Goal: Check status: Check status

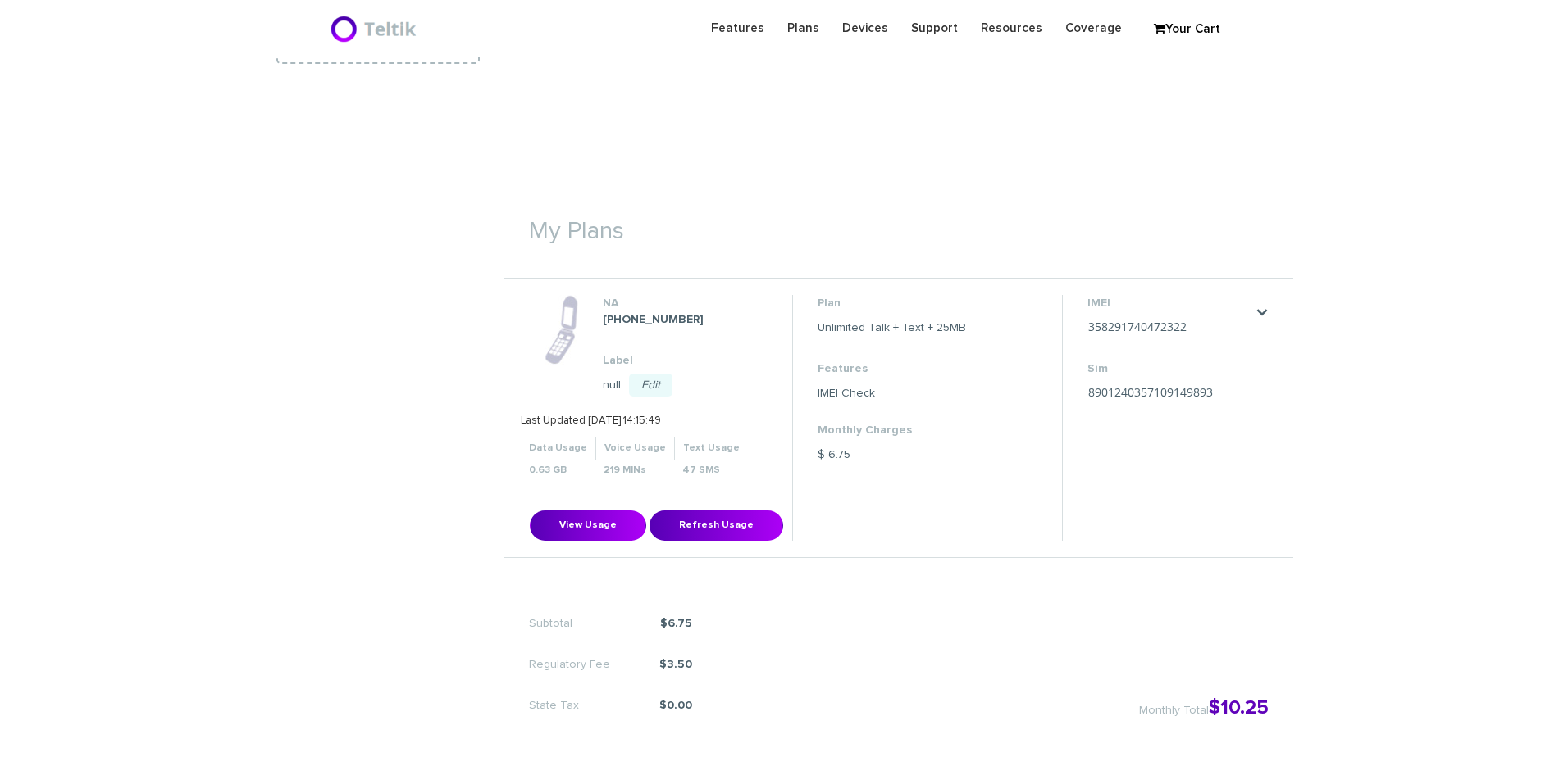
scroll to position [410, 0]
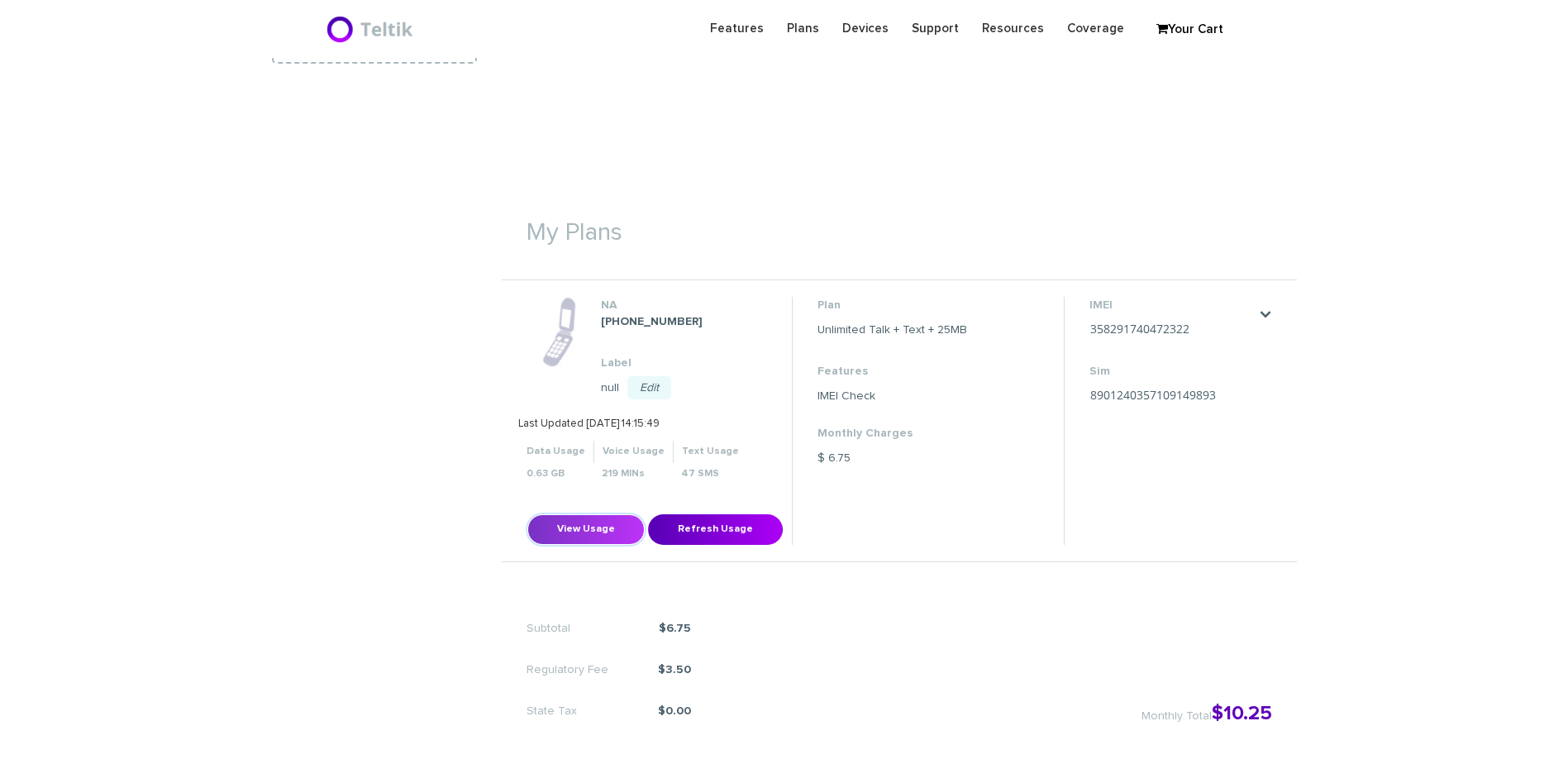
click at [609, 539] on button "View Usage" at bounding box center [586, 529] width 118 height 30
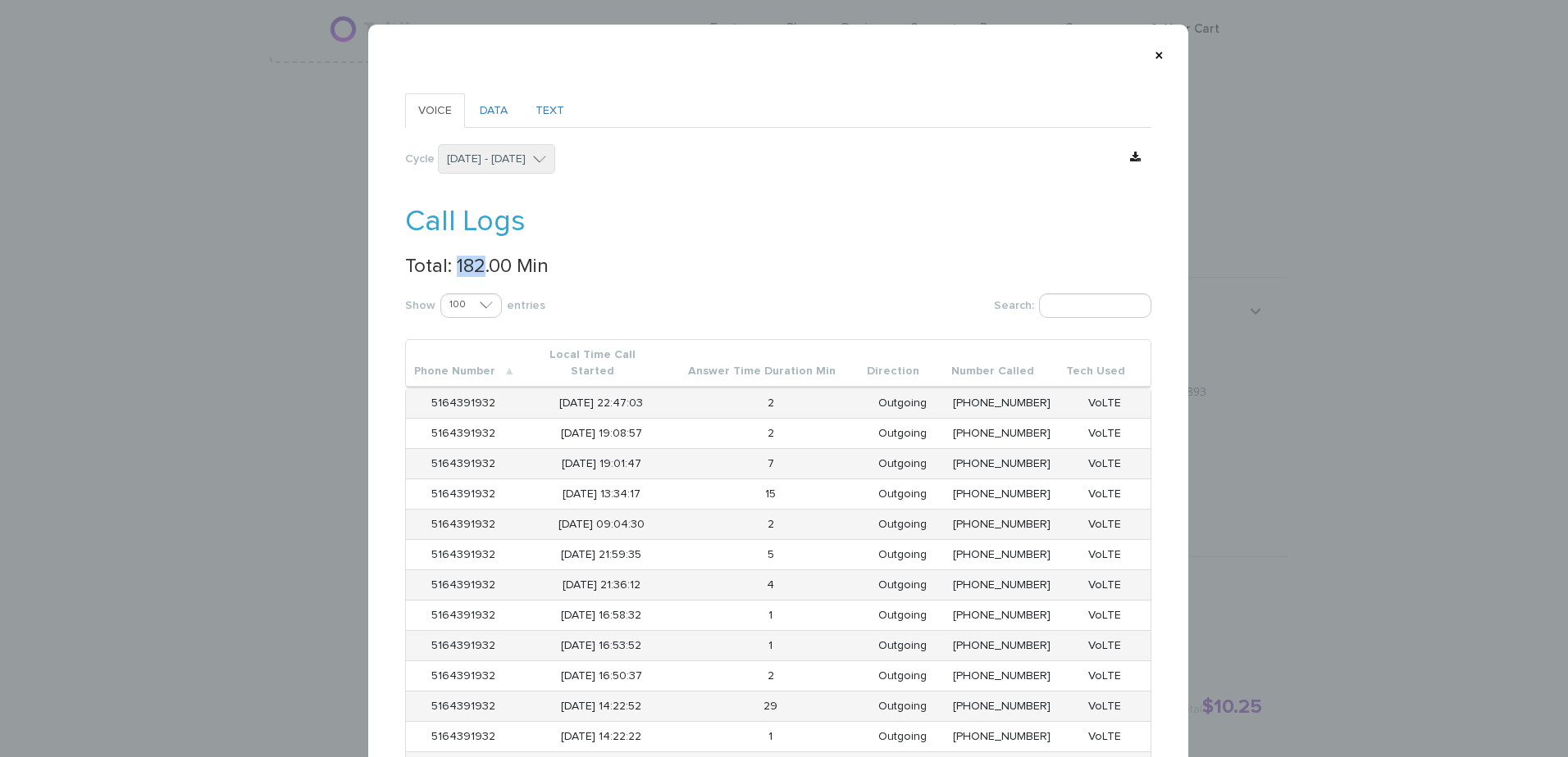
drag, startPoint x: 450, startPoint y: 260, endPoint x: 479, endPoint y: 261, distance: 29.0
click at [479, 261] on p "Total: 182.00 Min" at bounding box center [779, 266] width 747 height 21
copy p "182"
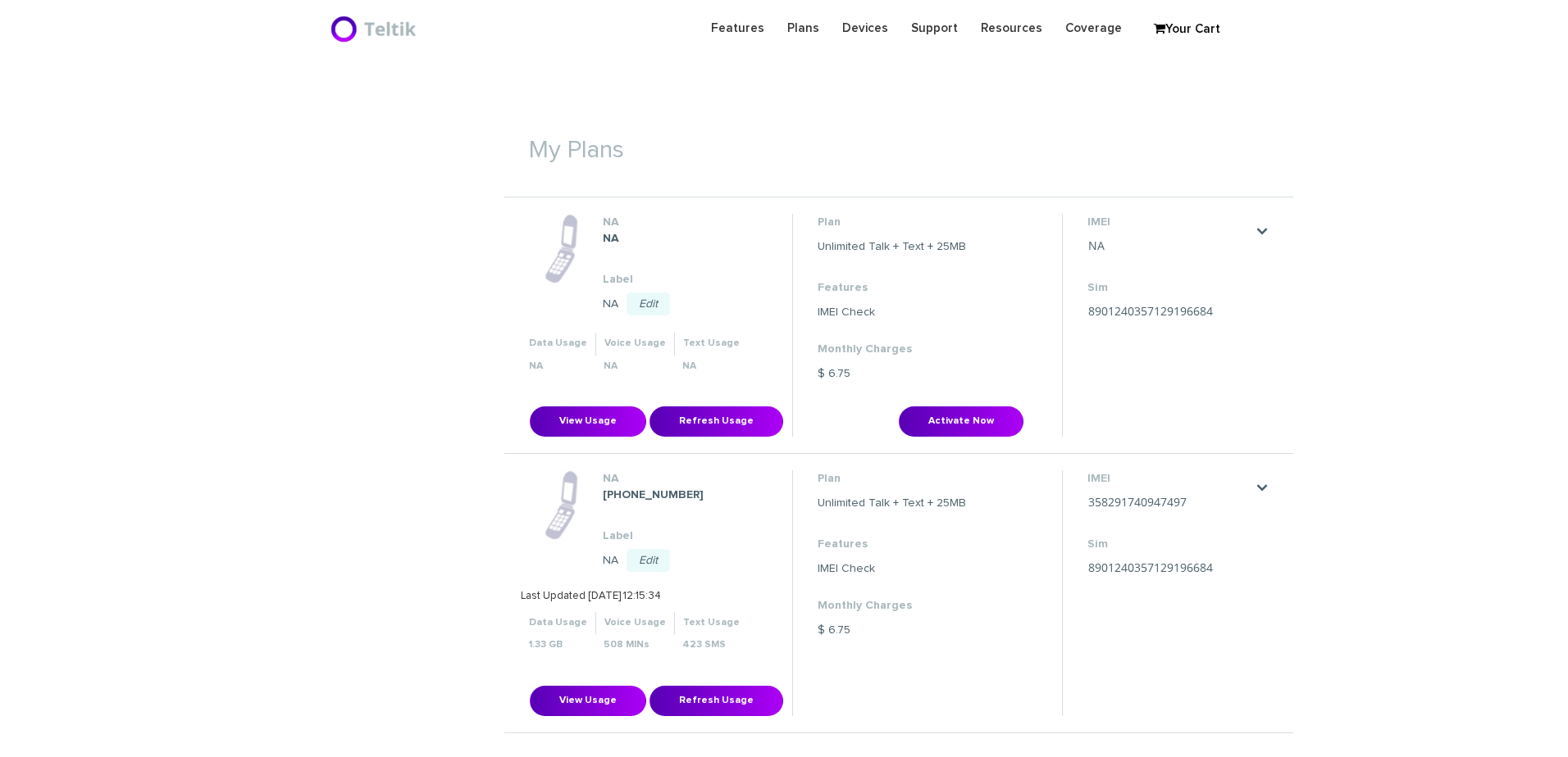
scroll to position [492, 0]
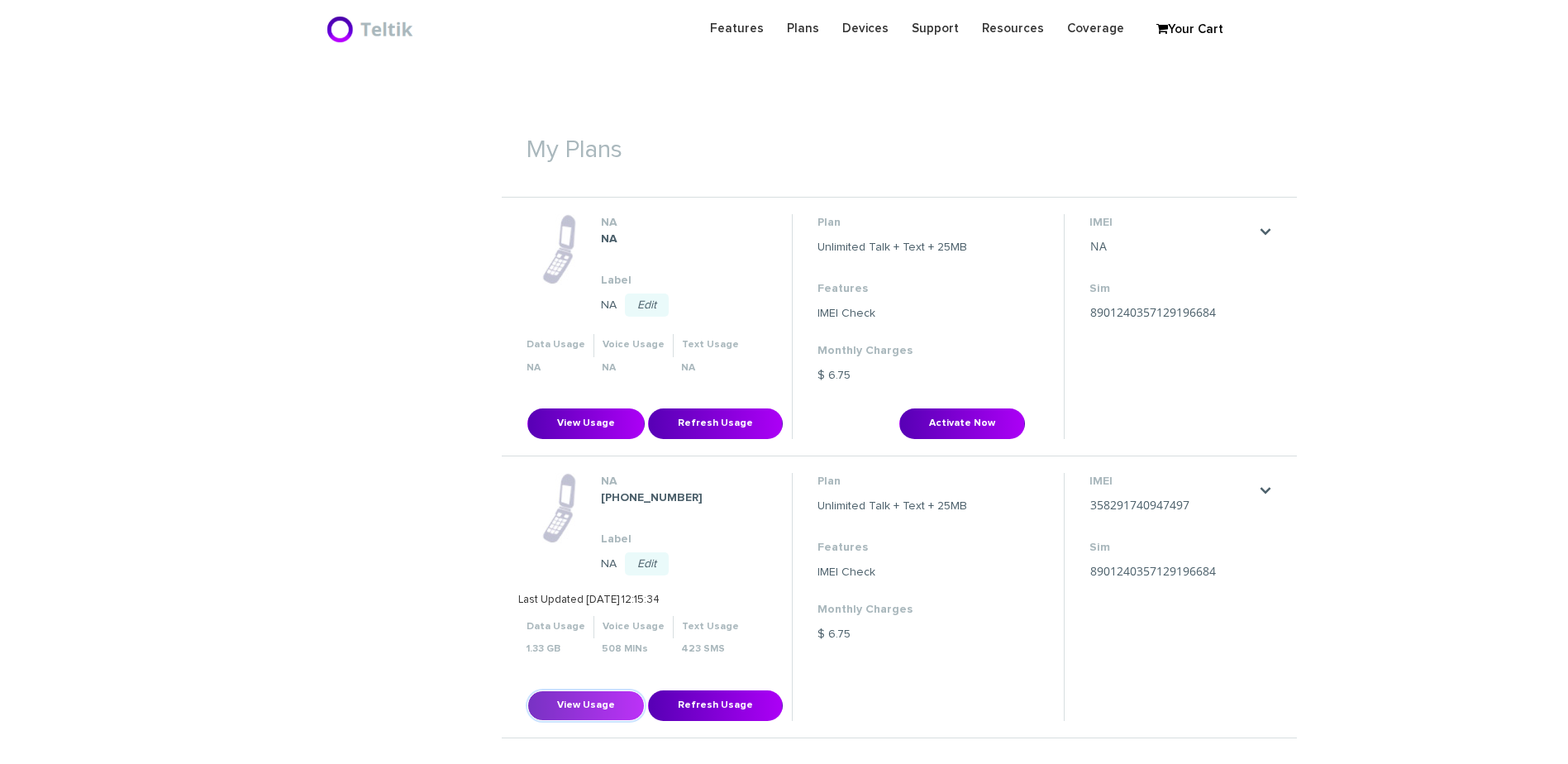
click at [623, 709] on button "View Usage" at bounding box center [586, 706] width 118 height 30
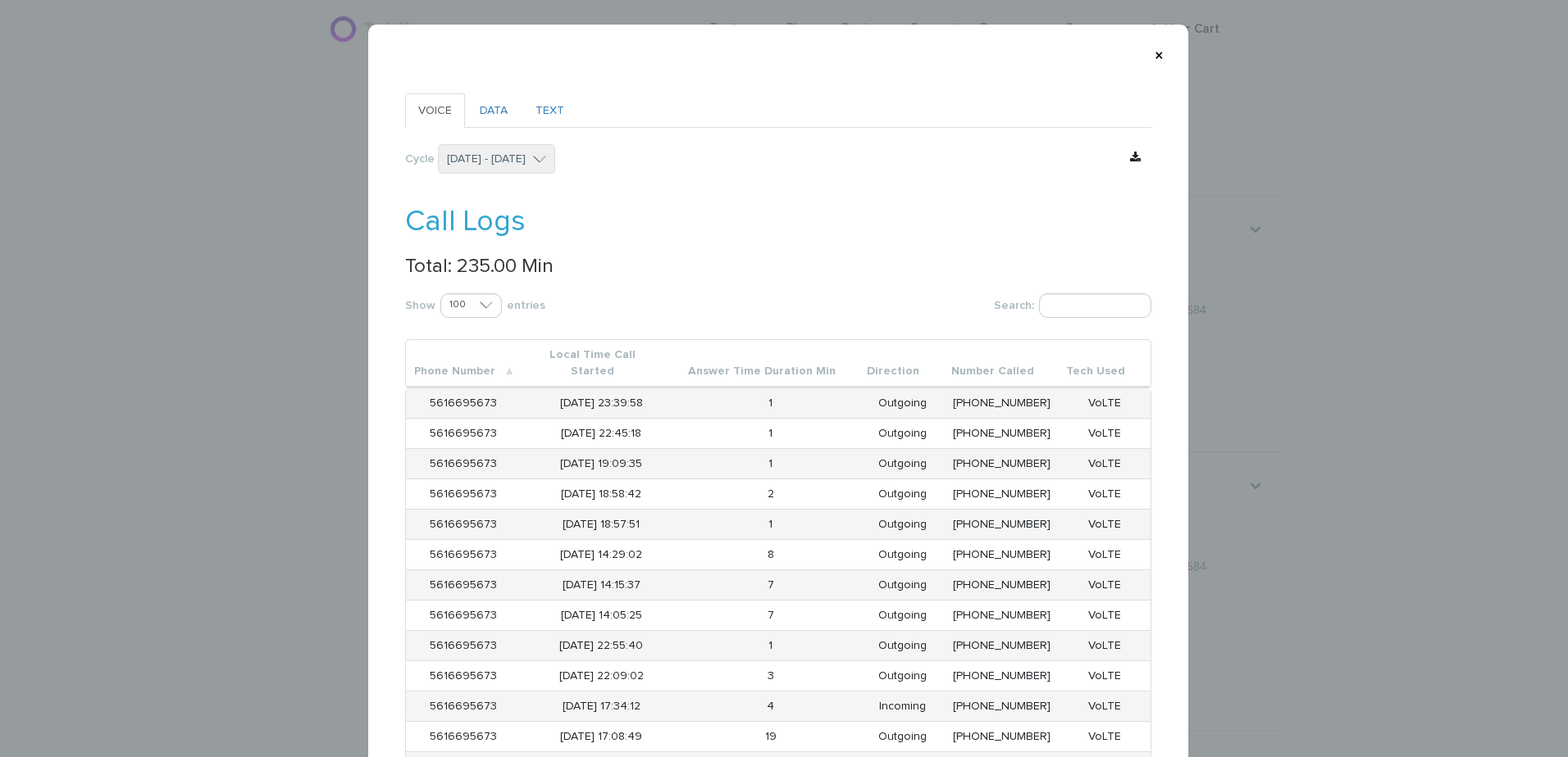
click at [475, 260] on p "Total: 235.00 Min" at bounding box center [779, 266] width 747 height 21
copy p "235.00"
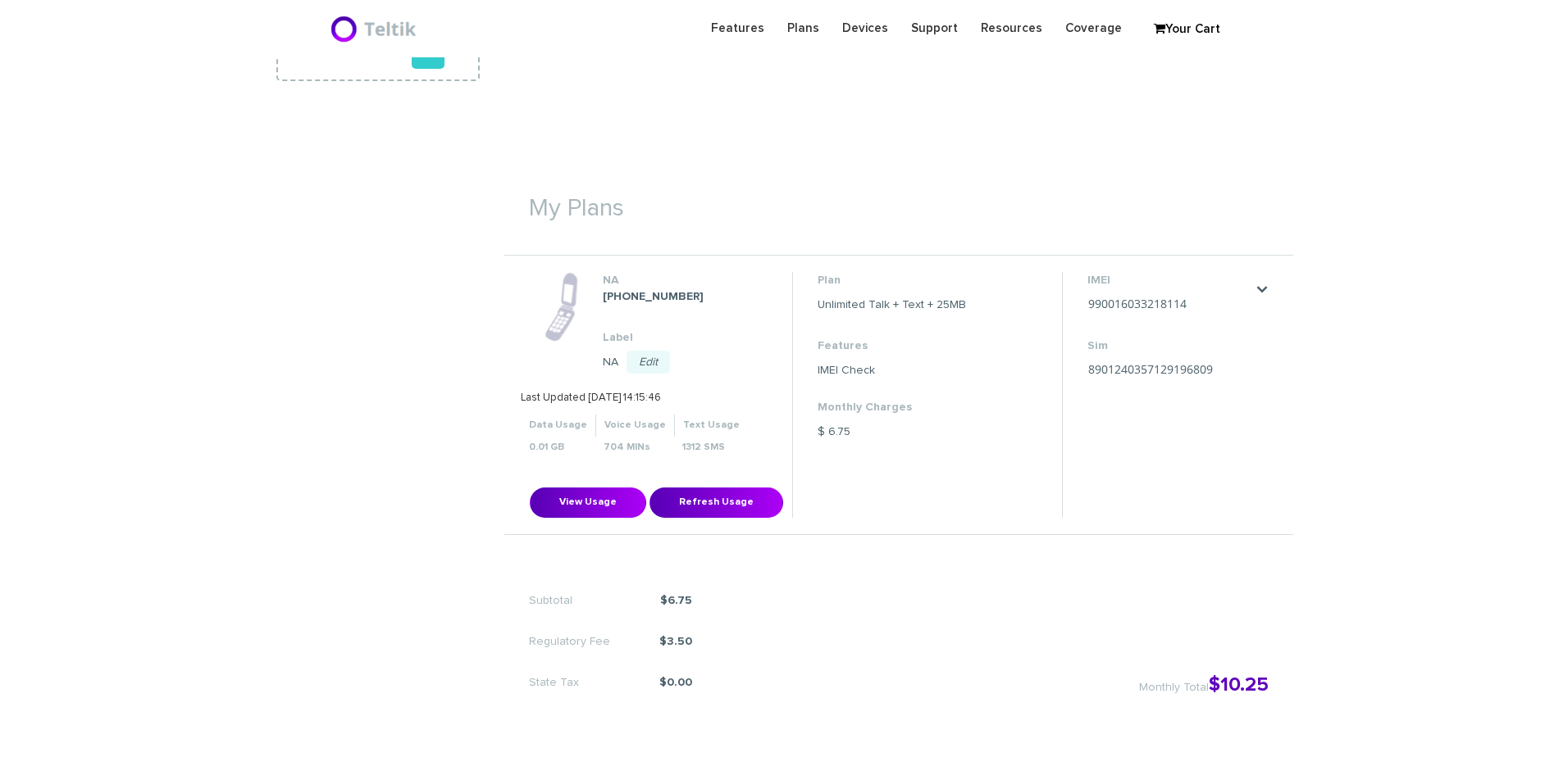
scroll to position [492, 0]
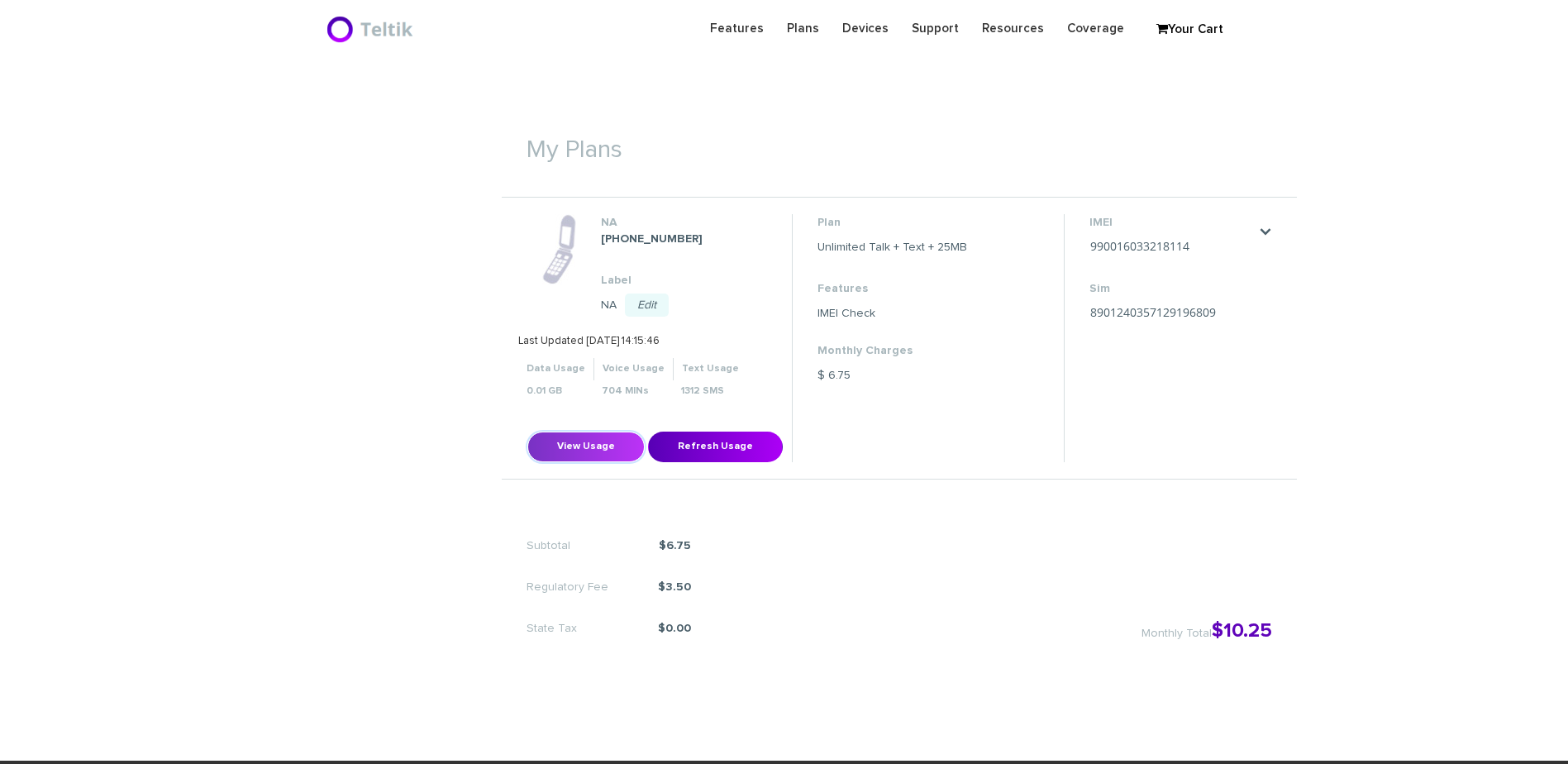
click at [590, 438] on button "View Usage" at bounding box center [586, 447] width 118 height 30
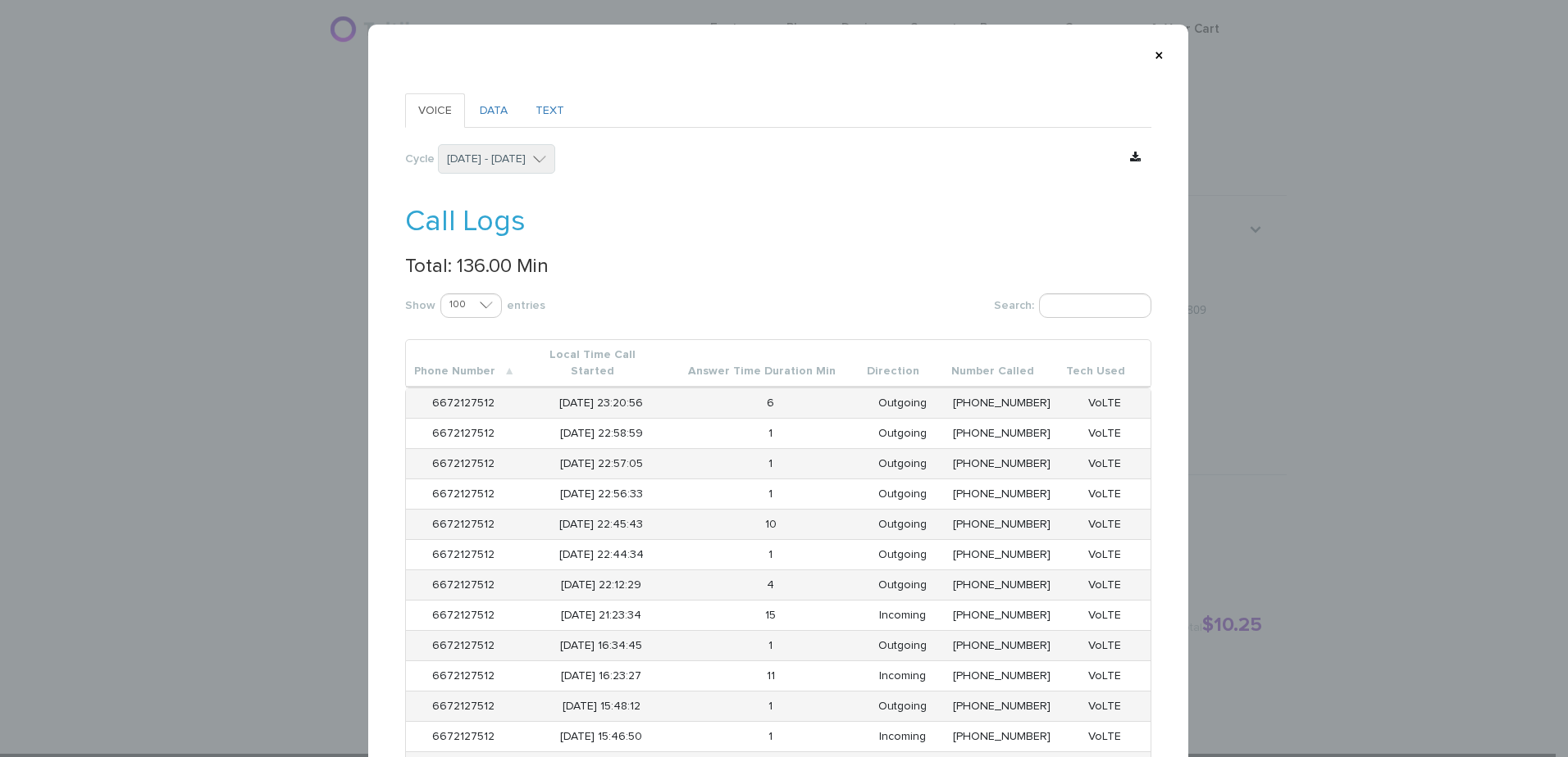
click at [462, 259] on p "Total: 136.00 Min" at bounding box center [779, 266] width 747 height 21
copy p "136.00"
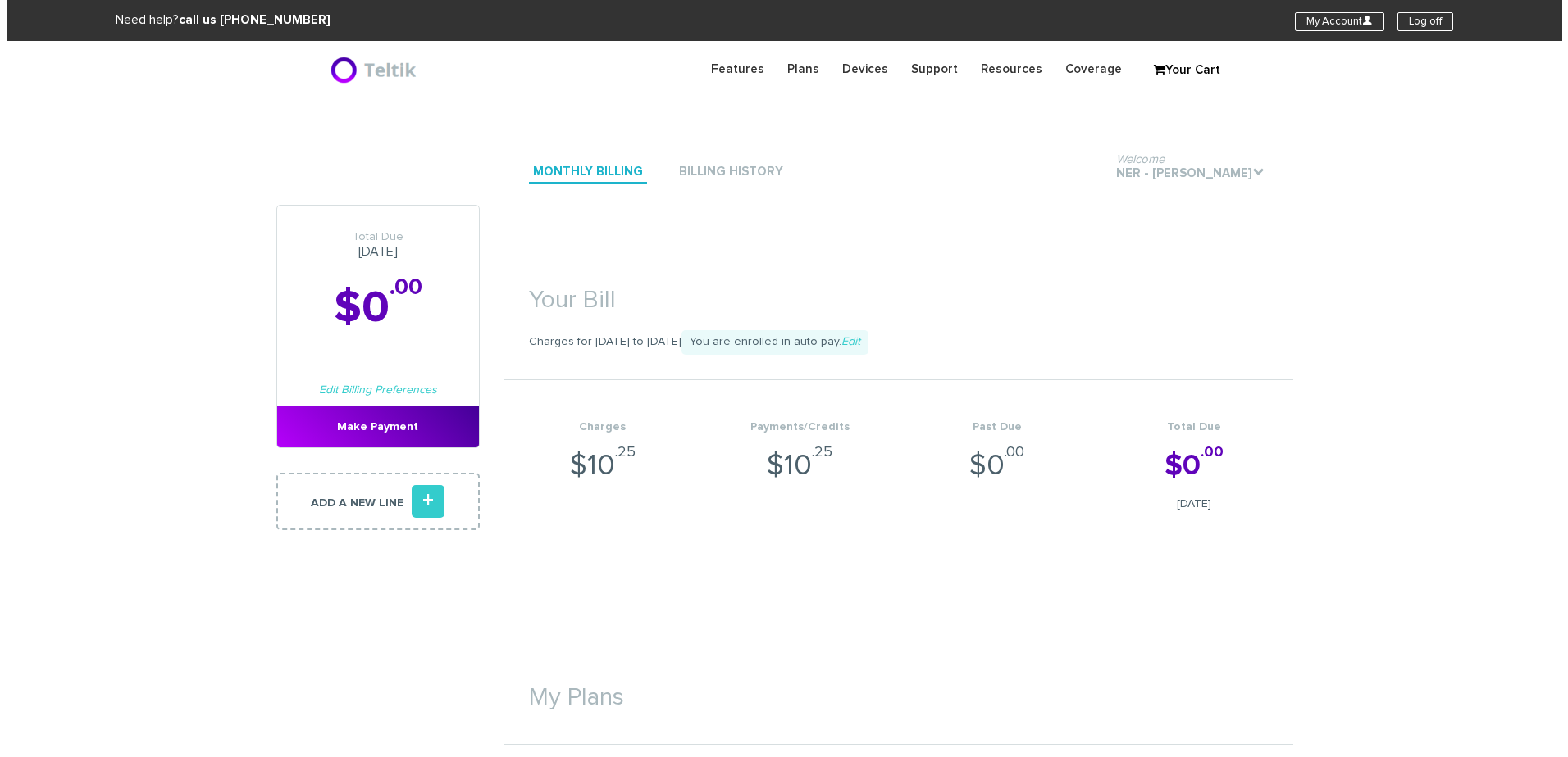
scroll to position [410, 0]
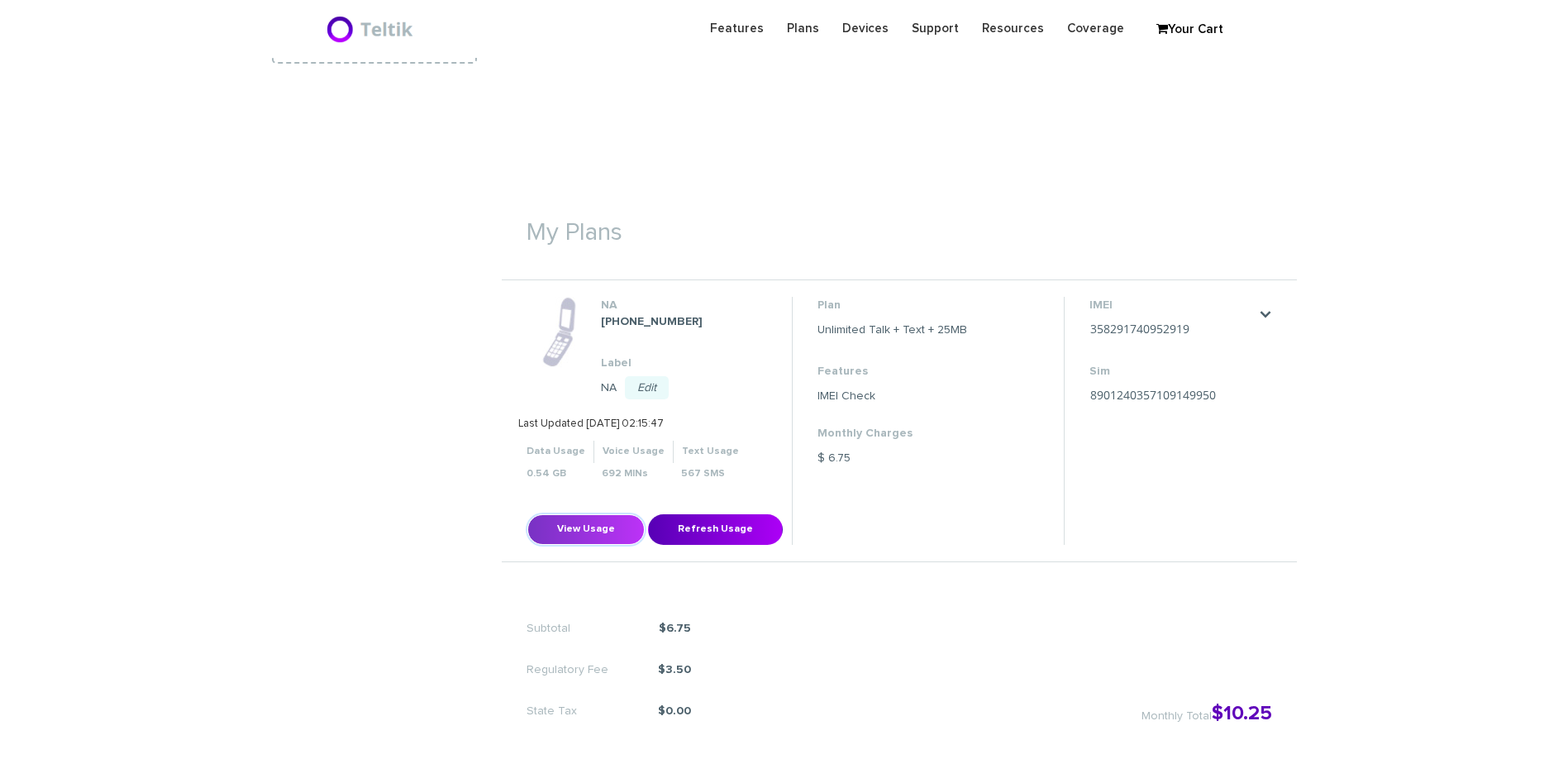
click at [615, 522] on button "View Usage" at bounding box center [586, 529] width 118 height 30
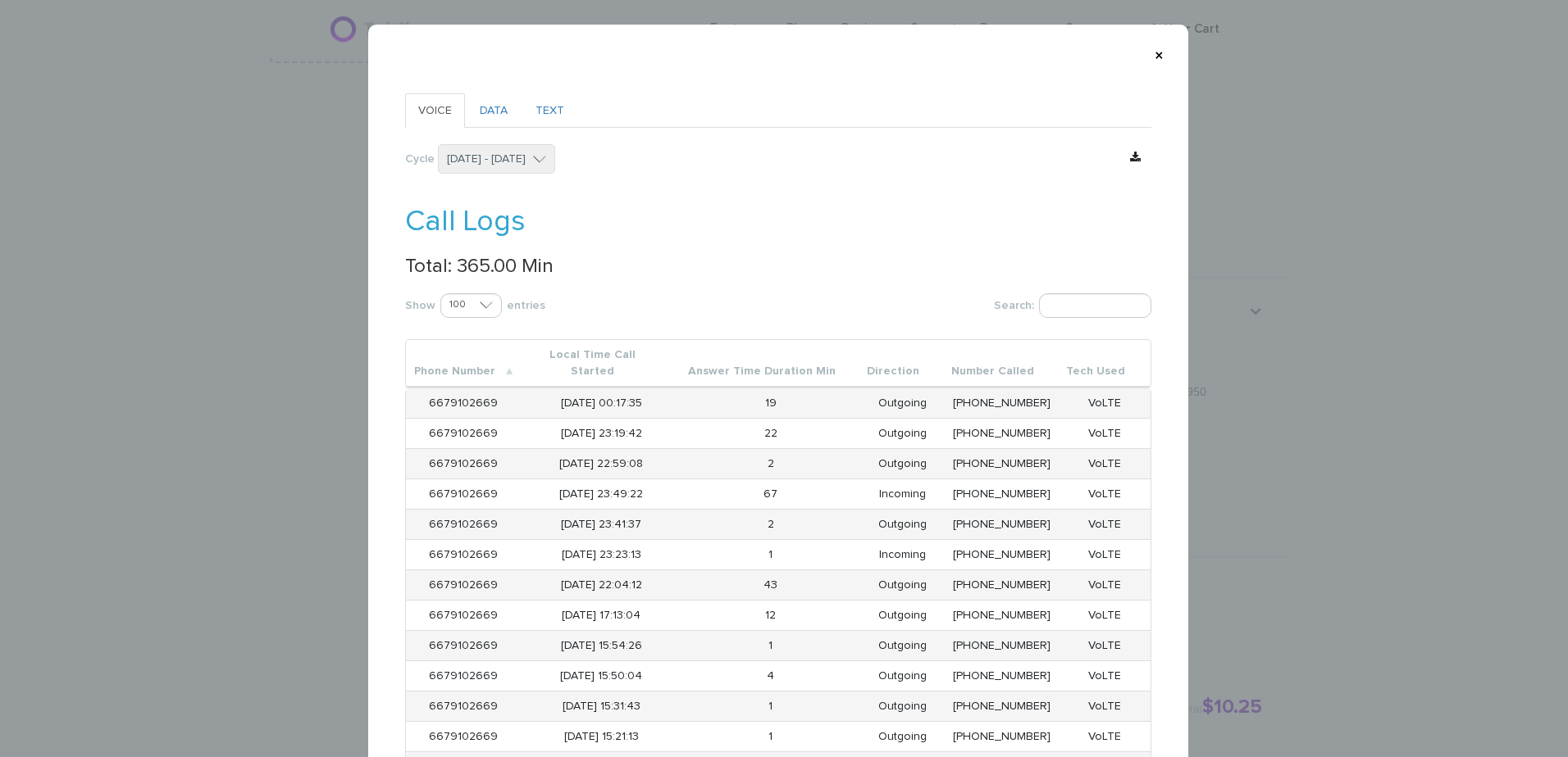
click at [477, 270] on p "Total: 365.00 Min" at bounding box center [779, 266] width 747 height 21
copy p "365.00"
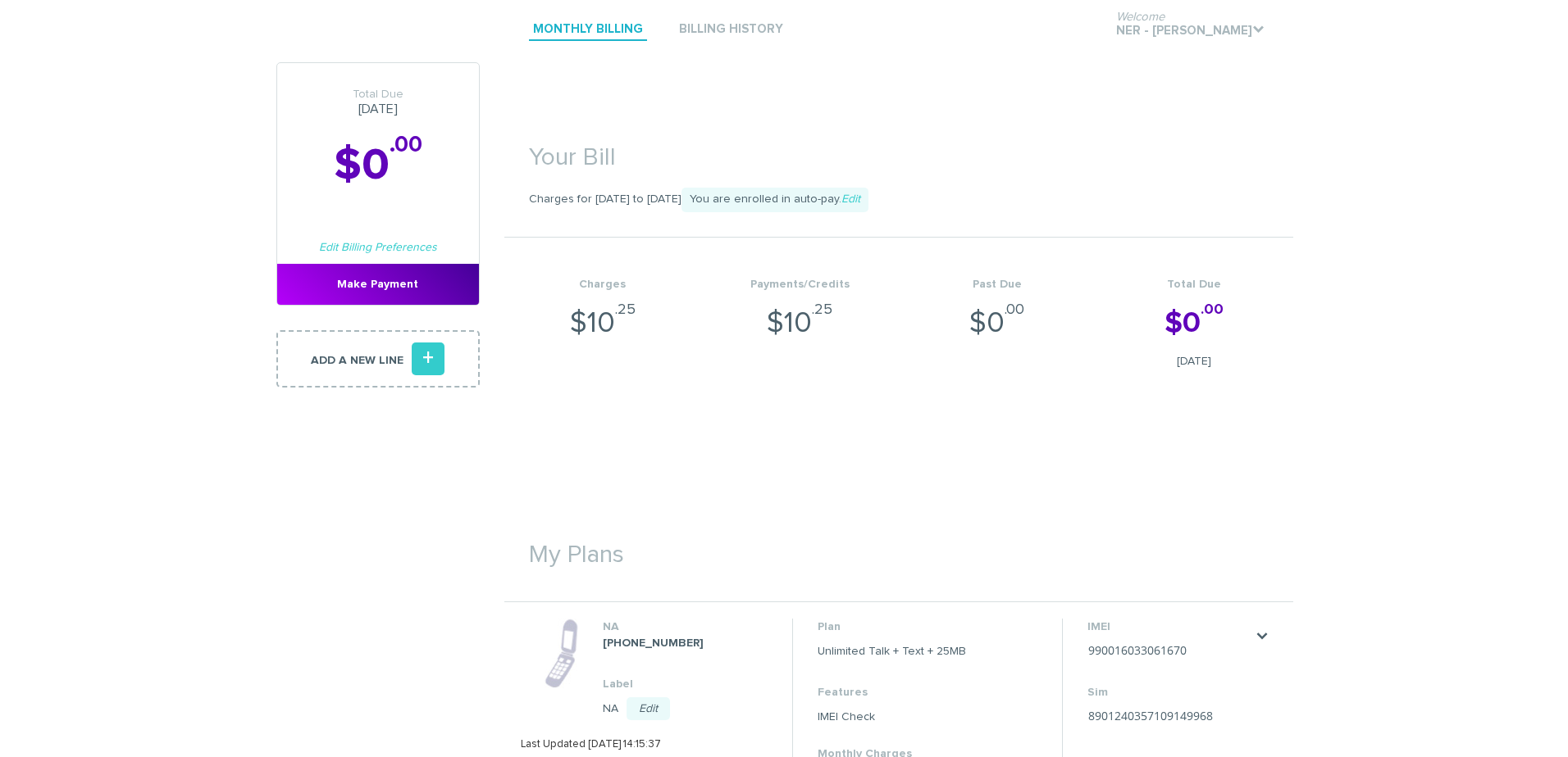
scroll to position [328, 0]
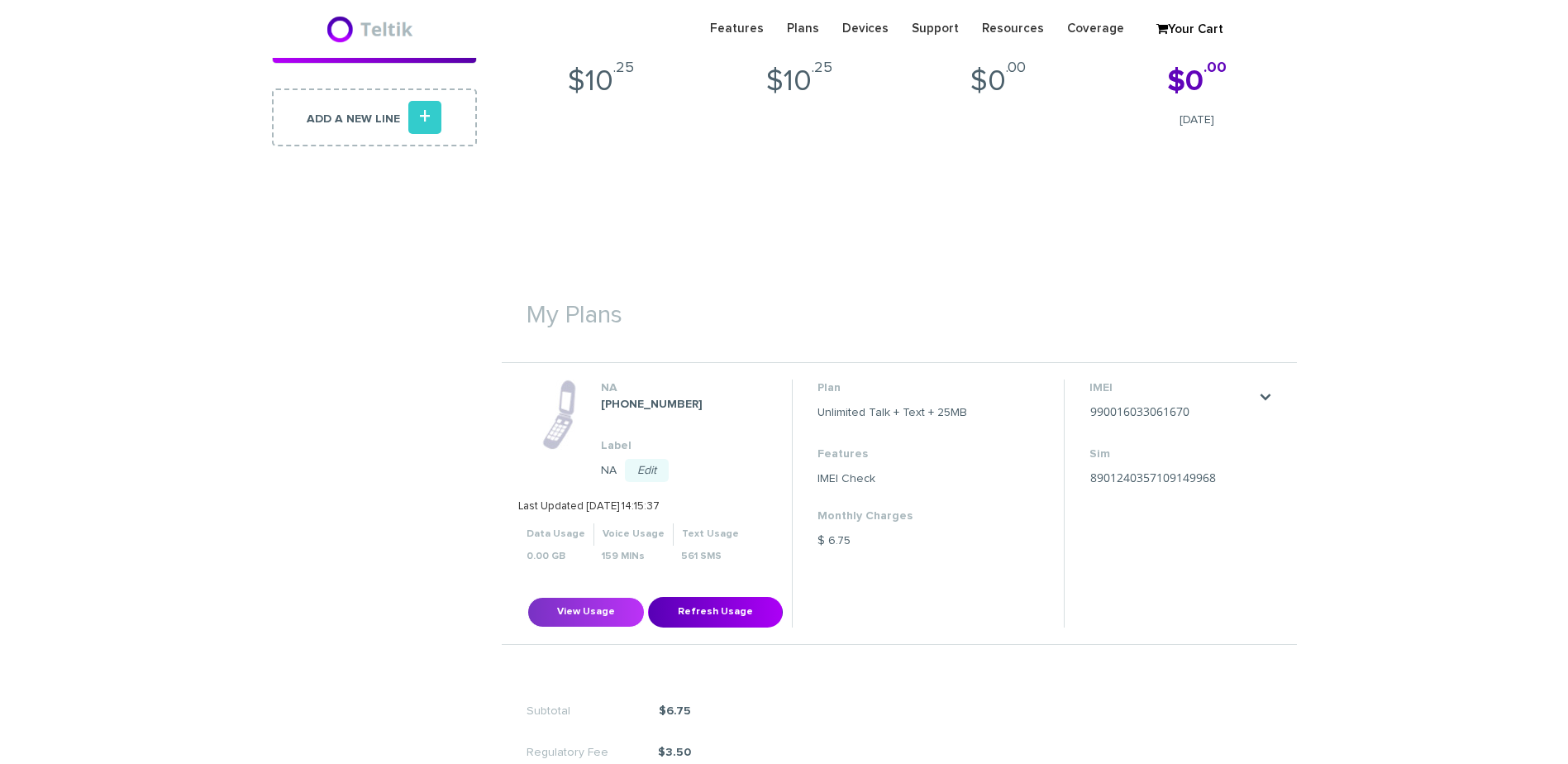
drag, startPoint x: 590, startPoint y: 585, endPoint x: 588, endPoint y: 608, distance: 23.1
click at [589, 592] on div "View Usage Refresh Usage" at bounding box center [655, 503] width 273 height 248
click at [588, 608] on button "View Usage" at bounding box center [586, 612] width 118 height 30
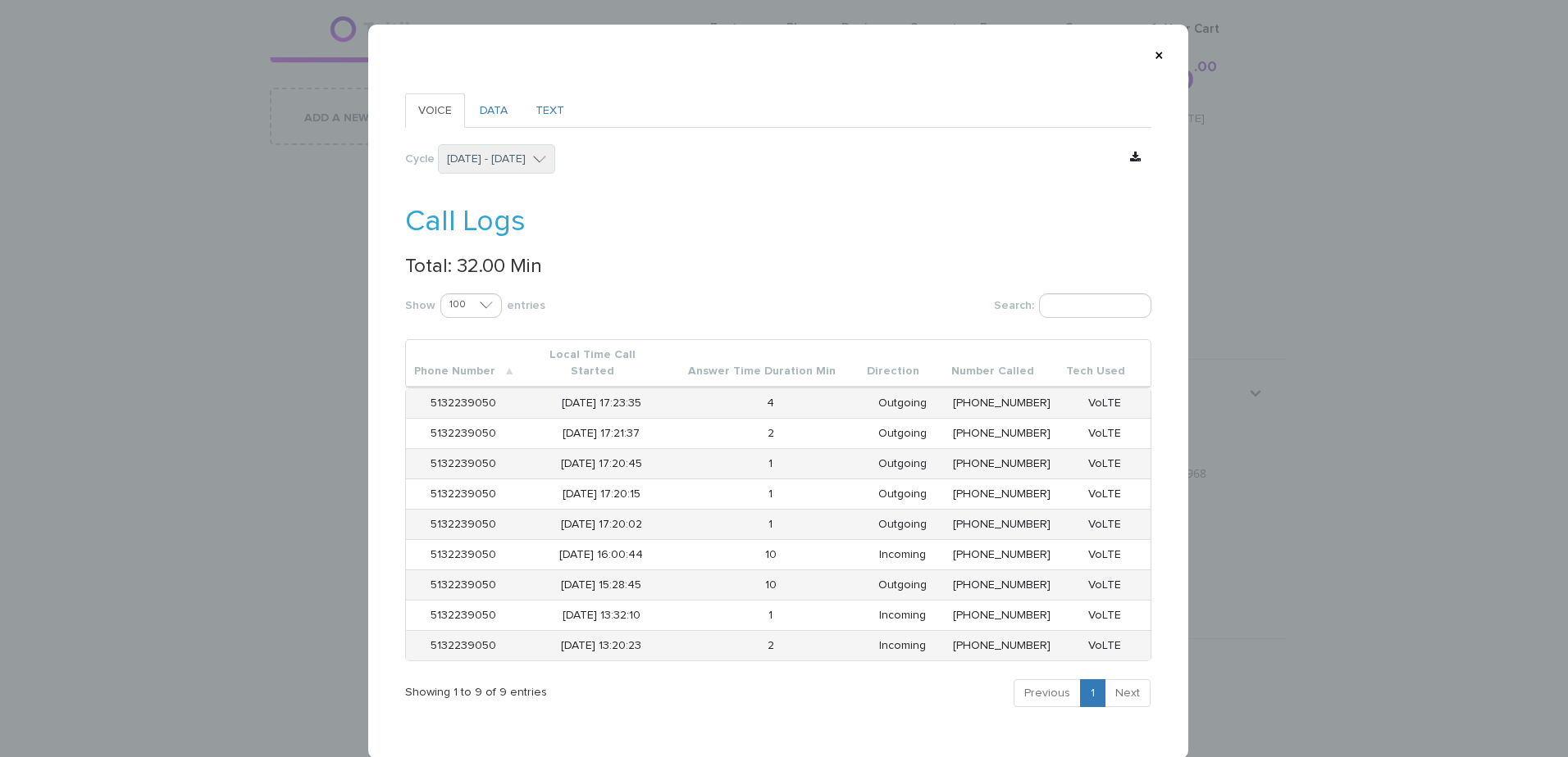
click at [454, 264] on p "Total: 32.00 Min" at bounding box center [779, 266] width 747 height 21
copy p "32.00"
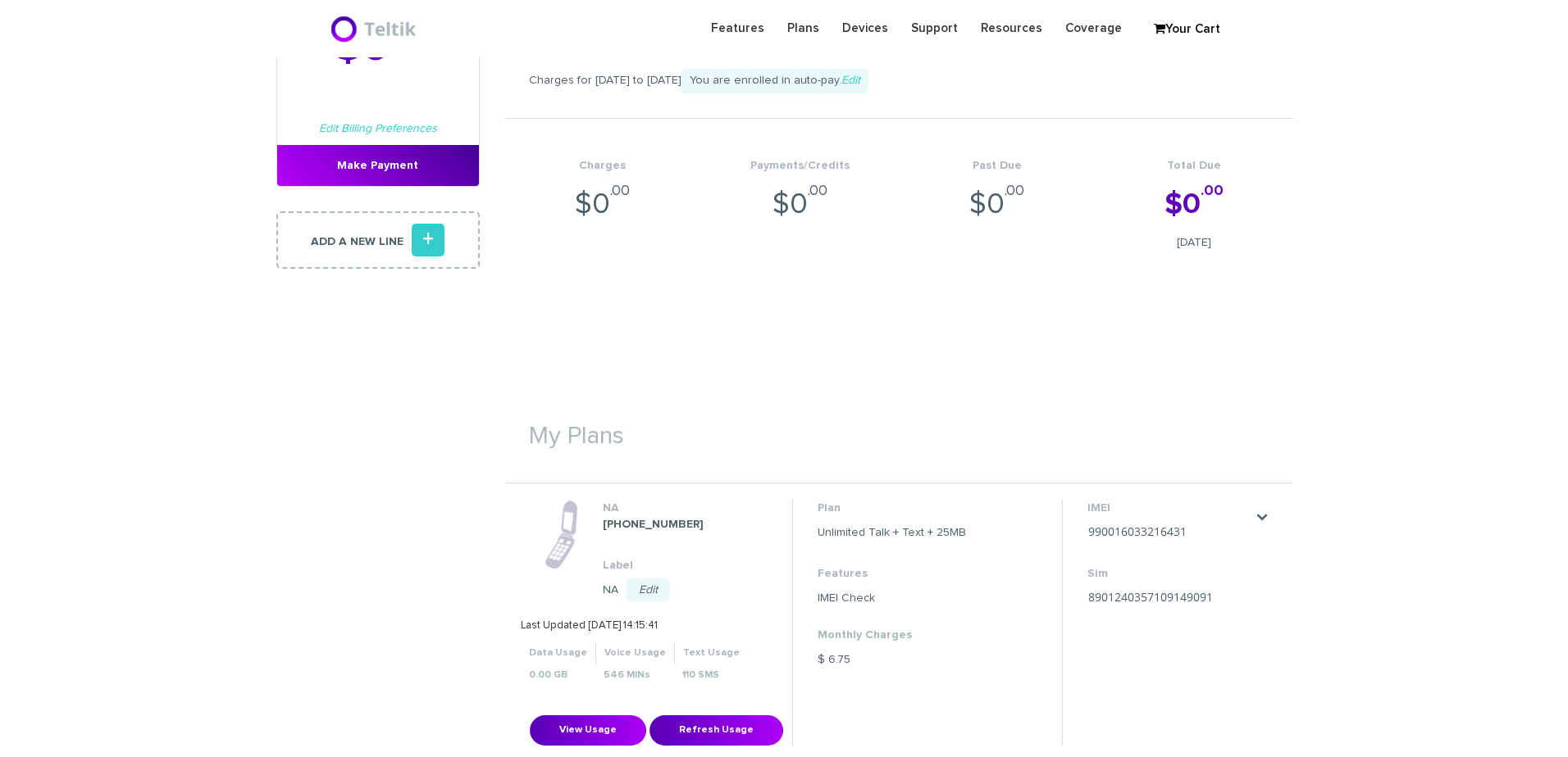
scroll to position [246, 0]
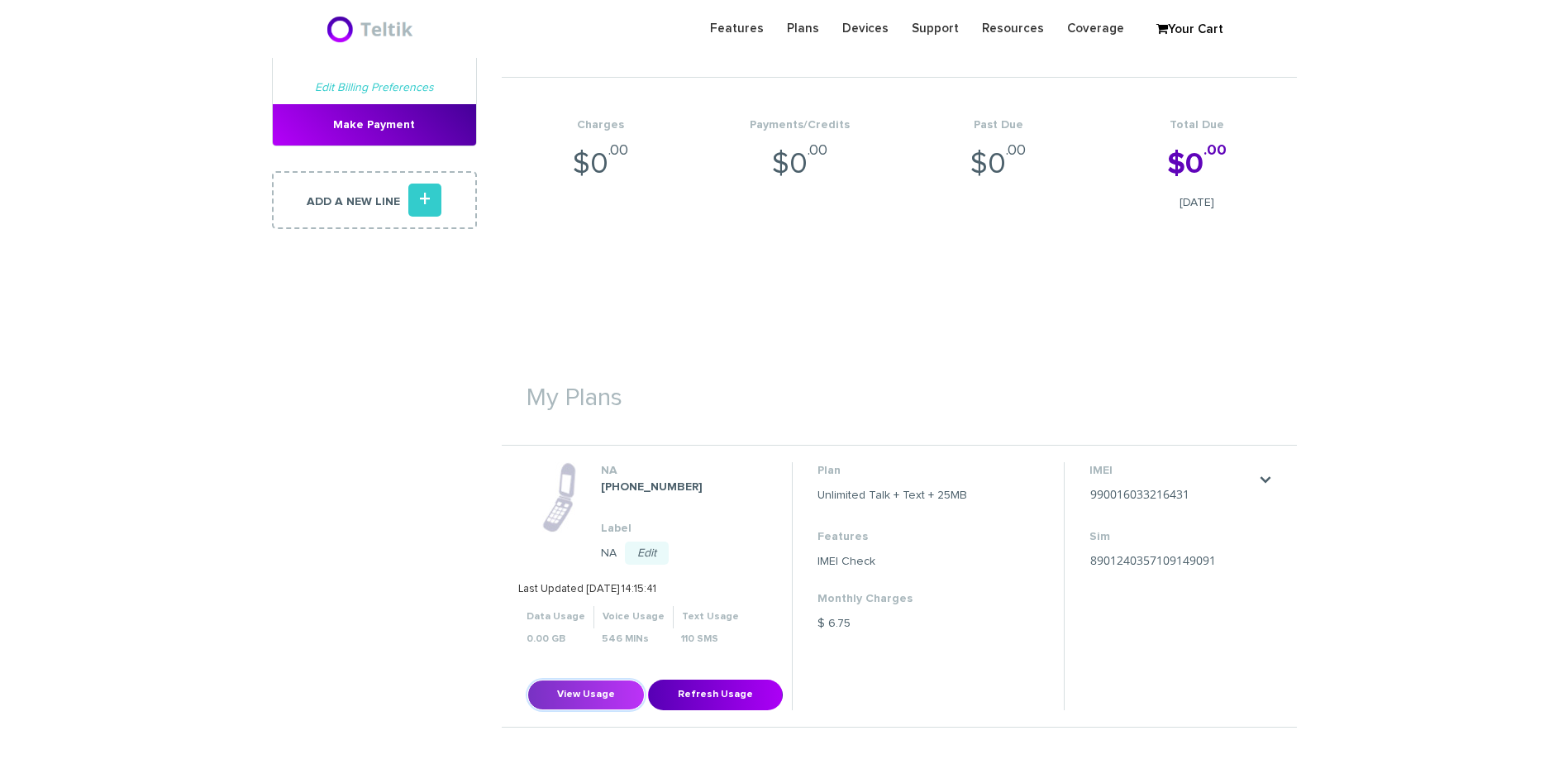
click at [585, 685] on button "View Usage" at bounding box center [586, 695] width 118 height 30
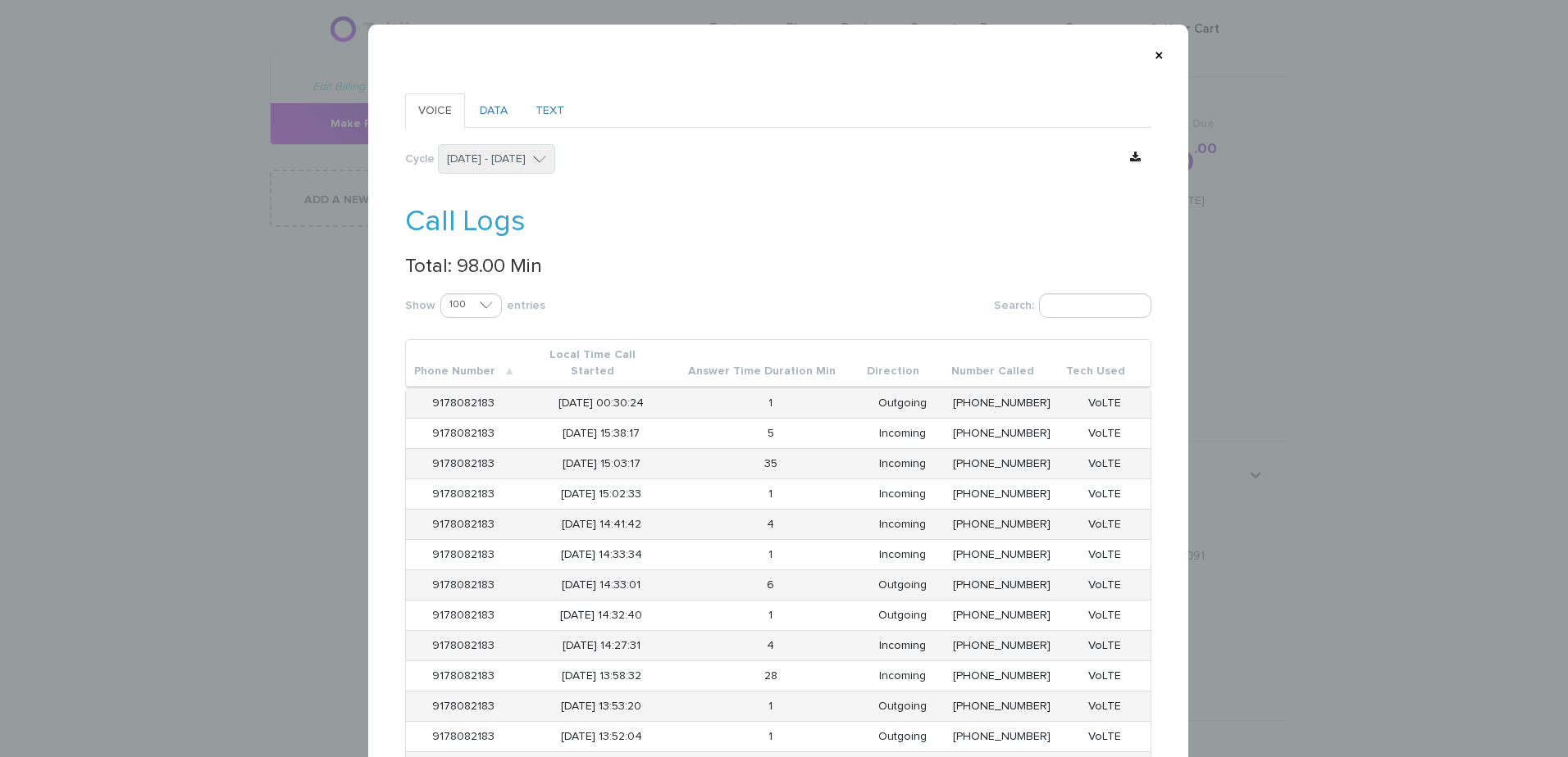
click at [462, 272] on p "Total: 98.00 Min" at bounding box center [779, 266] width 747 height 21
copy p "98.00"
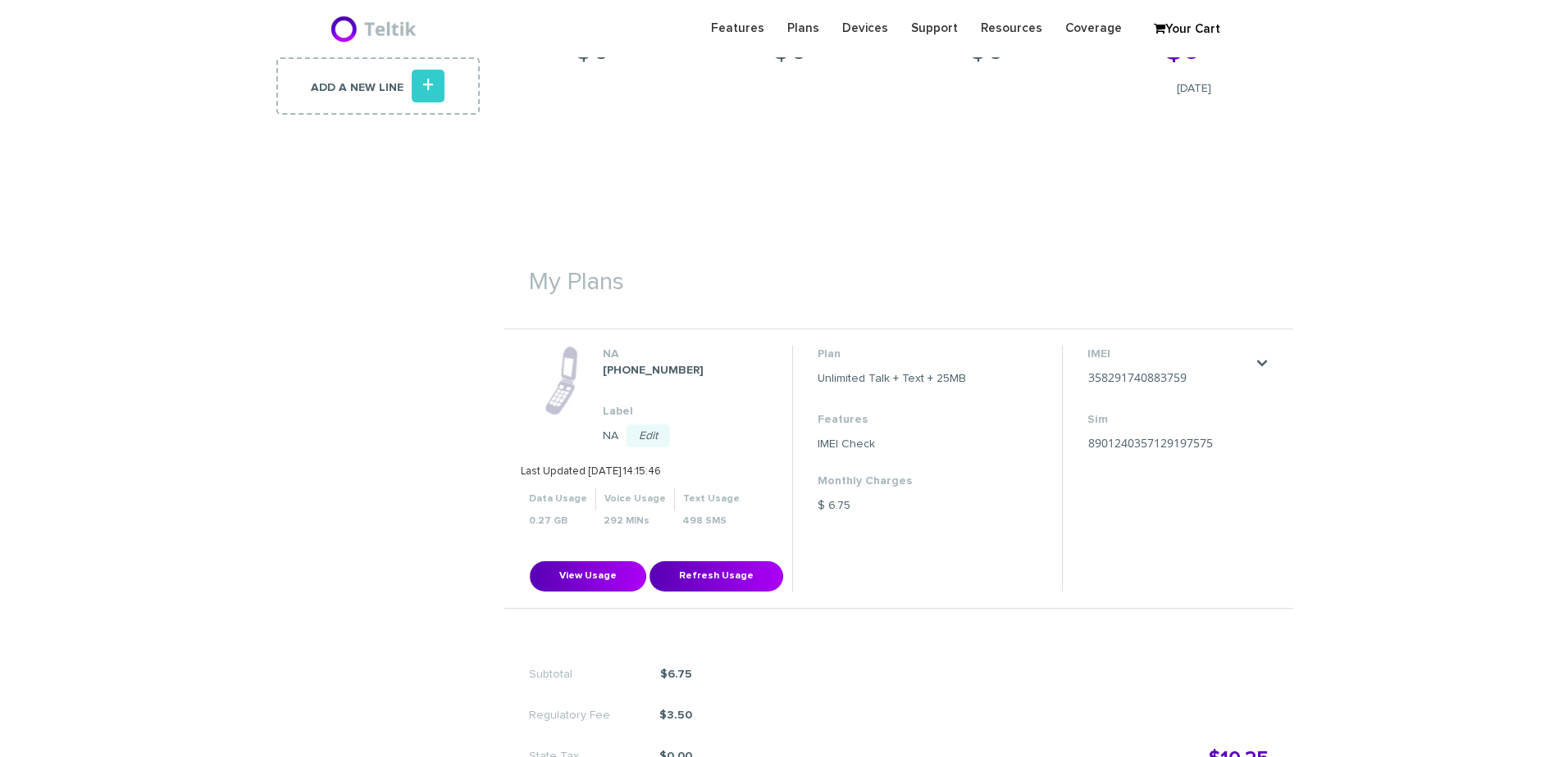
scroll to position [574, 0]
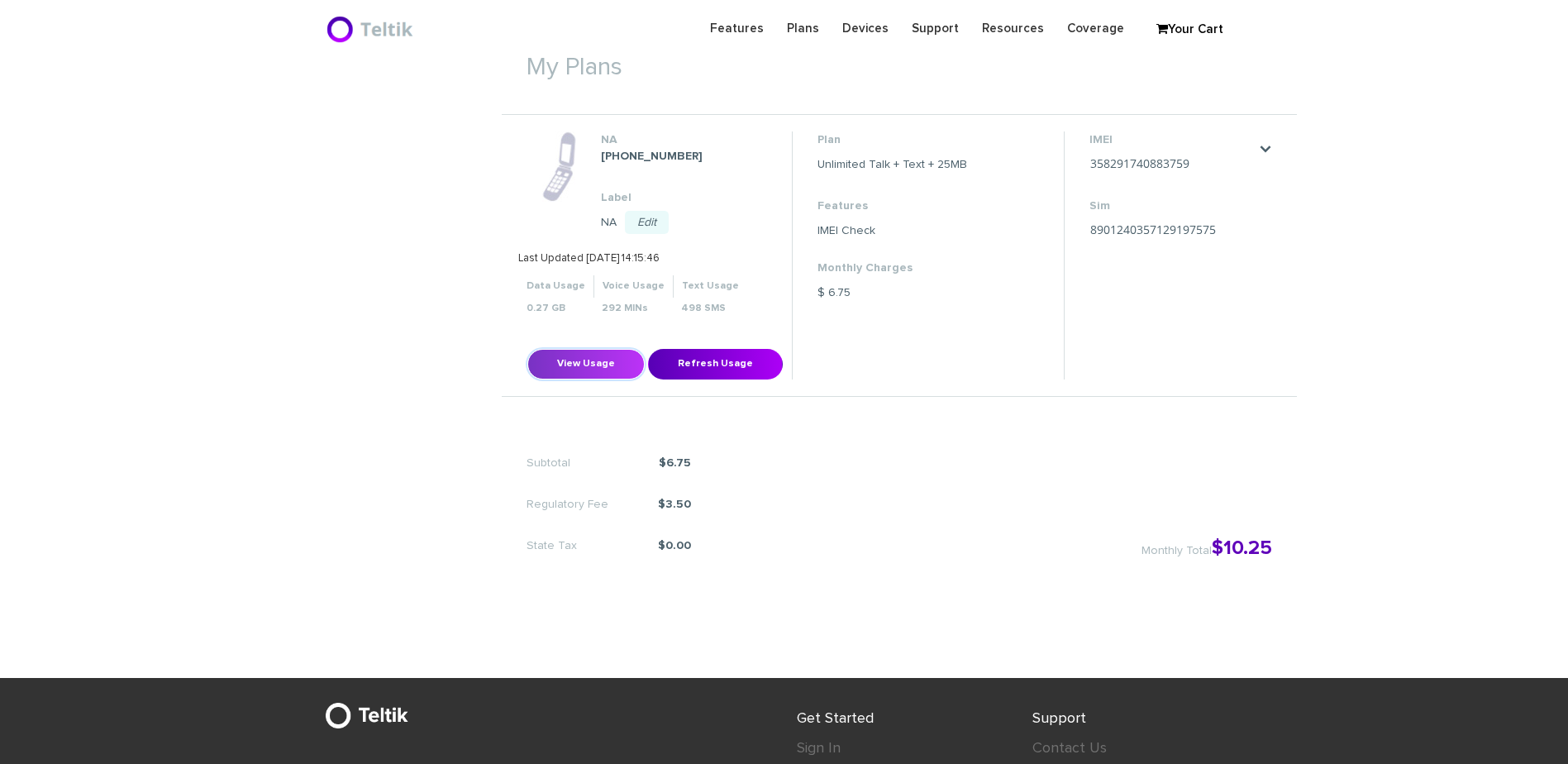
click at [591, 350] on button "View Usage" at bounding box center [586, 364] width 118 height 30
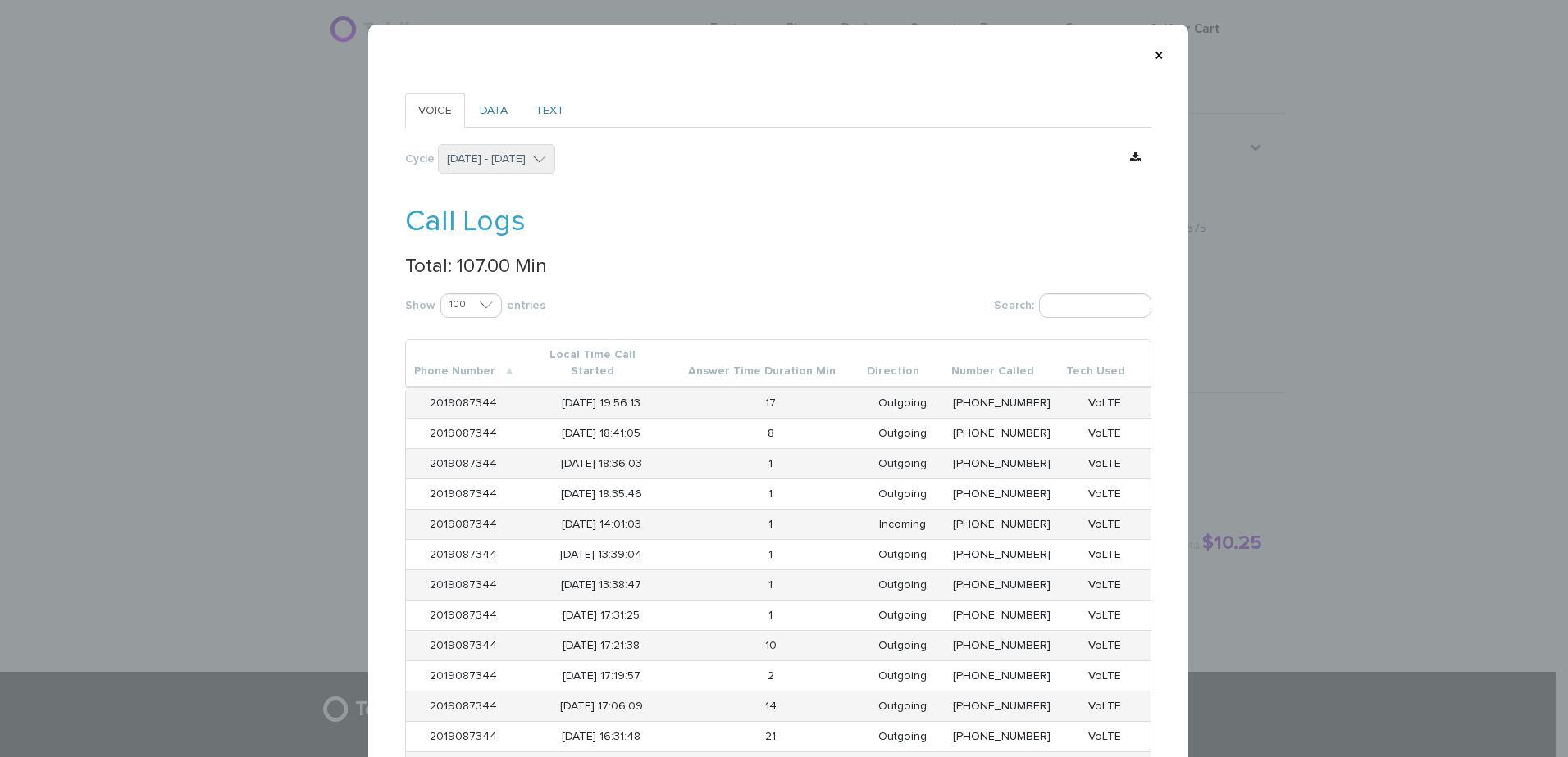
click at [469, 270] on p "Total: 107.00 Min" at bounding box center [779, 266] width 747 height 21
copy p "107.00"
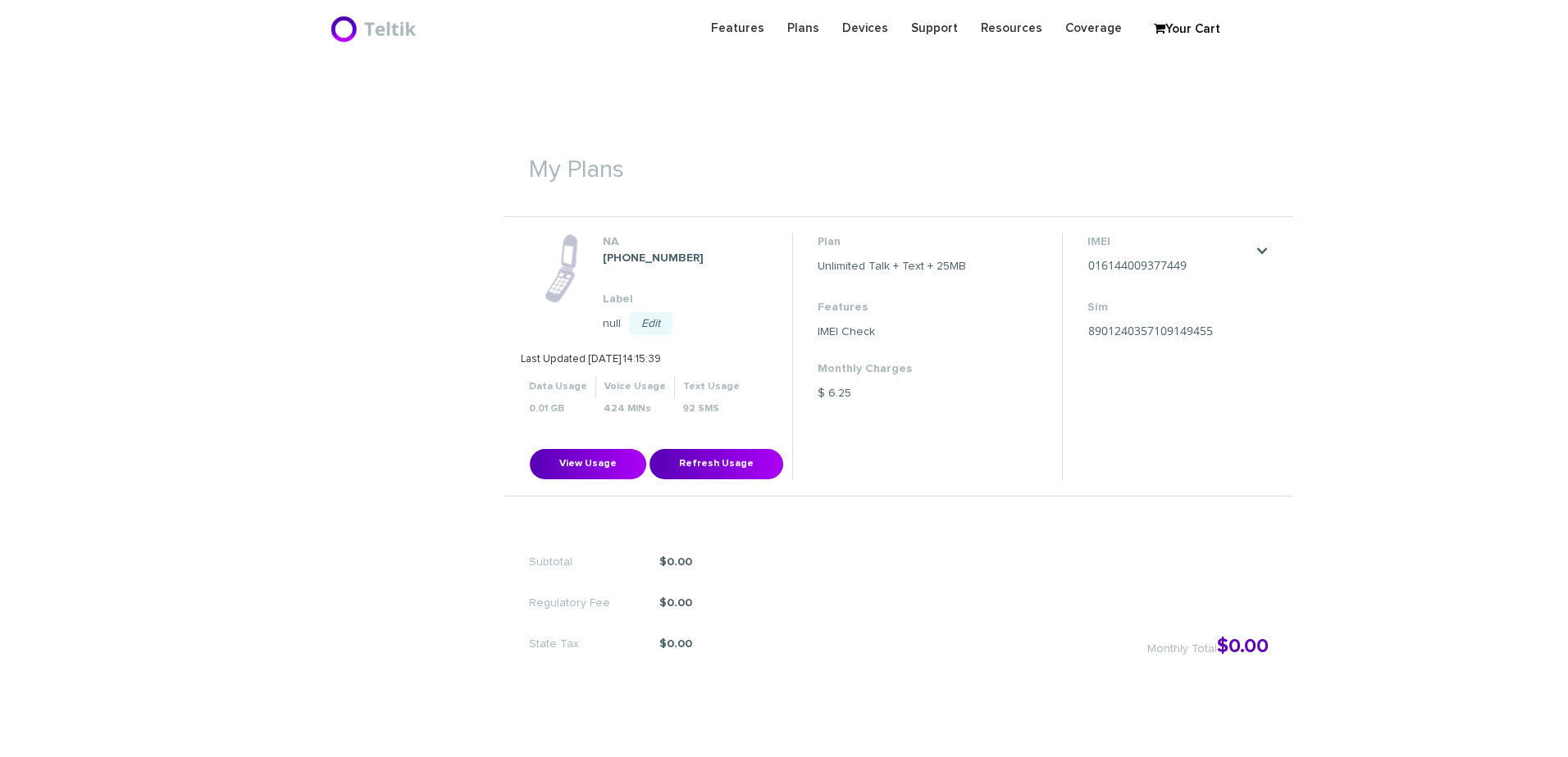
scroll to position [492, 0]
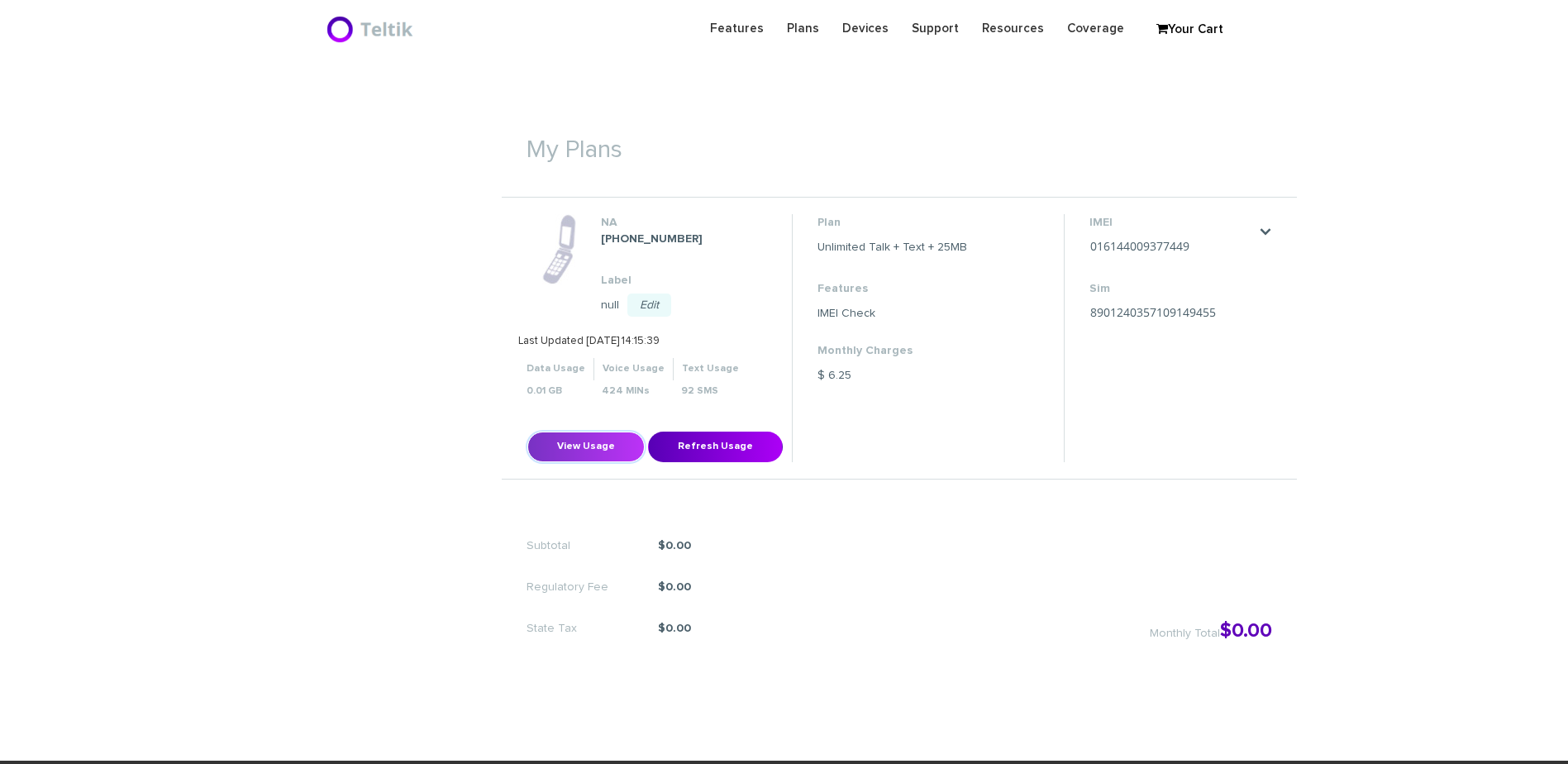
click at [574, 458] on button "View Usage" at bounding box center [586, 447] width 118 height 30
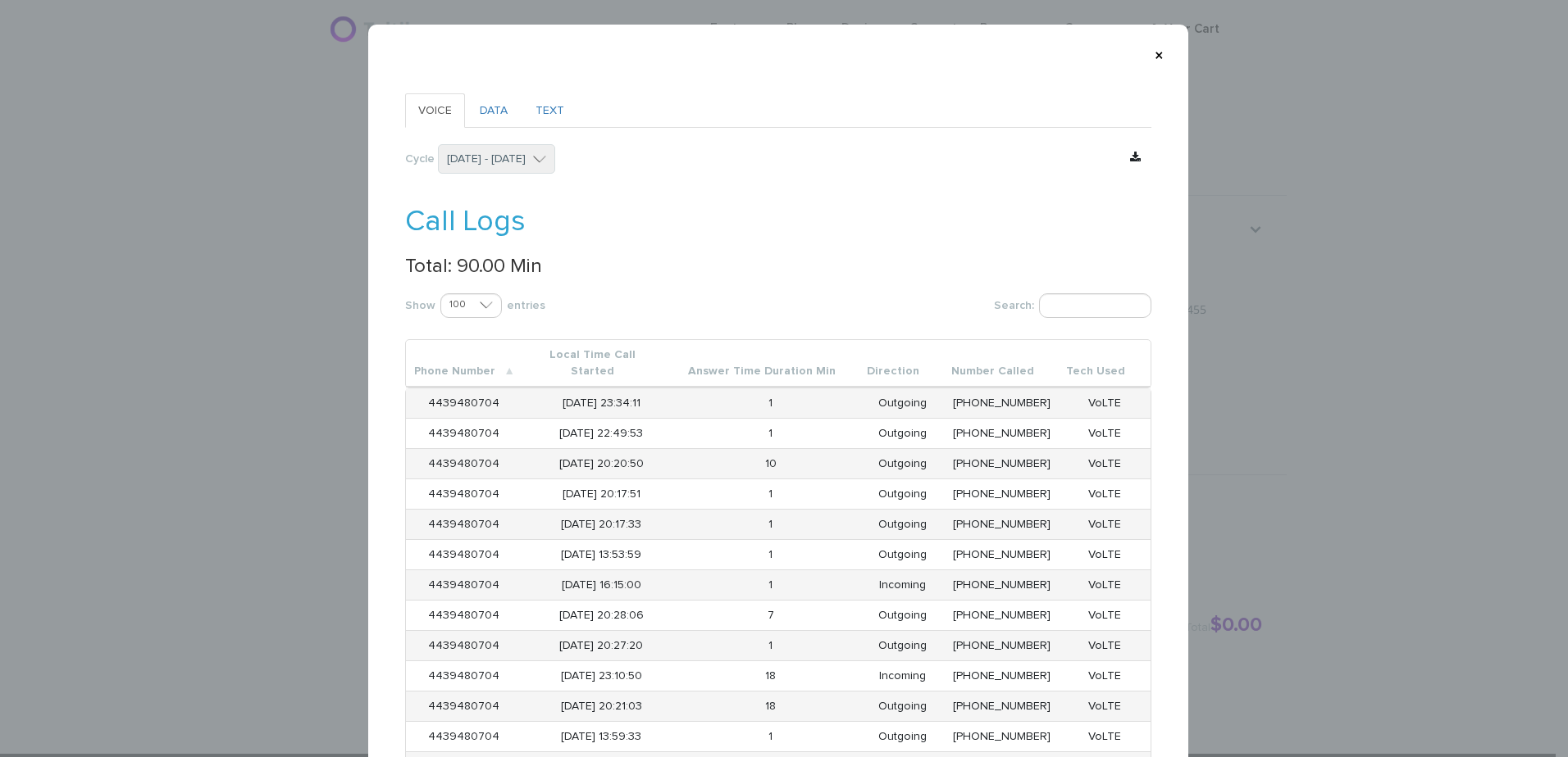
click at [466, 265] on p "Total: 90.00 Min" at bounding box center [779, 266] width 747 height 21
copy p "90.00"
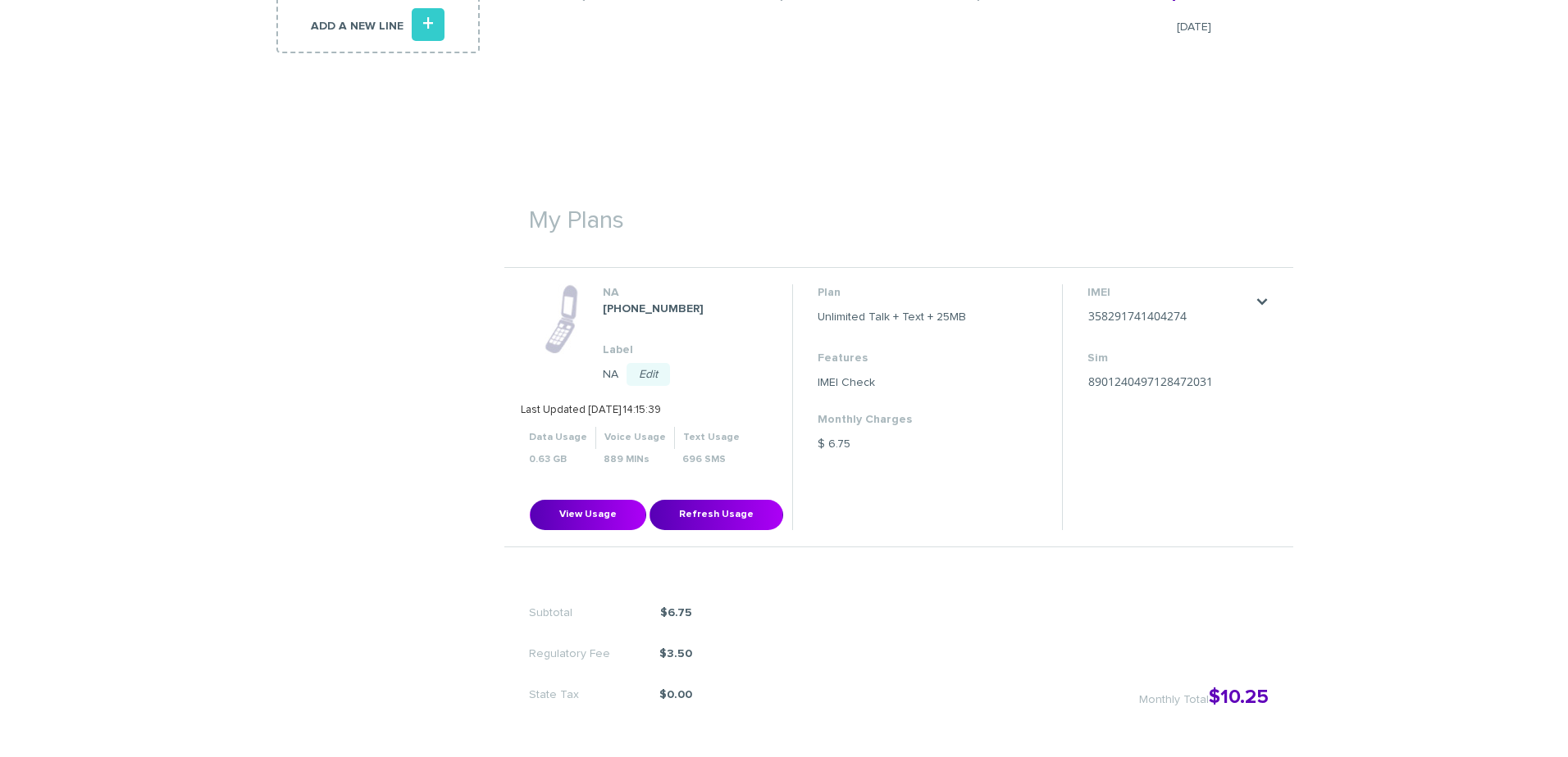
scroll to position [492, 0]
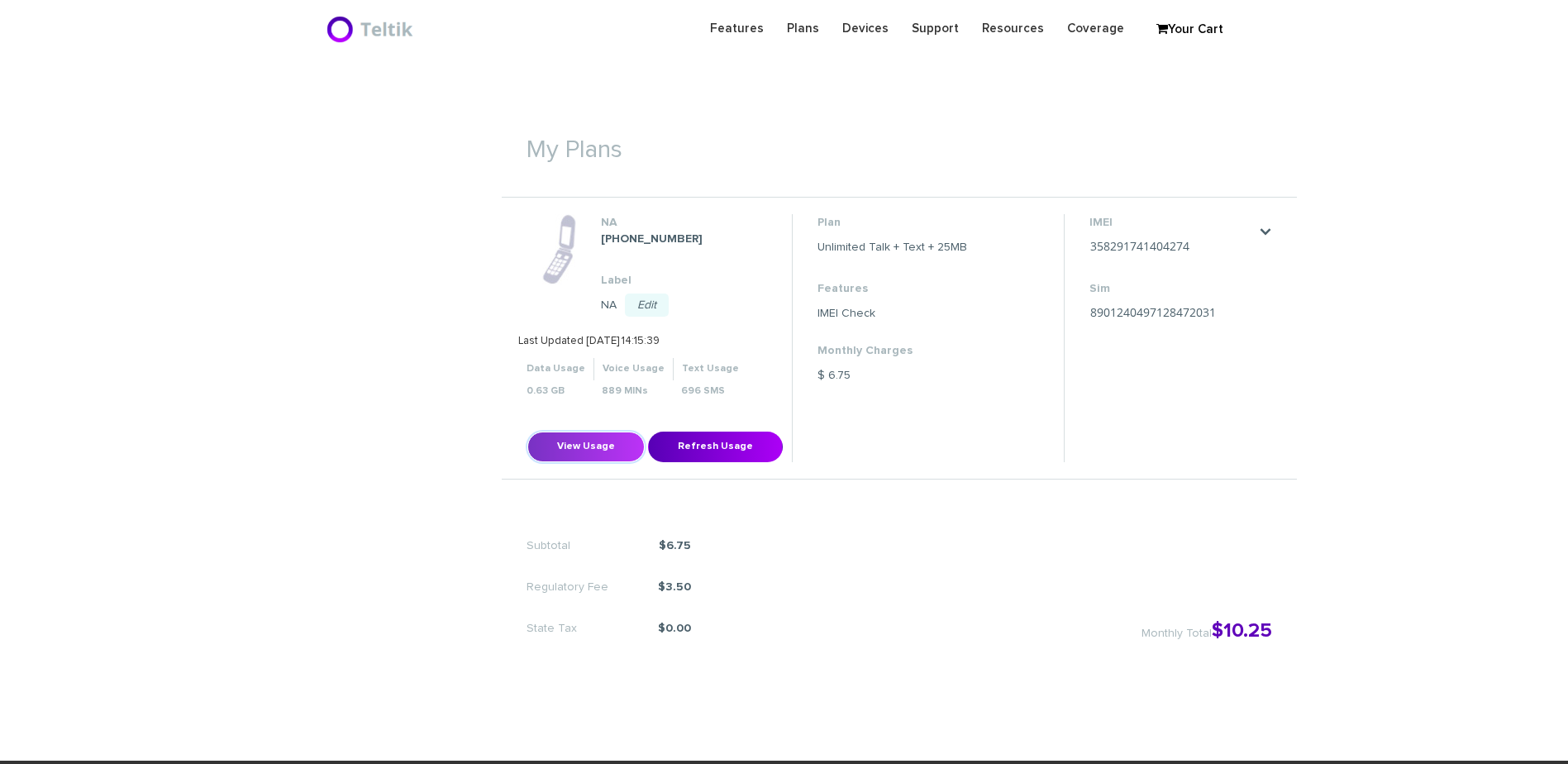
click at [602, 455] on button "View Usage" at bounding box center [586, 447] width 118 height 30
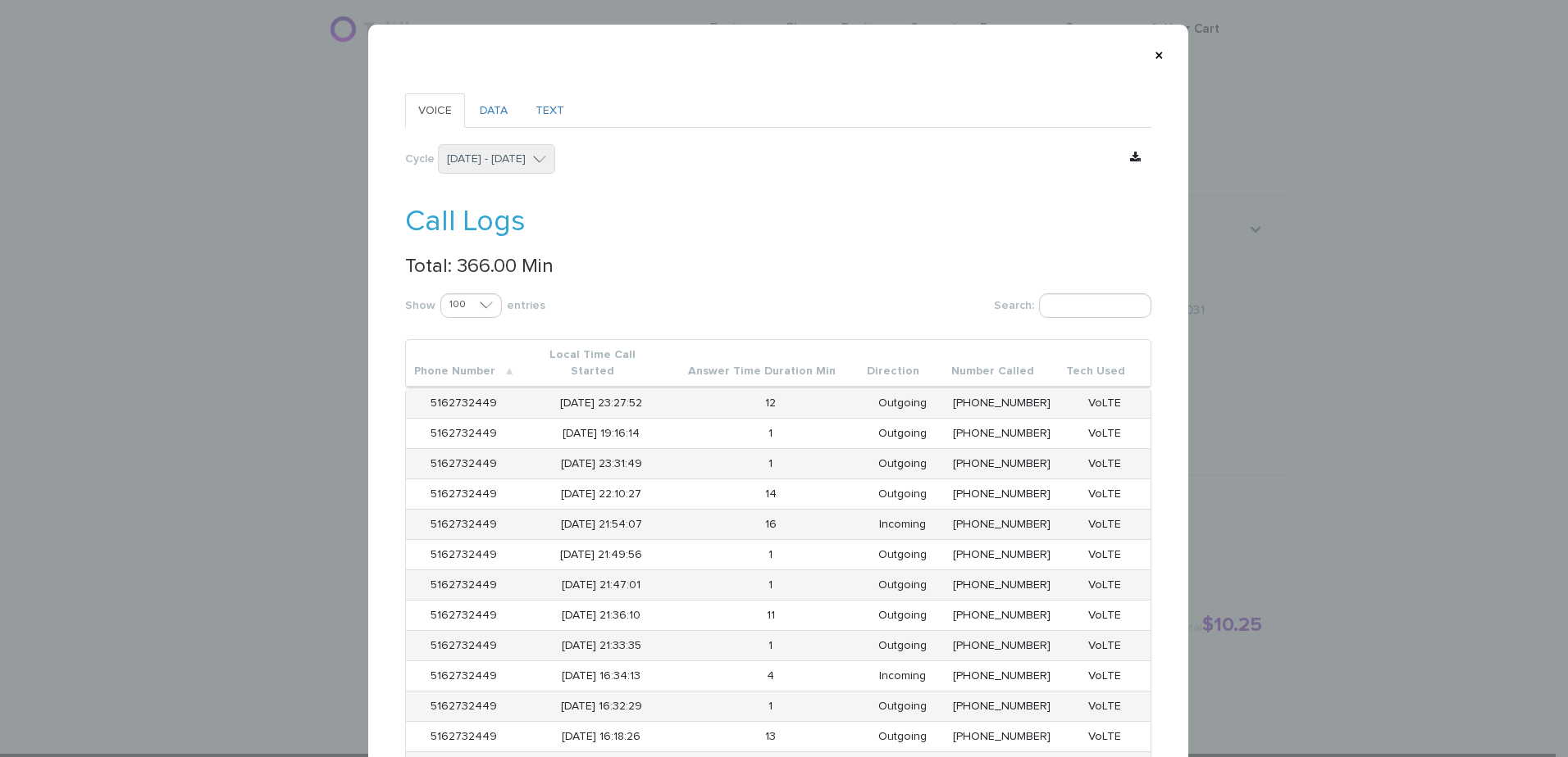
click at [465, 263] on p "Total: 366.00 Min" at bounding box center [779, 266] width 747 height 21
copy p "366.00"
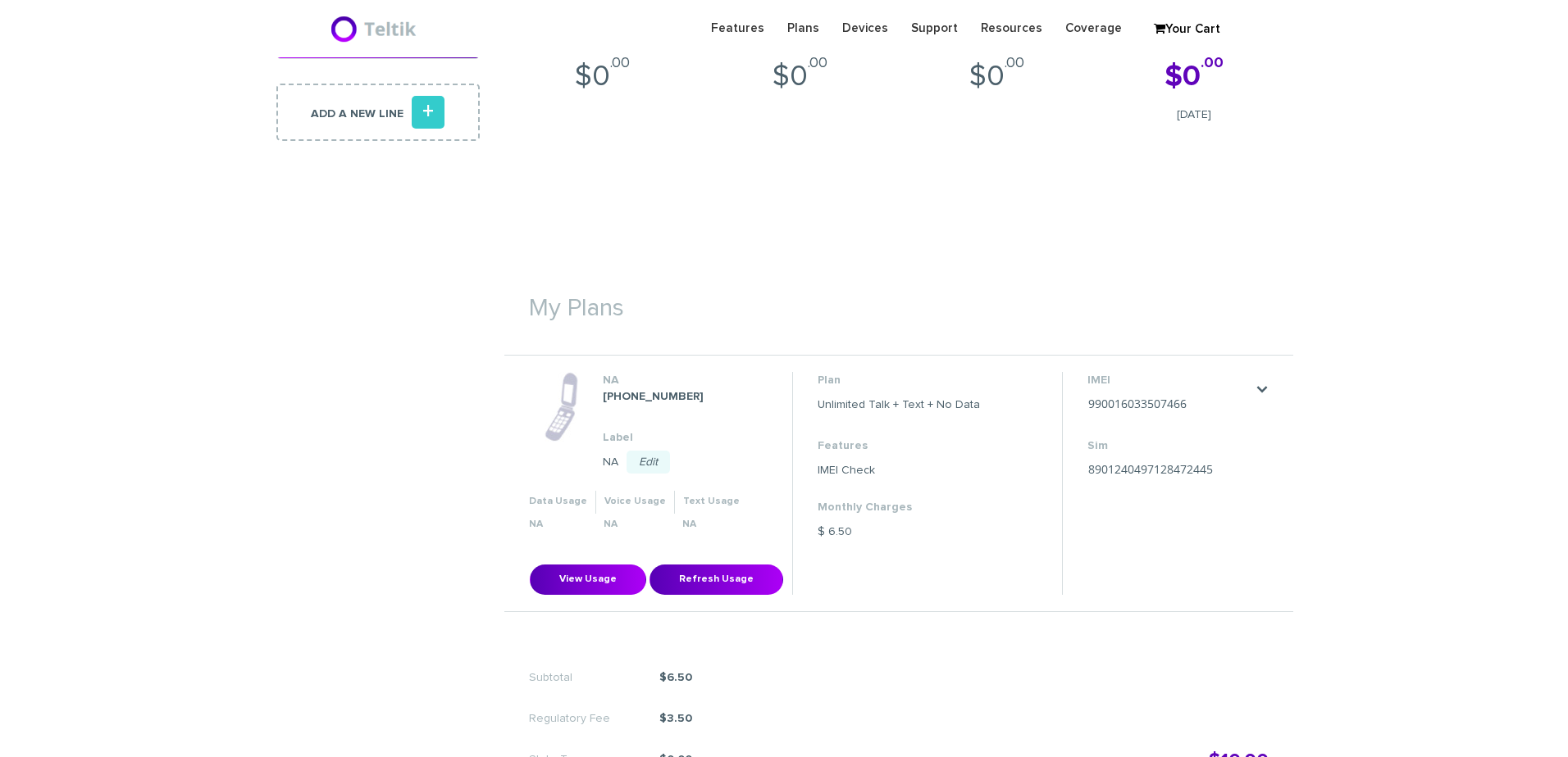
scroll to position [410, 0]
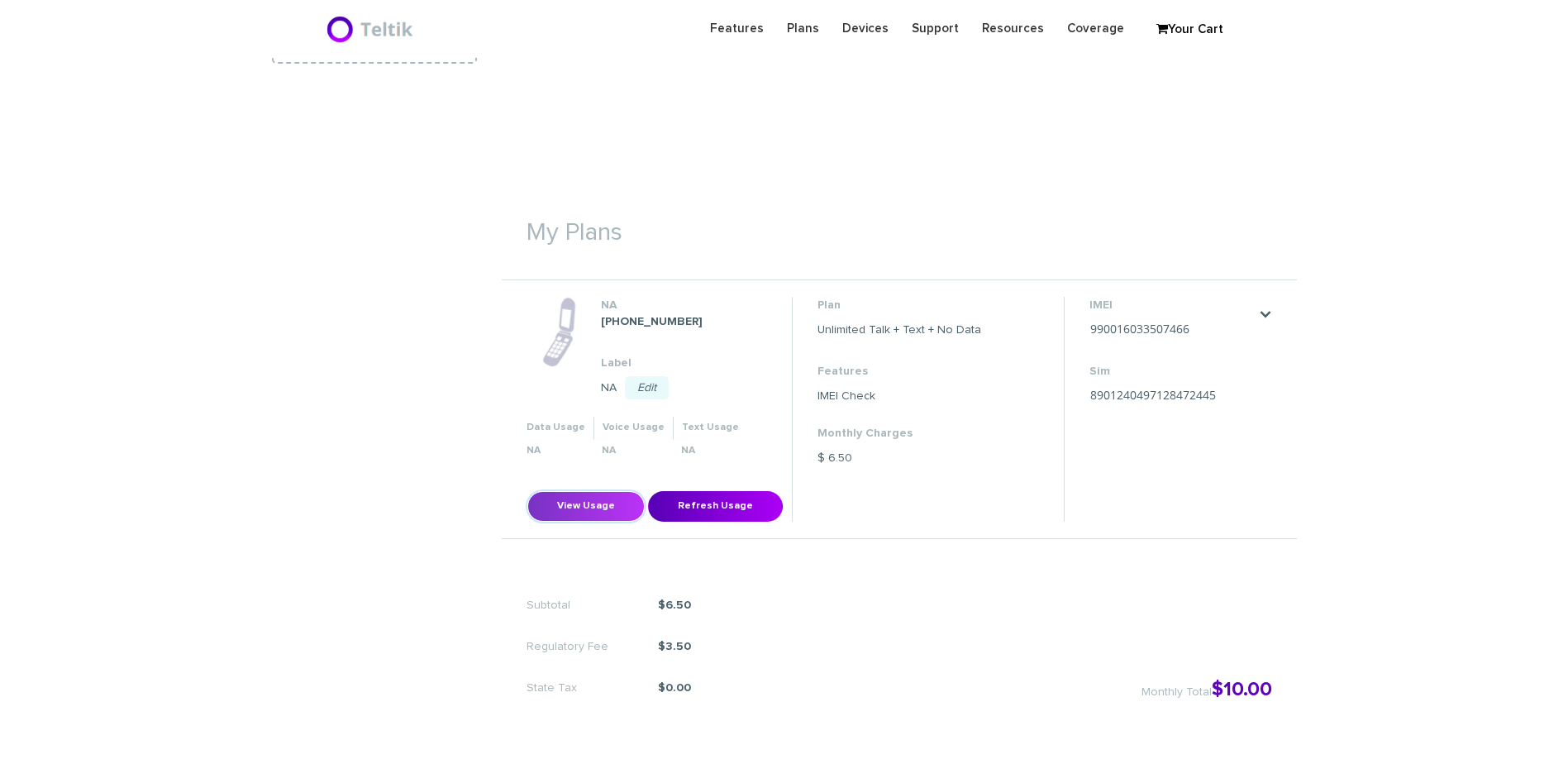
click at [571, 511] on button "View Usage" at bounding box center [586, 506] width 118 height 30
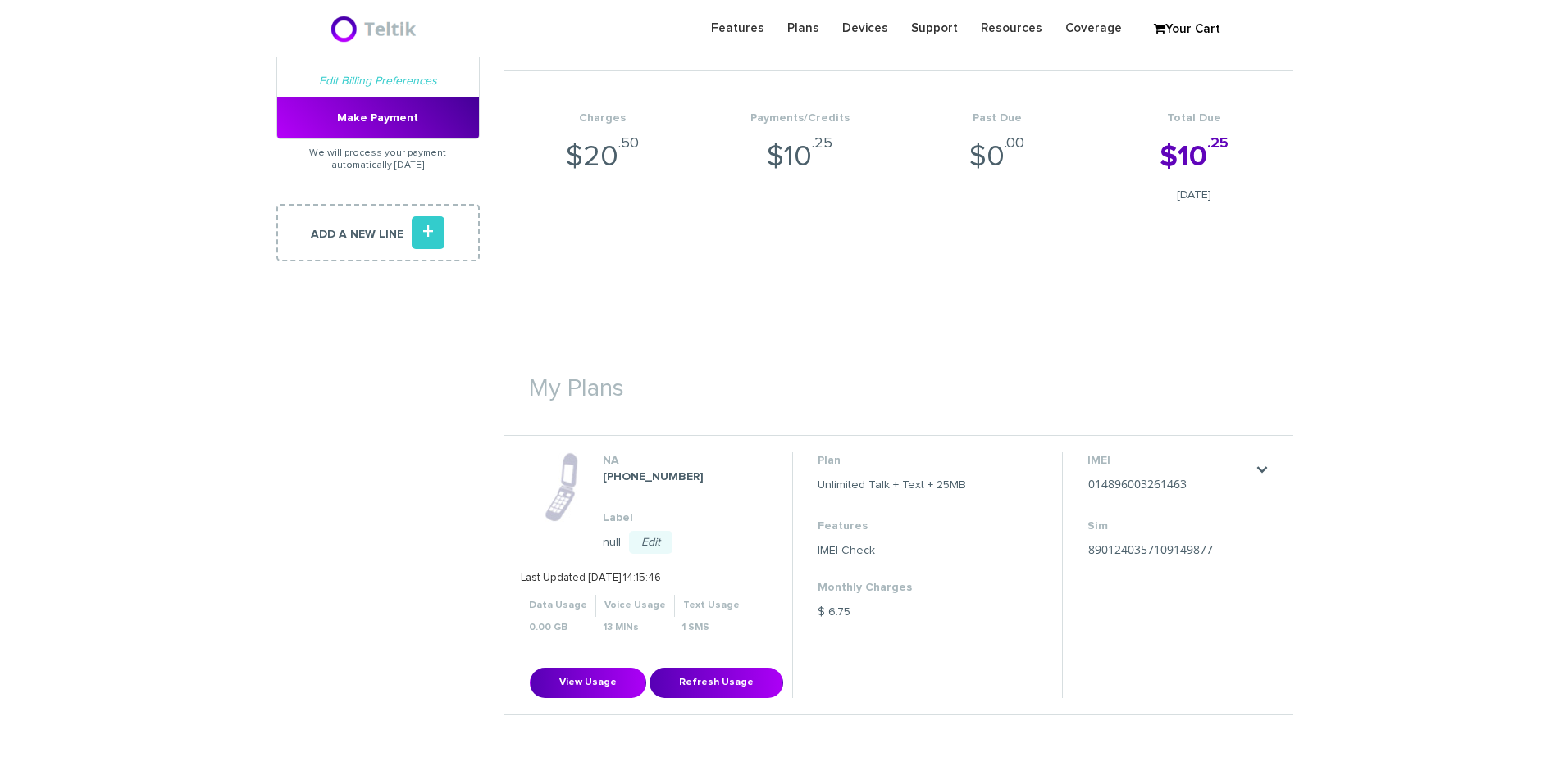
scroll to position [410, 0]
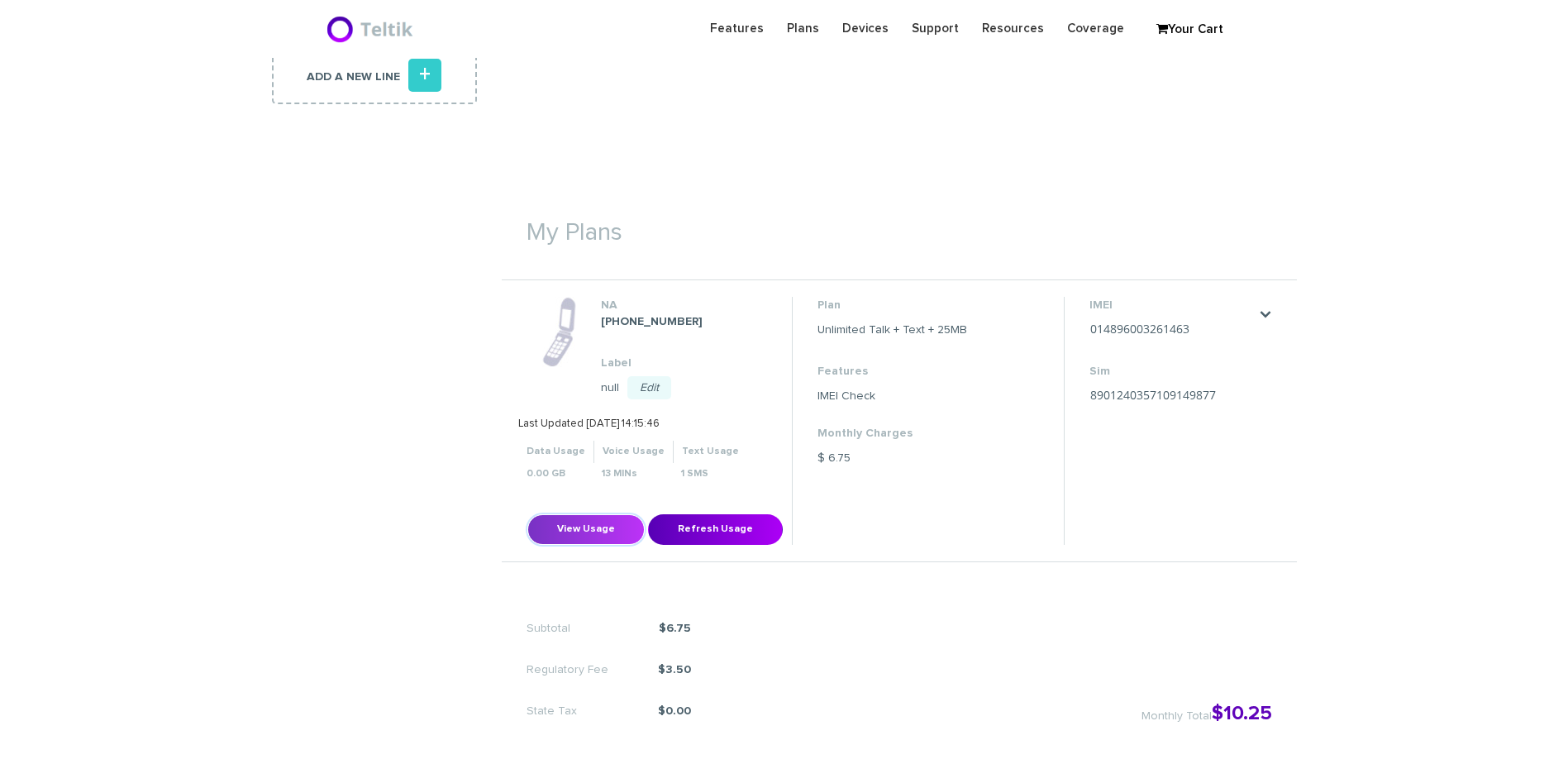
click at [577, 534] on button "View Usage" at bounding box center [586, 529] width 118 height 30
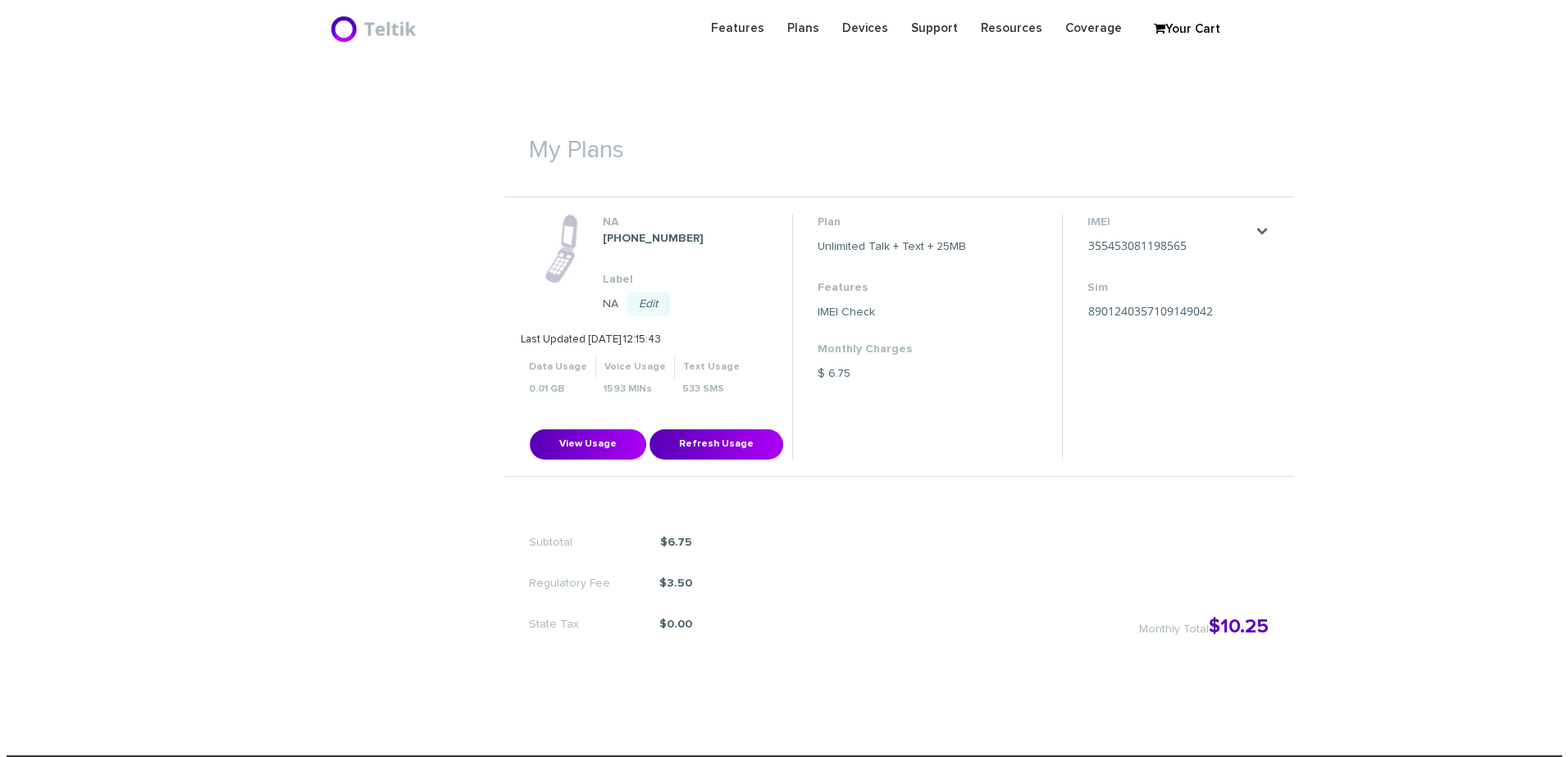
scroll to position [492, 0]
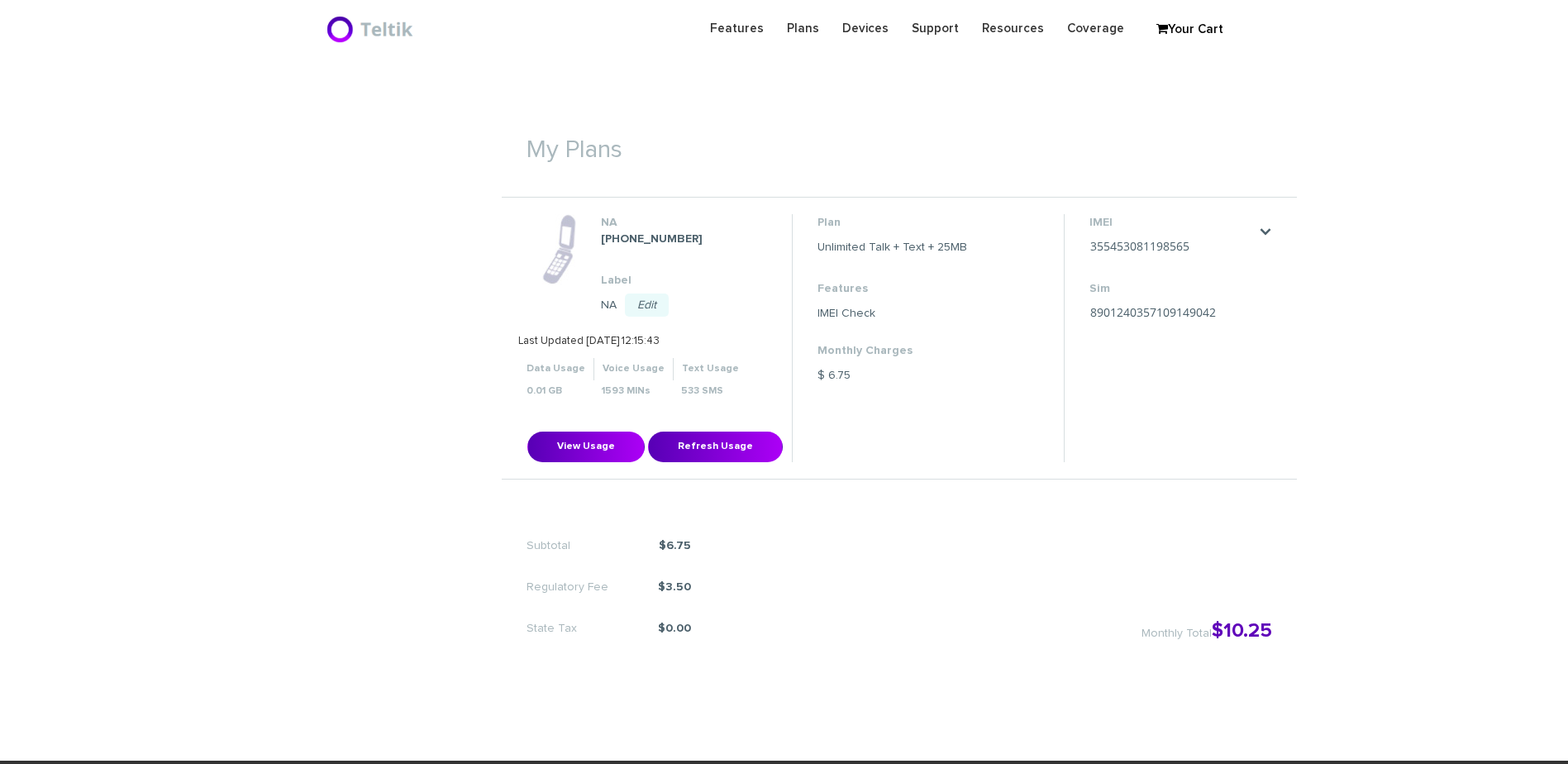
click at [592, 468] on li "NA [PHONE_NUMBER] Label NA Edit Save Cancel Data Usage Voice Usage 0.01 GB" at bounding box center [900, 339] width 796 height 282
click at [592, 463] on li "NA [PHONE_NUMBER] Label NA Edit Save Cancel Data Usage Voice Usage 0.01 GB" at bounding box center [900, 339] width 796 height 282
click at [592, 455] on button "View Usage" at bounding box center [586, 447] width 118 height 30
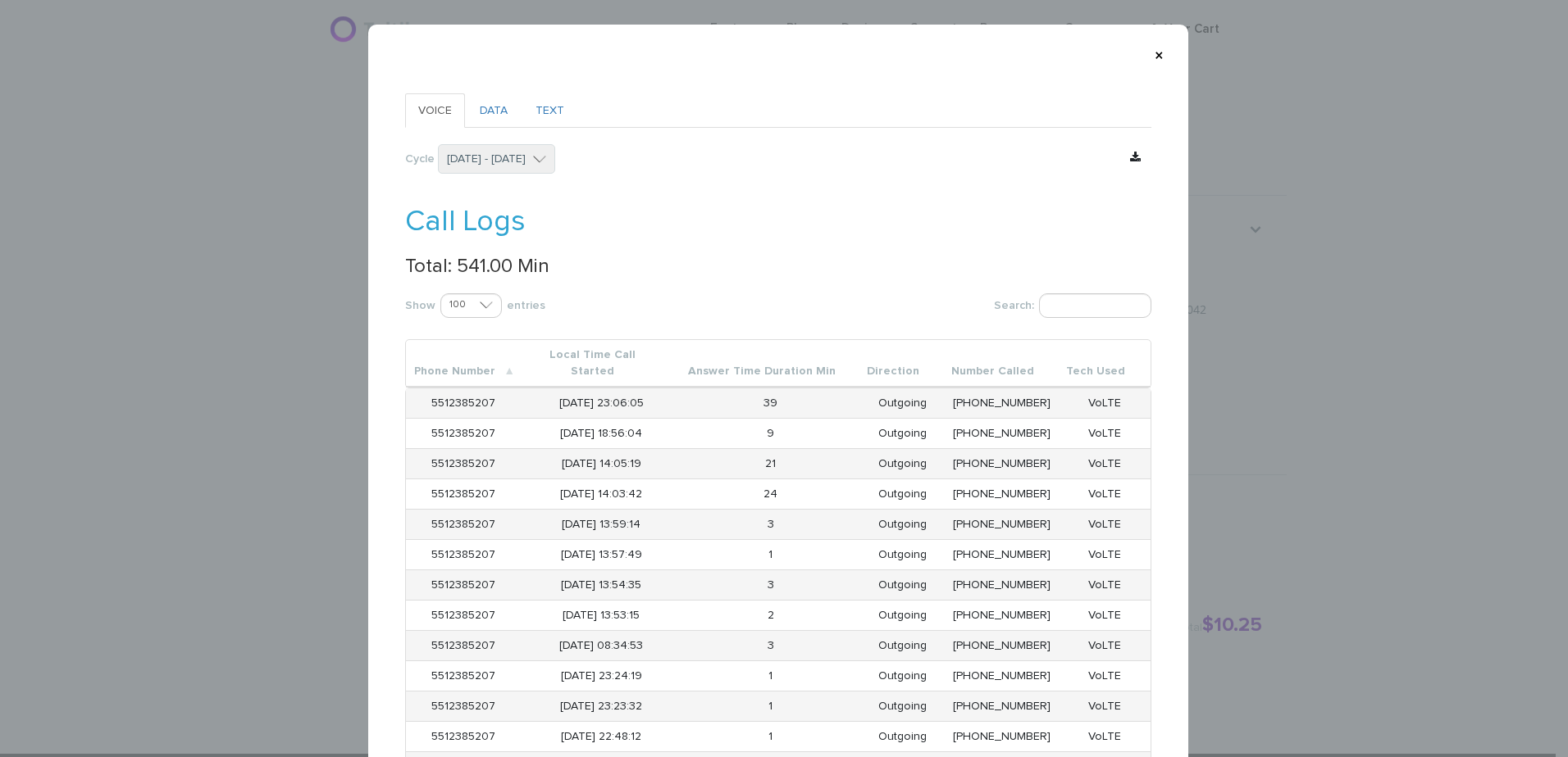
click at [455, 265] on p "Total: 541.00 Min" at bounding box center [779, 266] width 747 height 21
copy p "541.00"
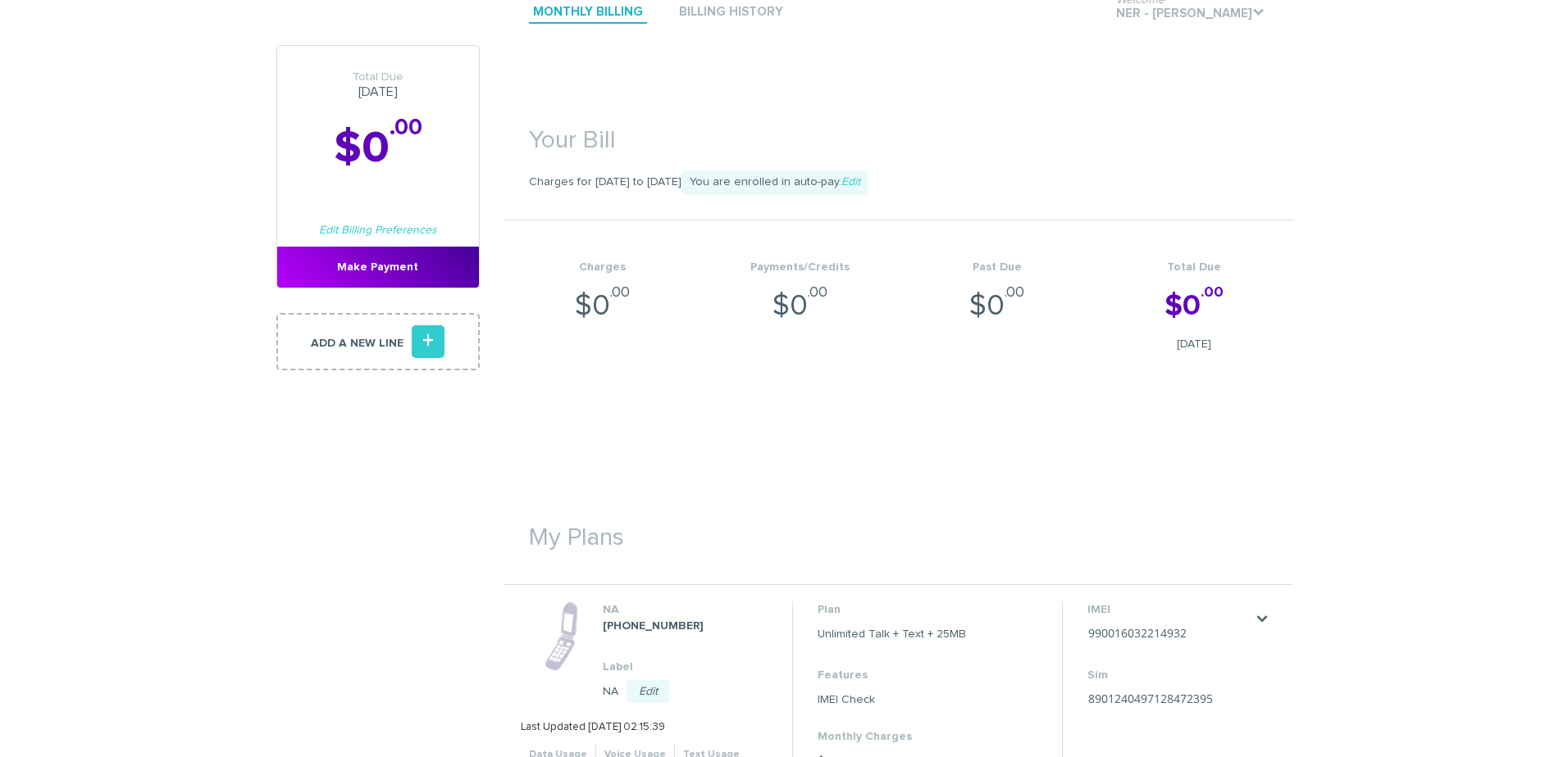
scroll to position [492, 0]
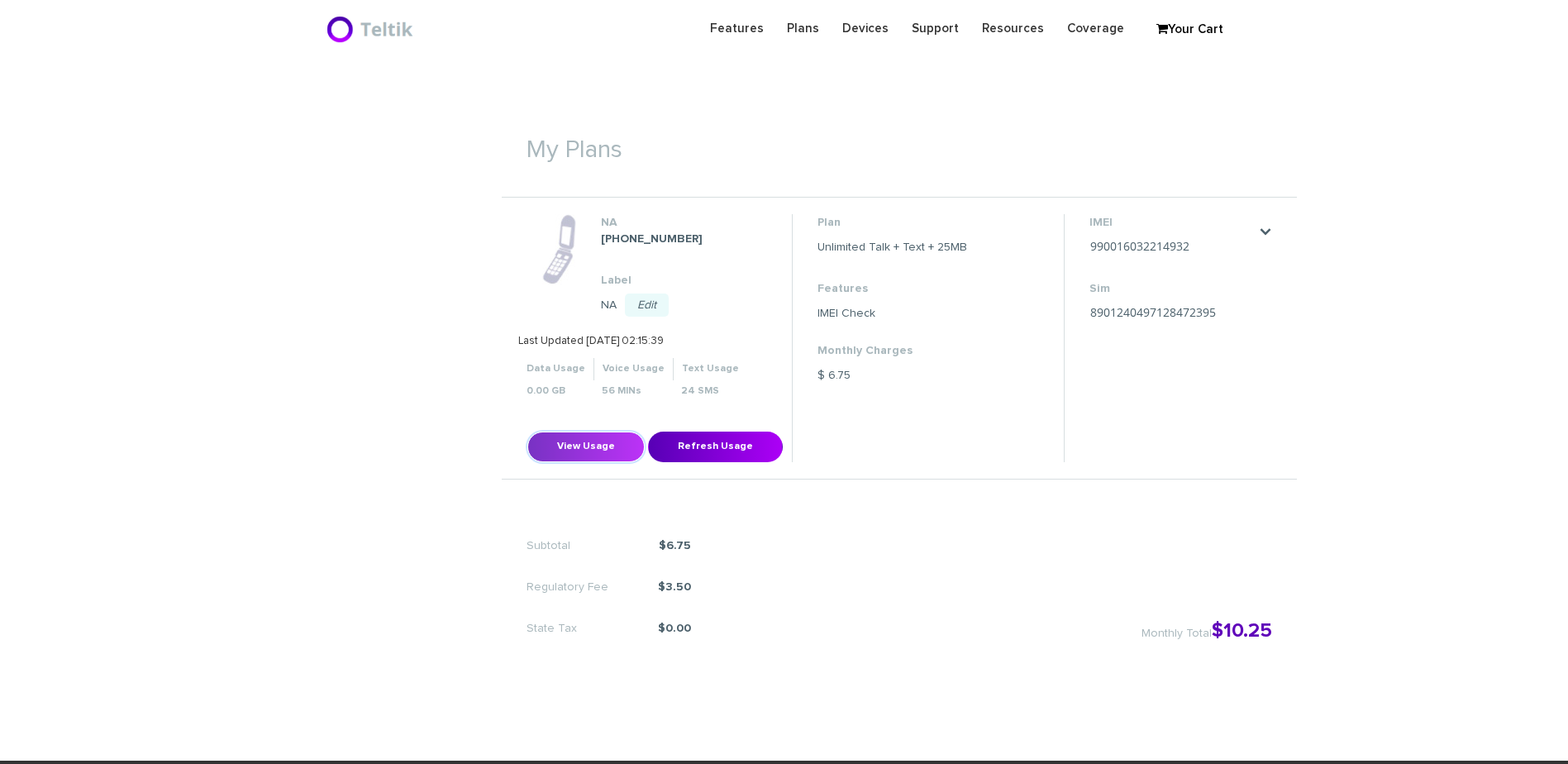
click at [573, 451] on button "View Usage" at bounding box center [586, 447] width 118 height 30
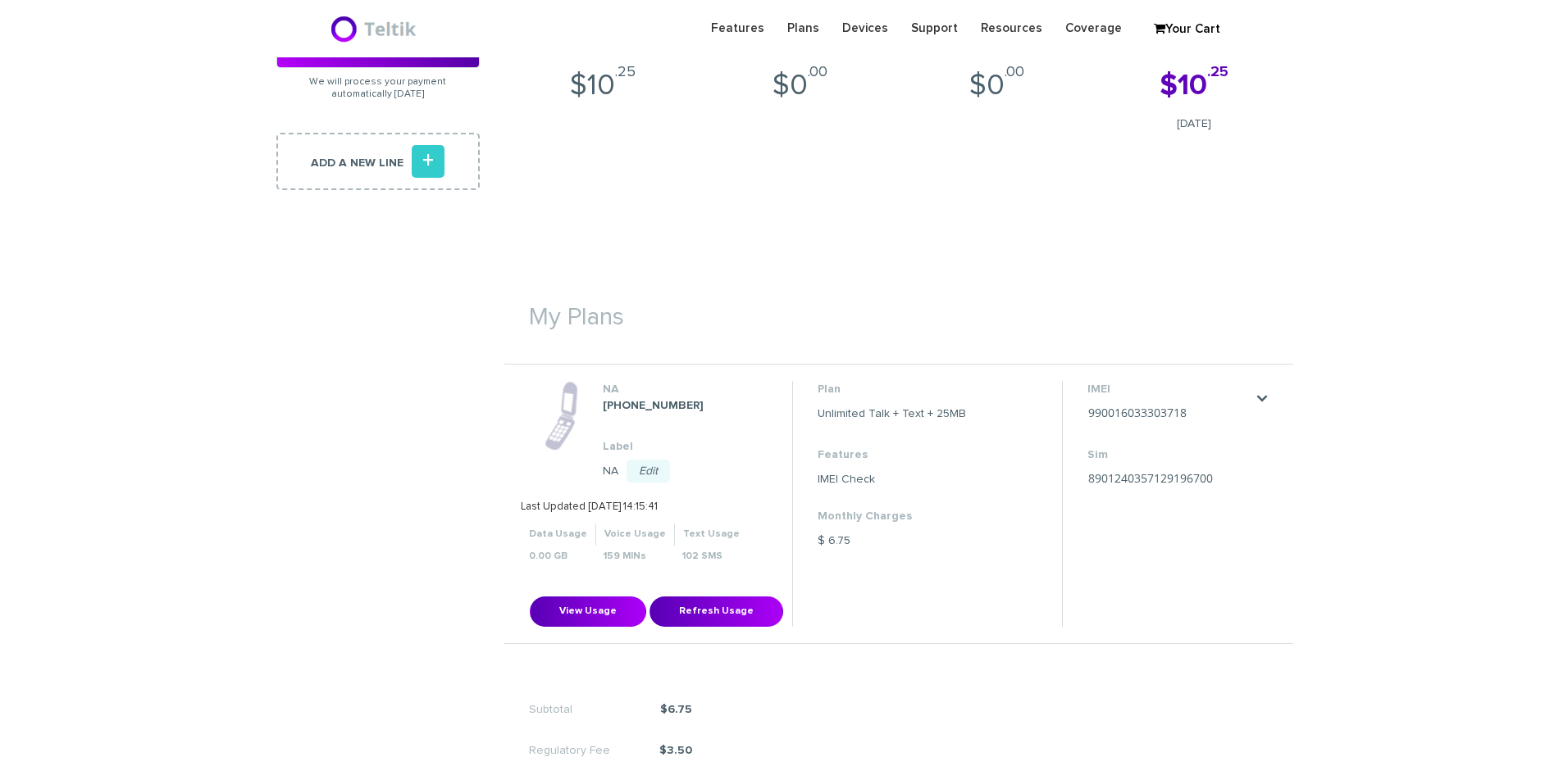
scroll to position [328, 0]
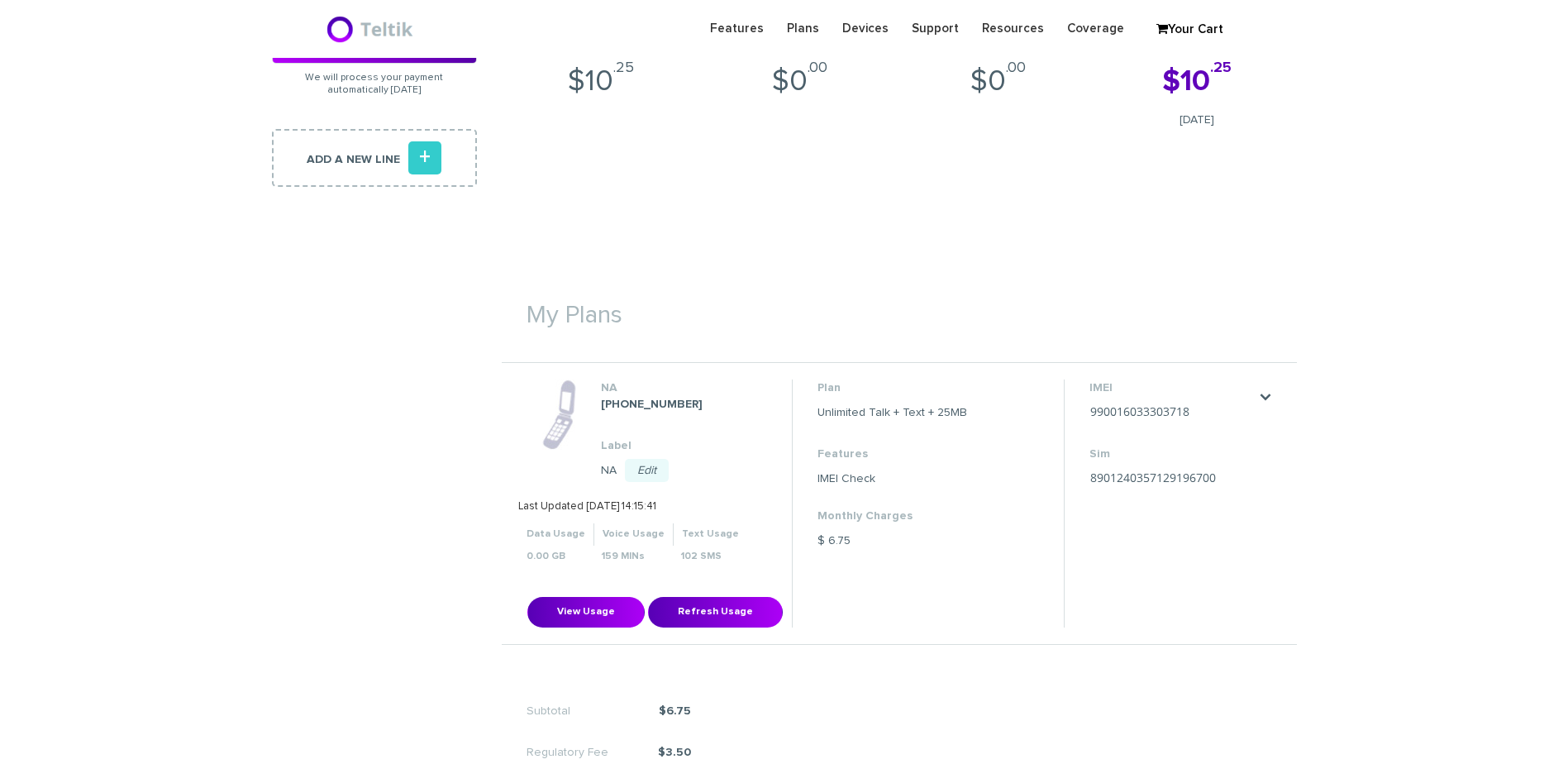
click at [585, 588] on div "View Usage Refresh Usage" at bounding box center [655, 503] width 273 height 248
click at [578, 605] on button "View Usage" at bounding box center [586, 612] width 118 height 30
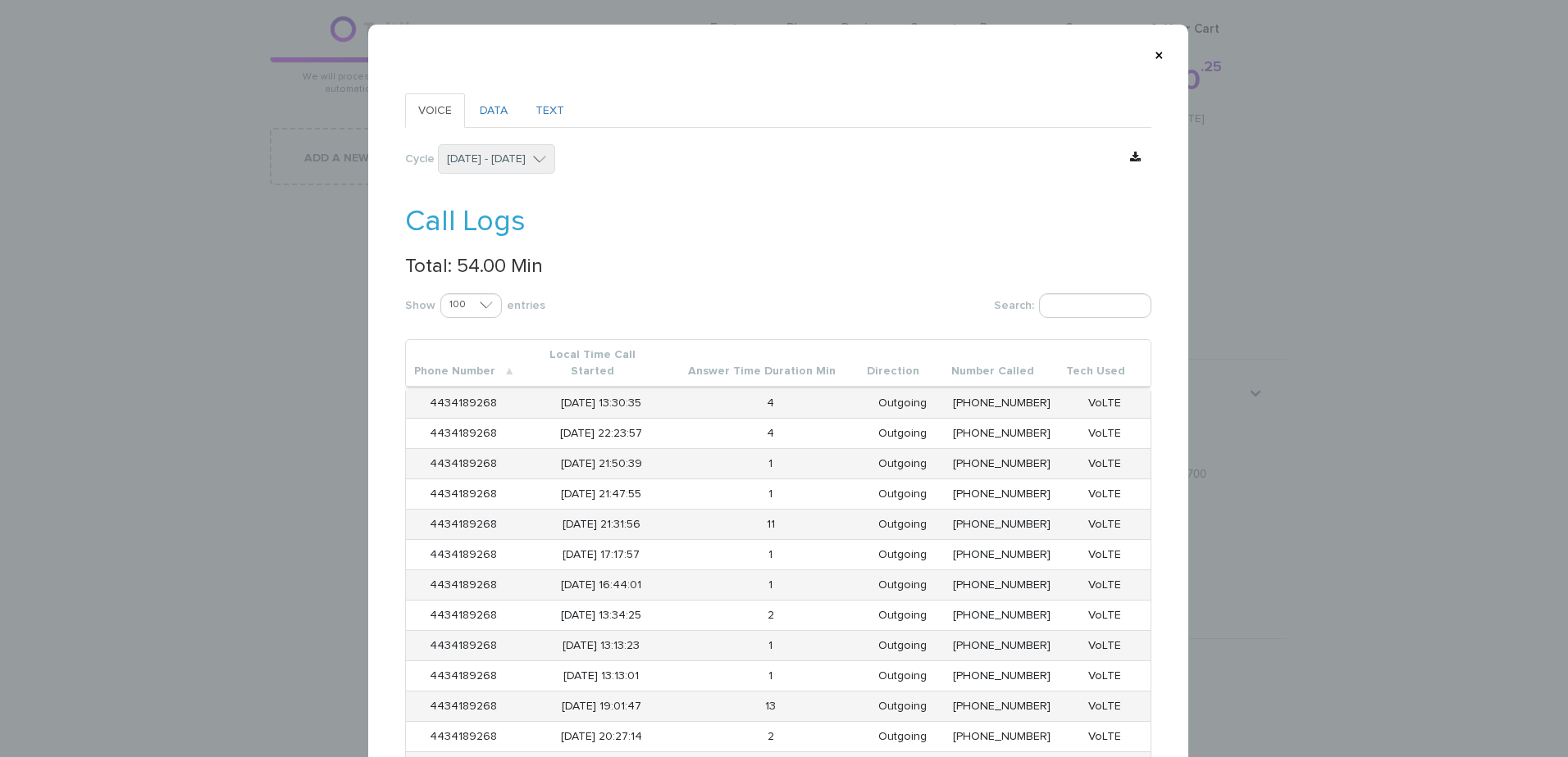
click at [462, 265] on p "Total: 54.00 Min" at bounding box center [779, 266] width 747 height 21
copy p "54.00"
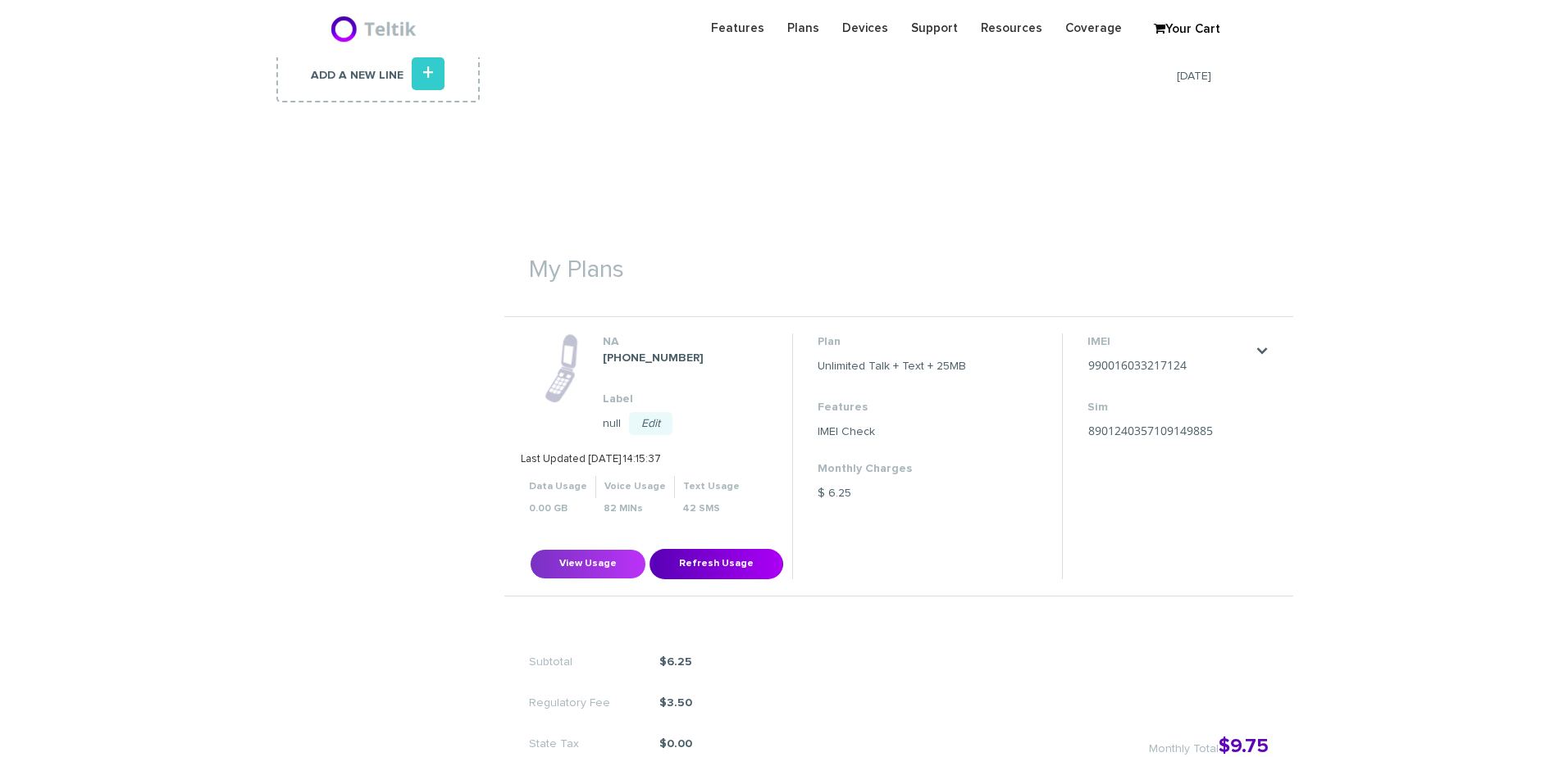
scroll to position [410, 0]
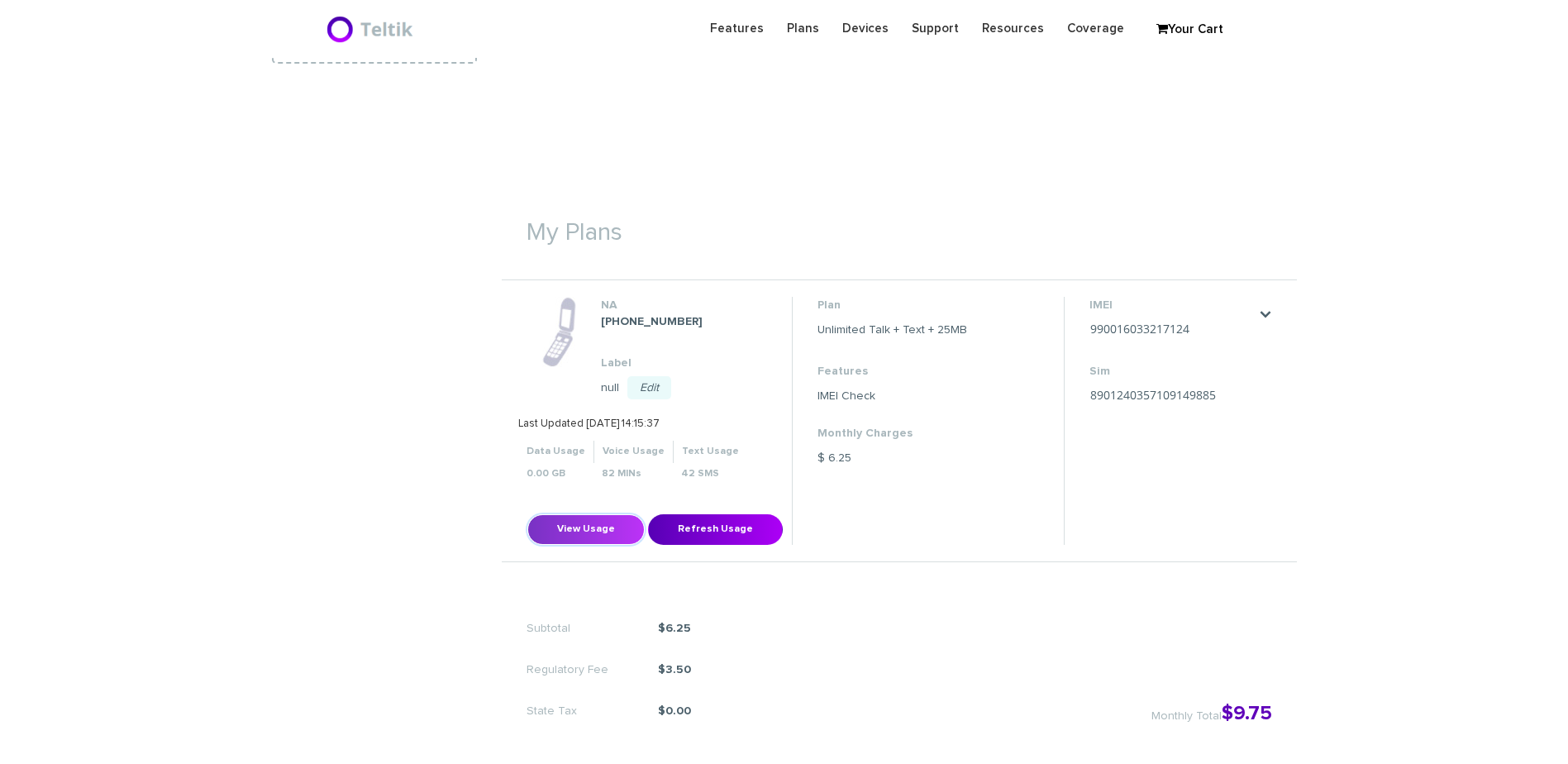
click at [587, 522] on button "View Usage" at bounding box center [586, 529] width 118 height 30
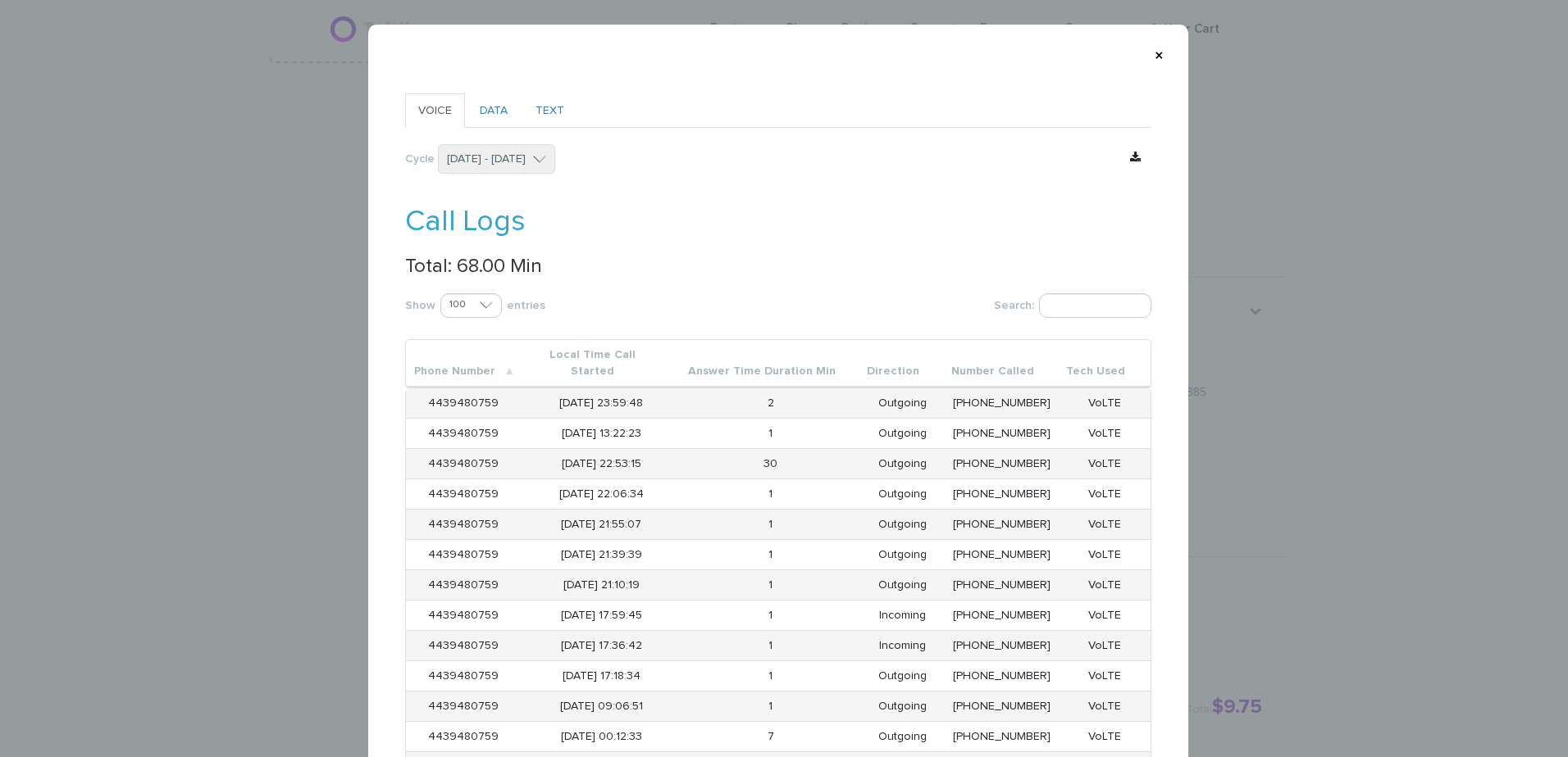
click at [468, 262] on p "Total: 68.00 Min" at bounding box center [779, 266] width 747 height 21
copy p "68.00"
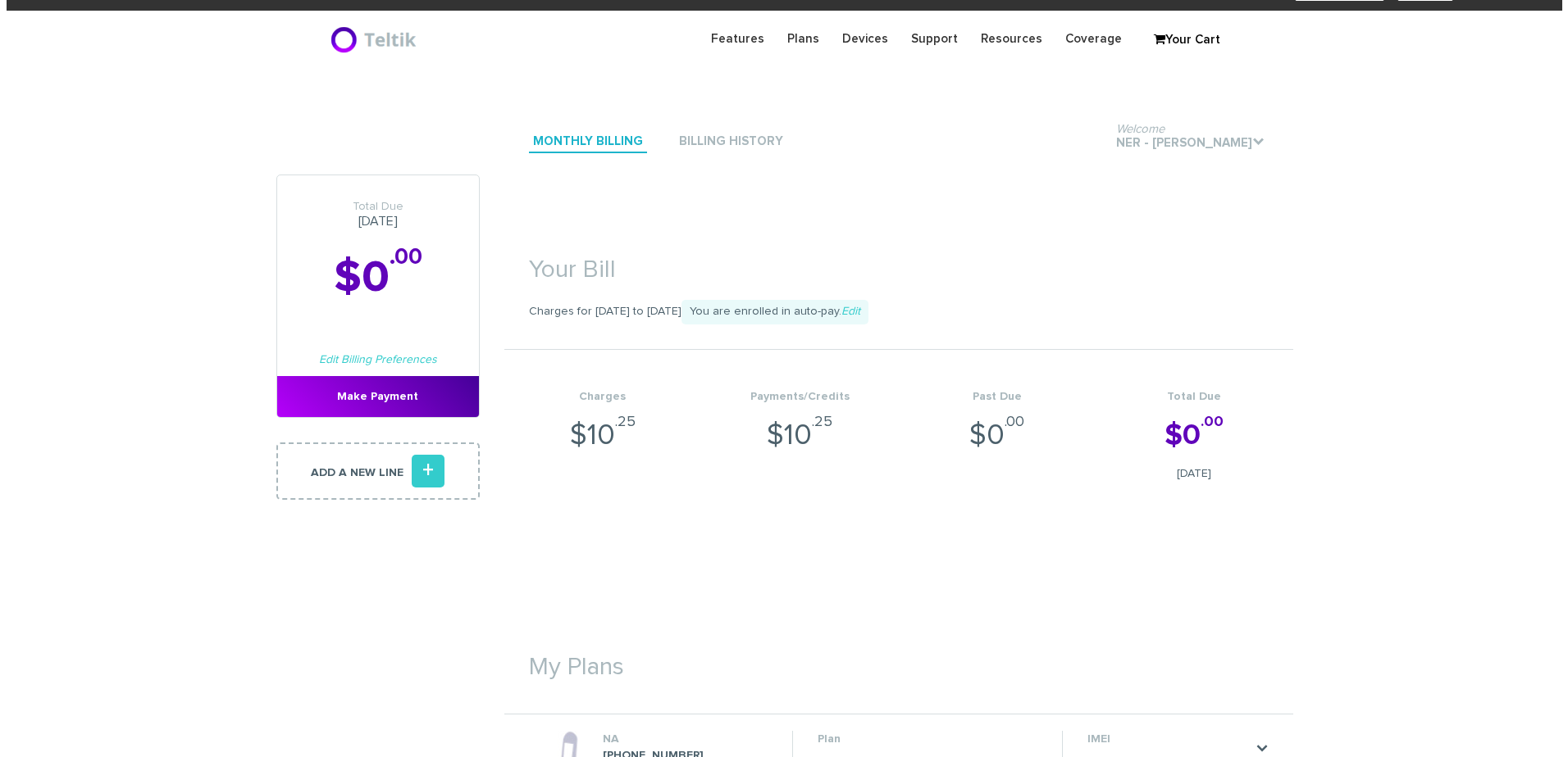
scroll to position [574, 0]
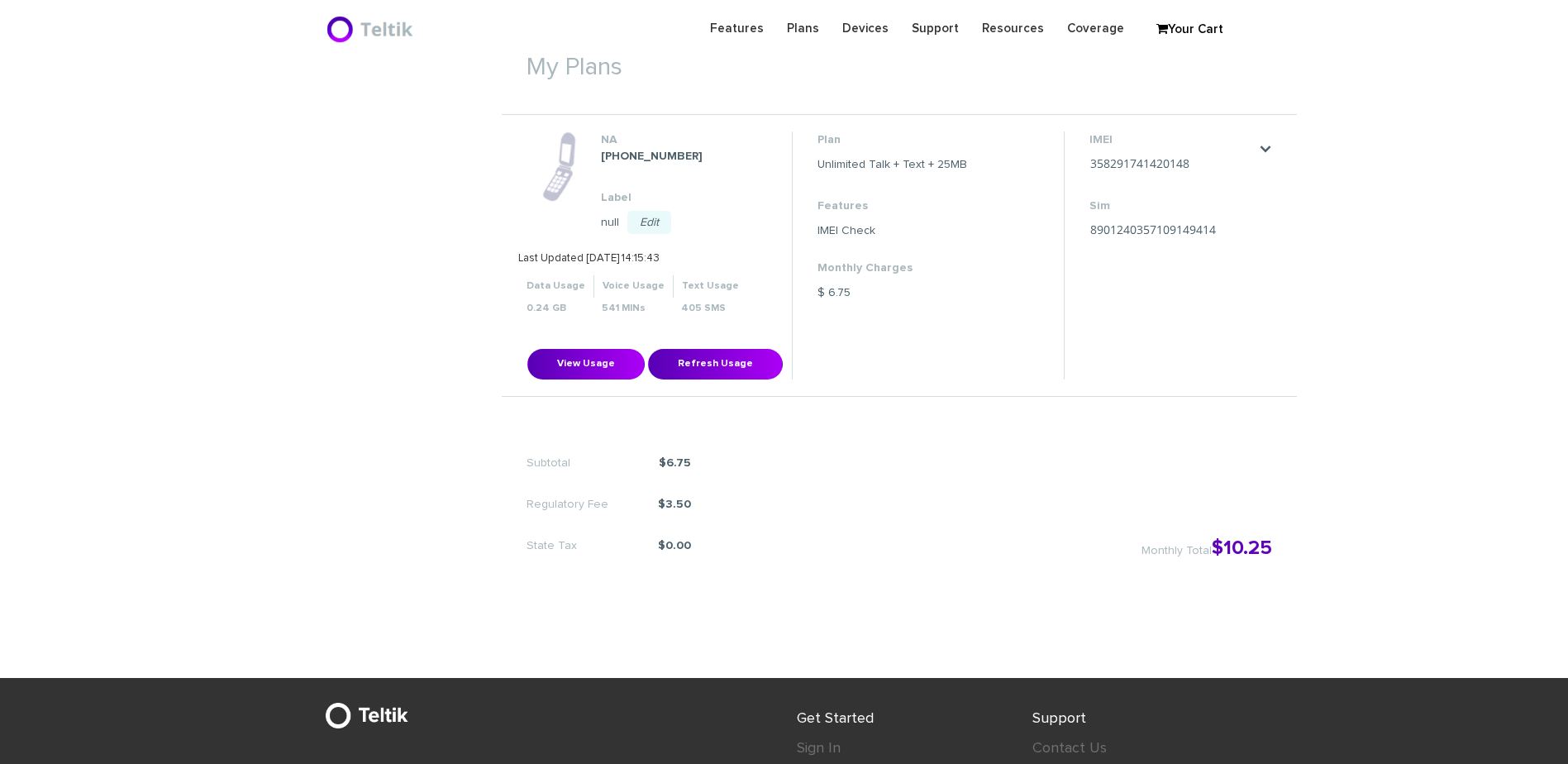
click at [576, 381] on li "NA [PHONE_NUMBER] Label null Edit null Save Cancel Data Usage Voice Usage" at bounding box center [900, 256] width 796 height 282
click at [577, 364] on button "View Usage" at bounding box center [586, 364] width 118 height 30
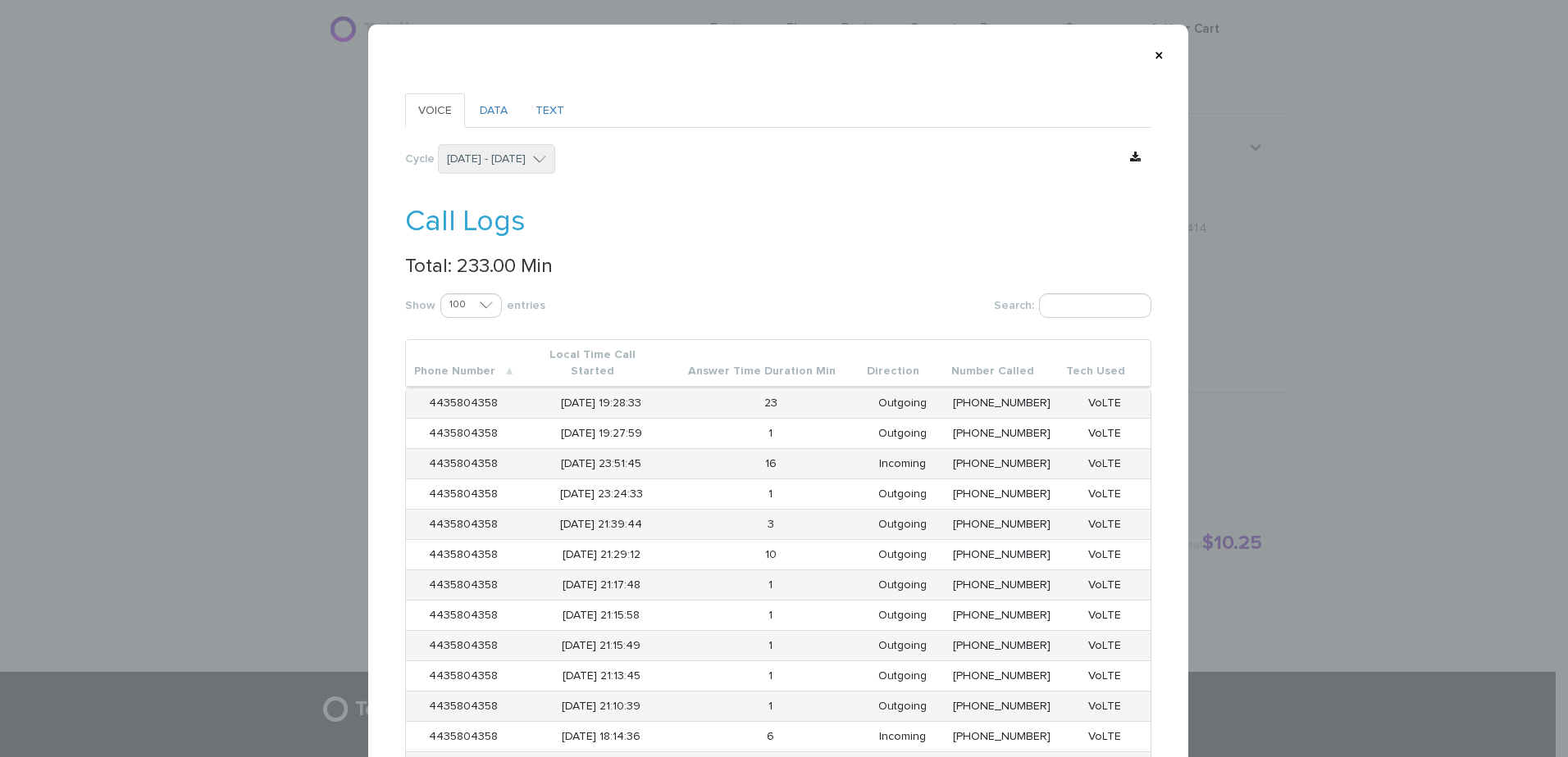
click at [463, 267] on p "Total: 233.00 Min" at bounding box center [779, 266] width 747 height 21
copy p "233.00"
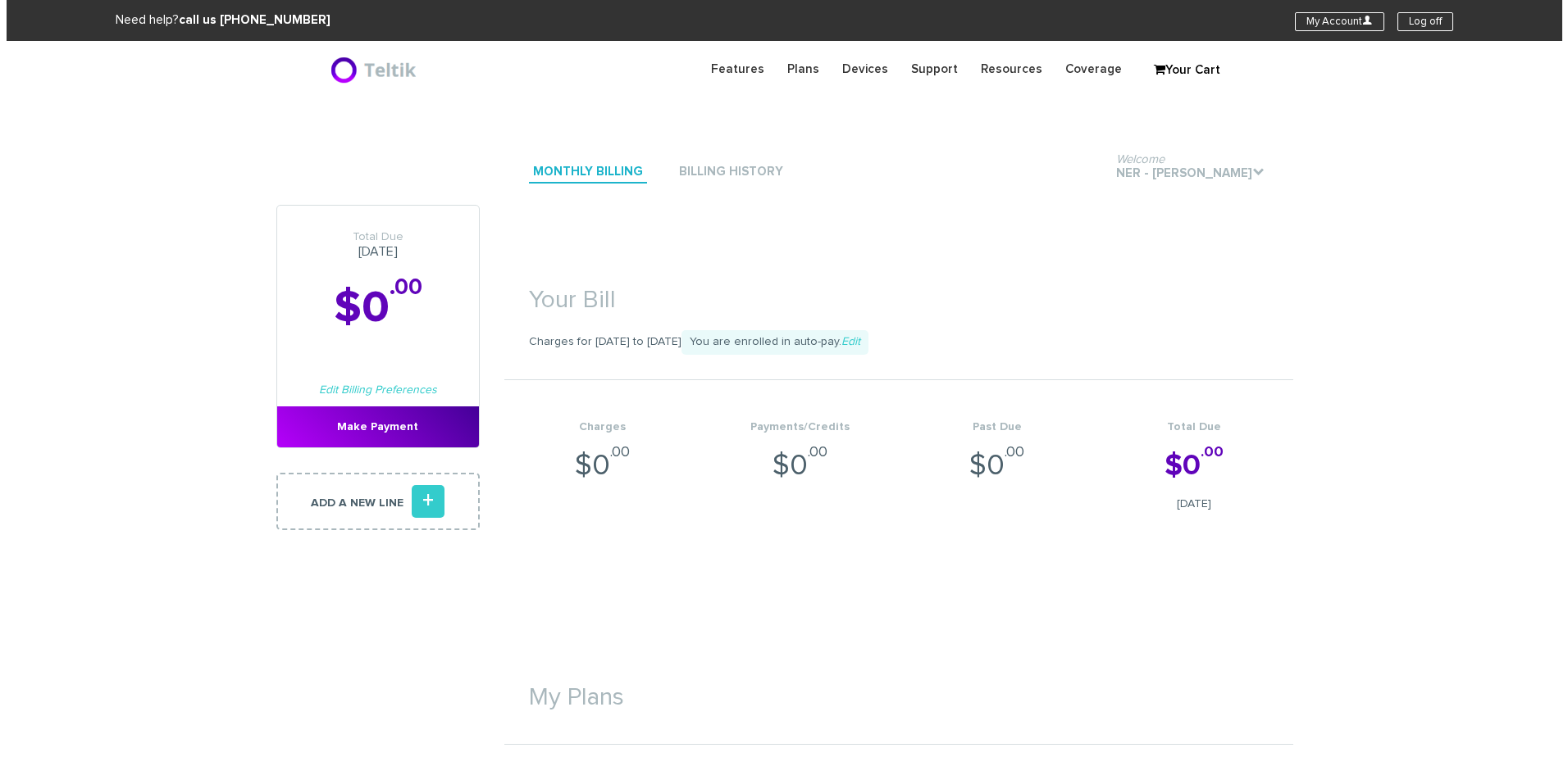
scroll to position [492, 0]
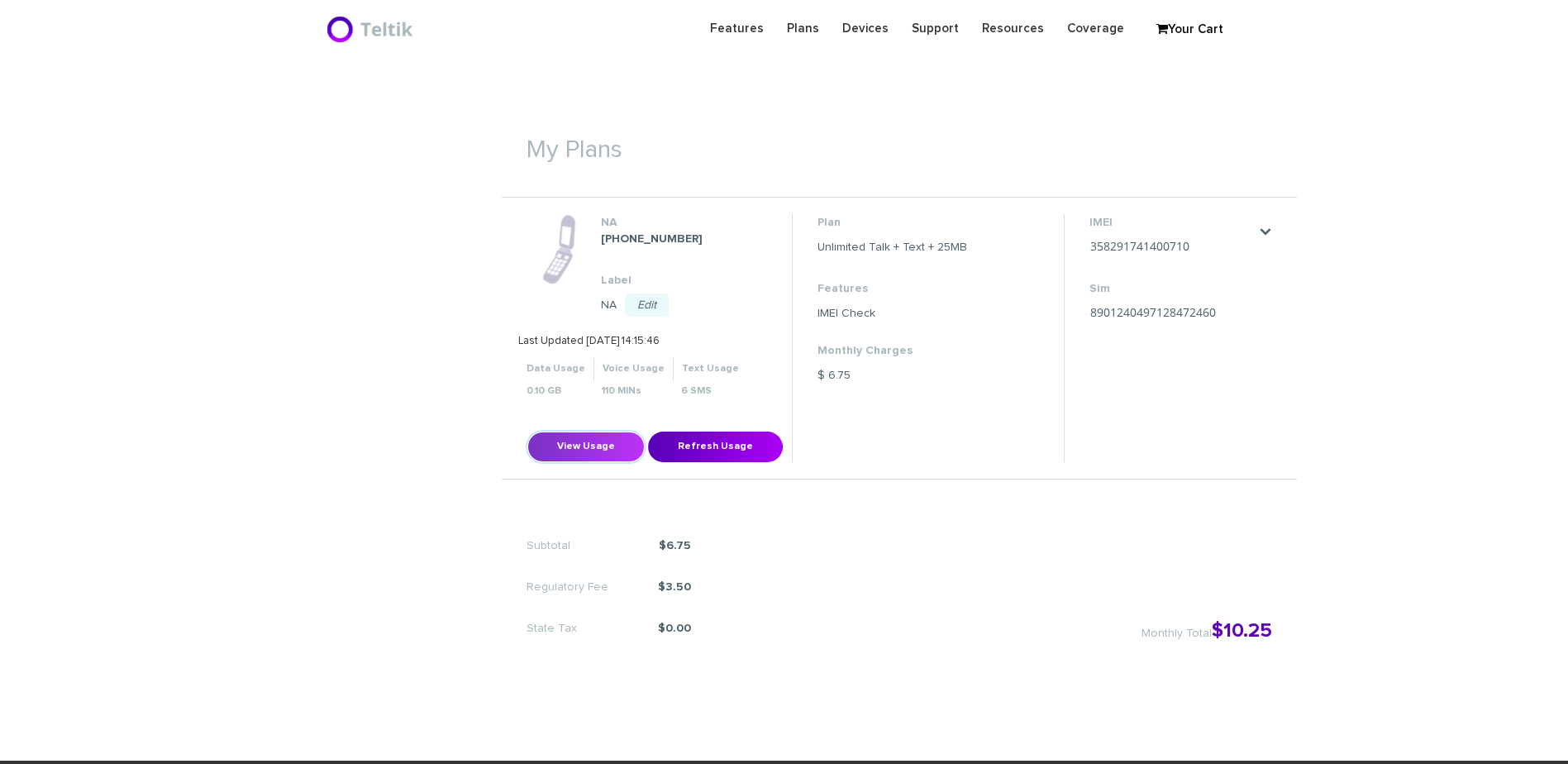
click at [585, 439] on button "View Usage" at bounding box center [586, 447] width 118 height 30
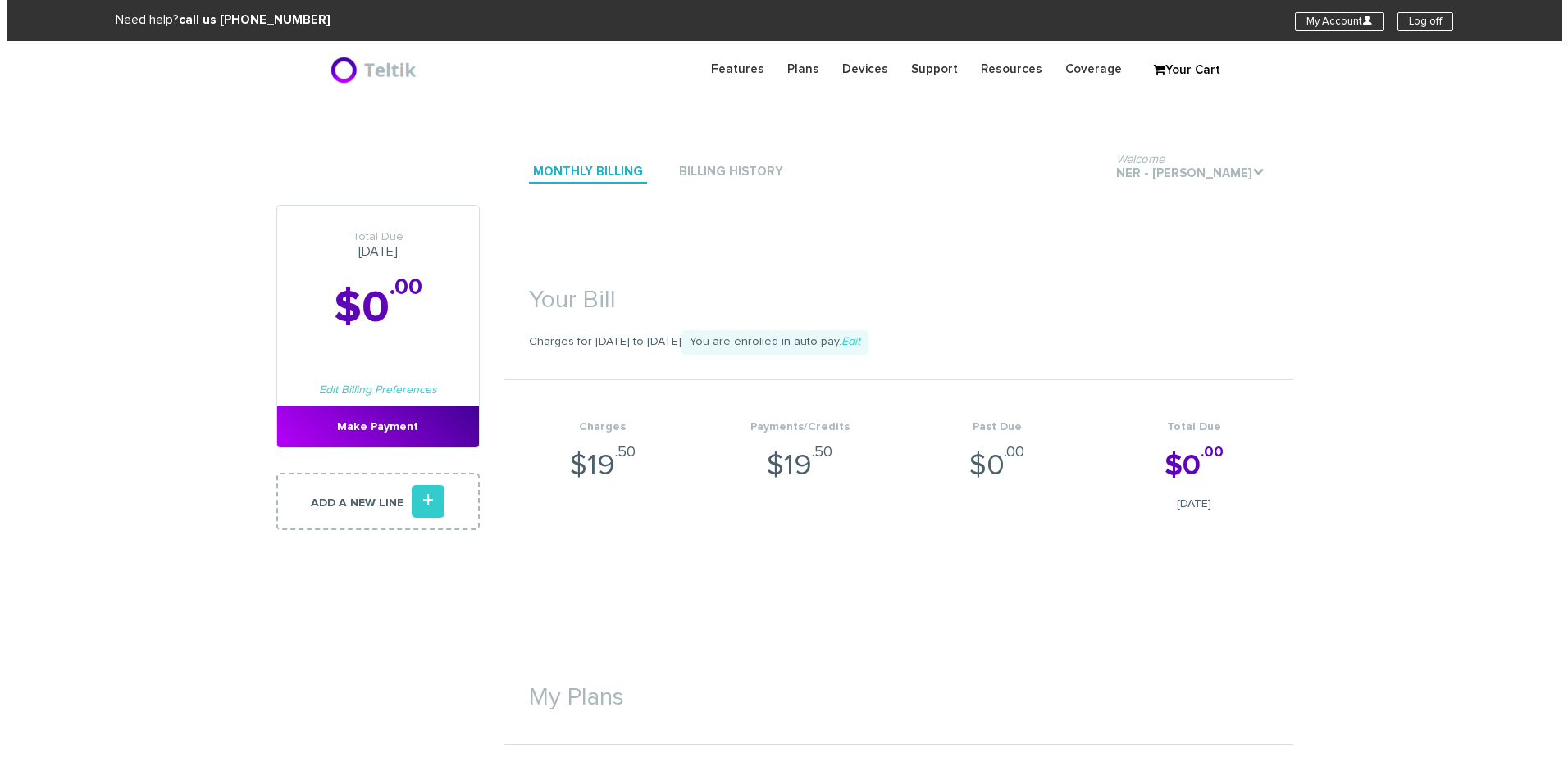
scroll to position [410, 0]
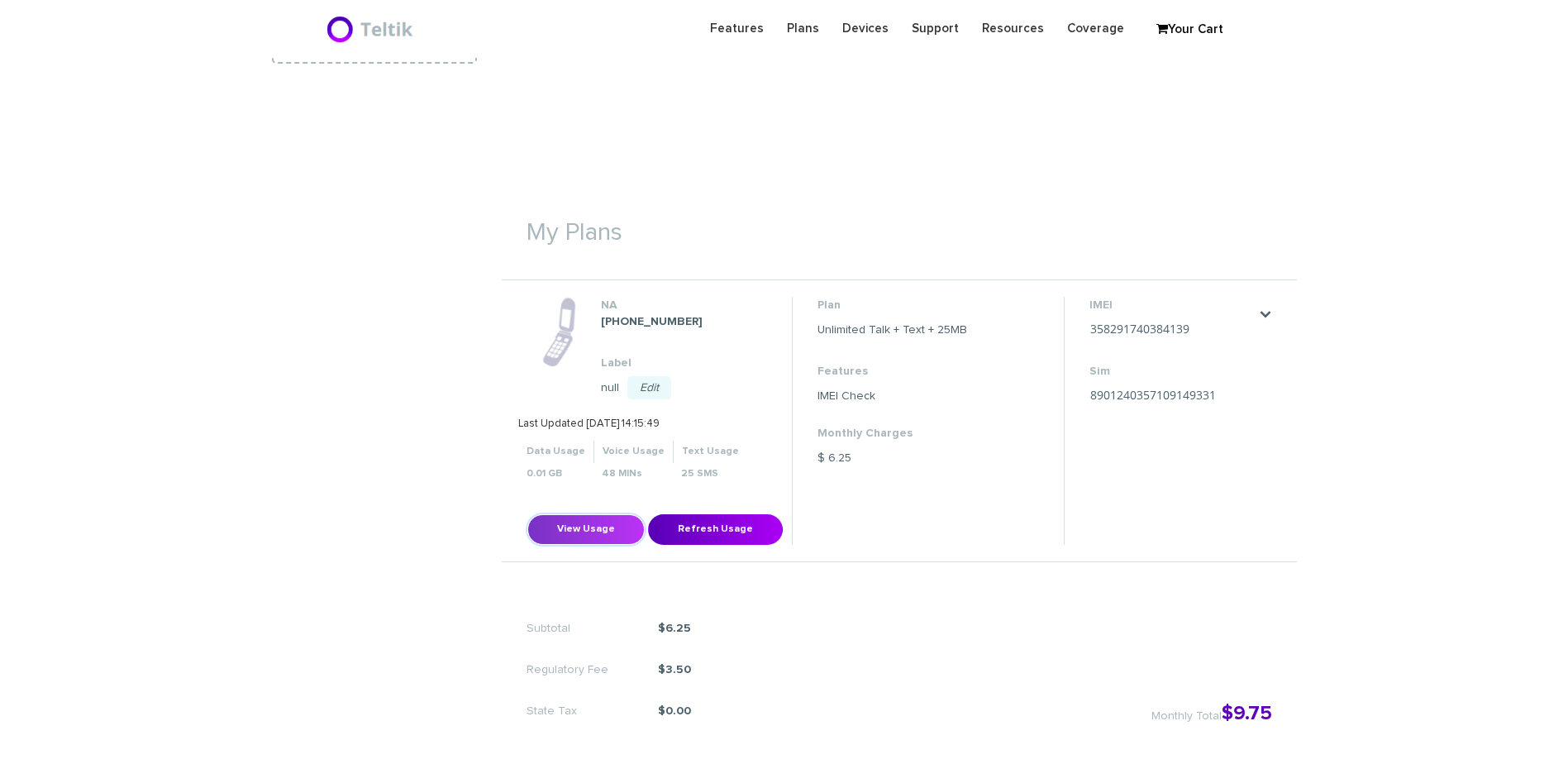
click at [592, 522] on button "View Usage" at bounding box center [586, 529] width 118 height 30
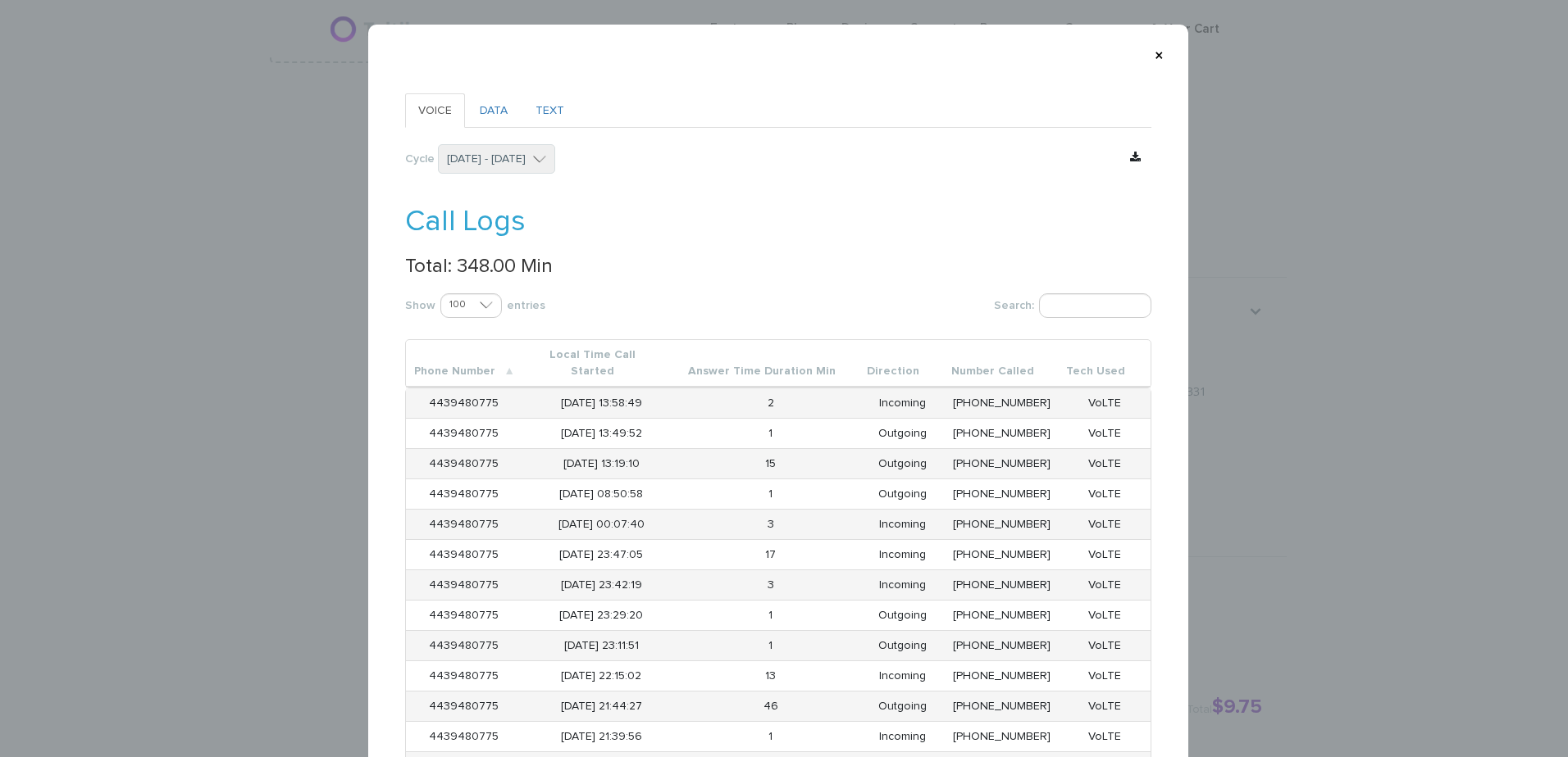
click at [465, 264] on p "Total: 348.00 Min" at bounding box center [779, 266] width 747 height 21
copy p "348.00"
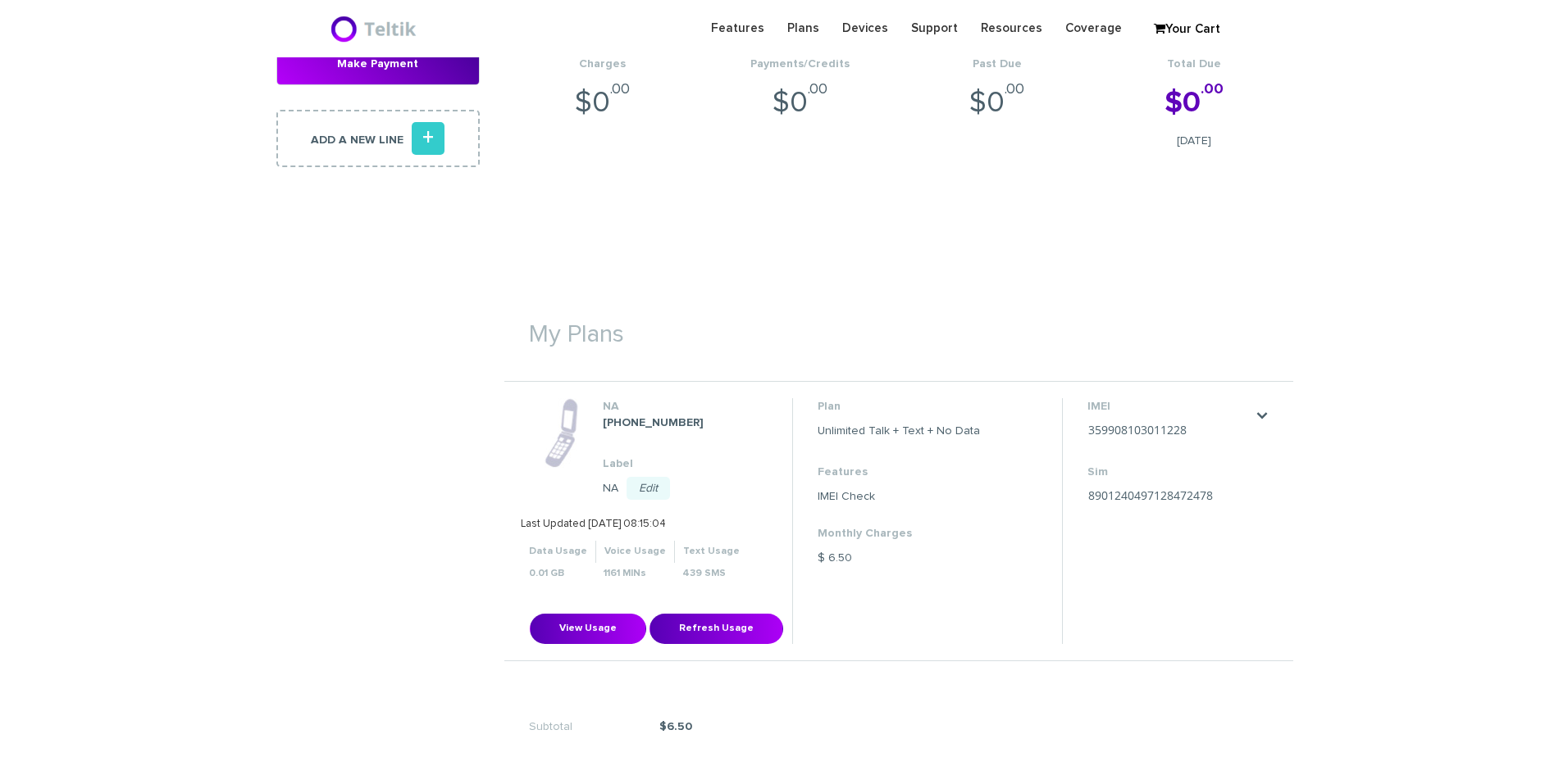
scroll to position [328, 0]
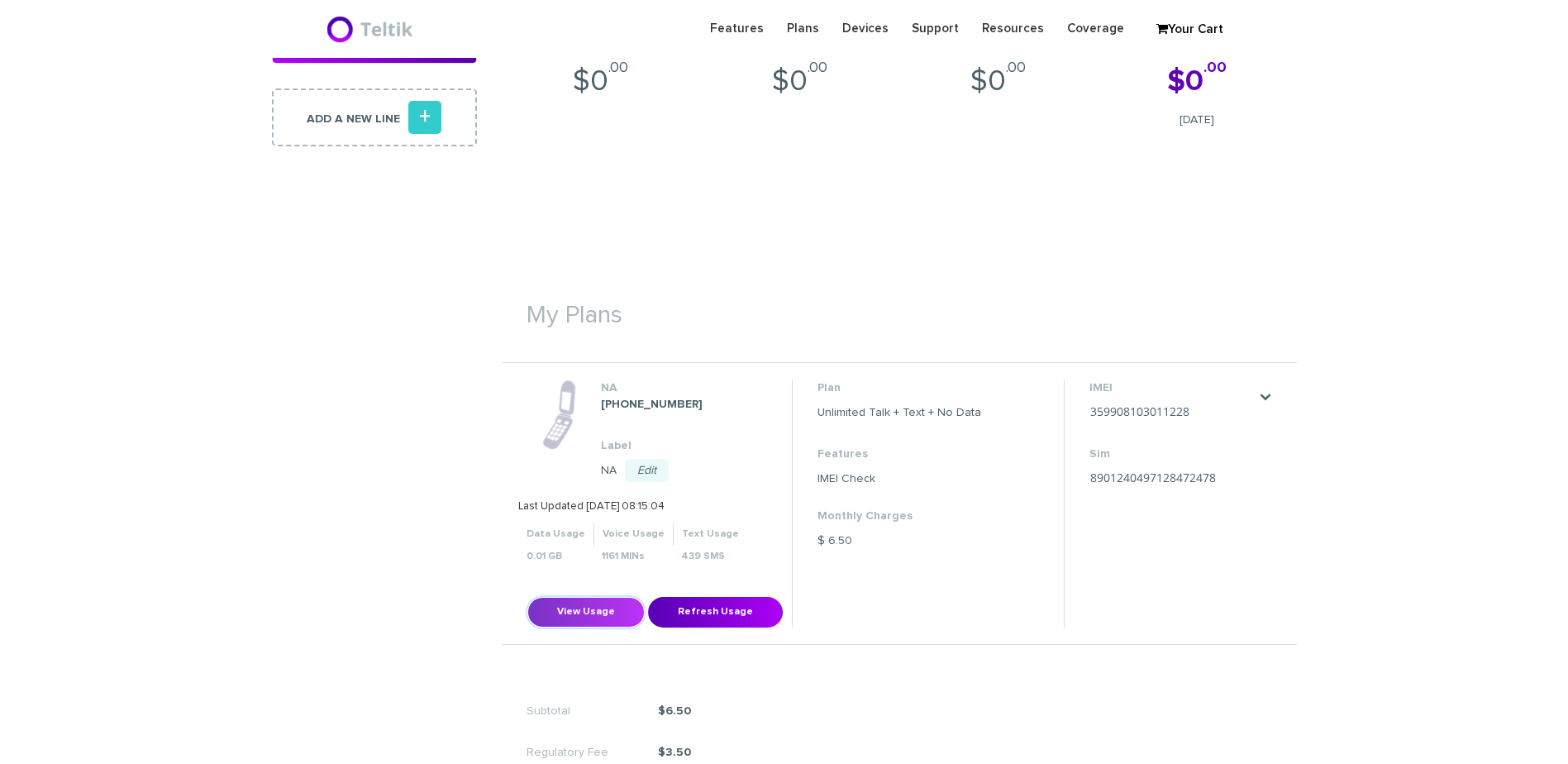
click at [585, 602] on button "View Usage" at bounding box center [586, 612] width 118 height 30
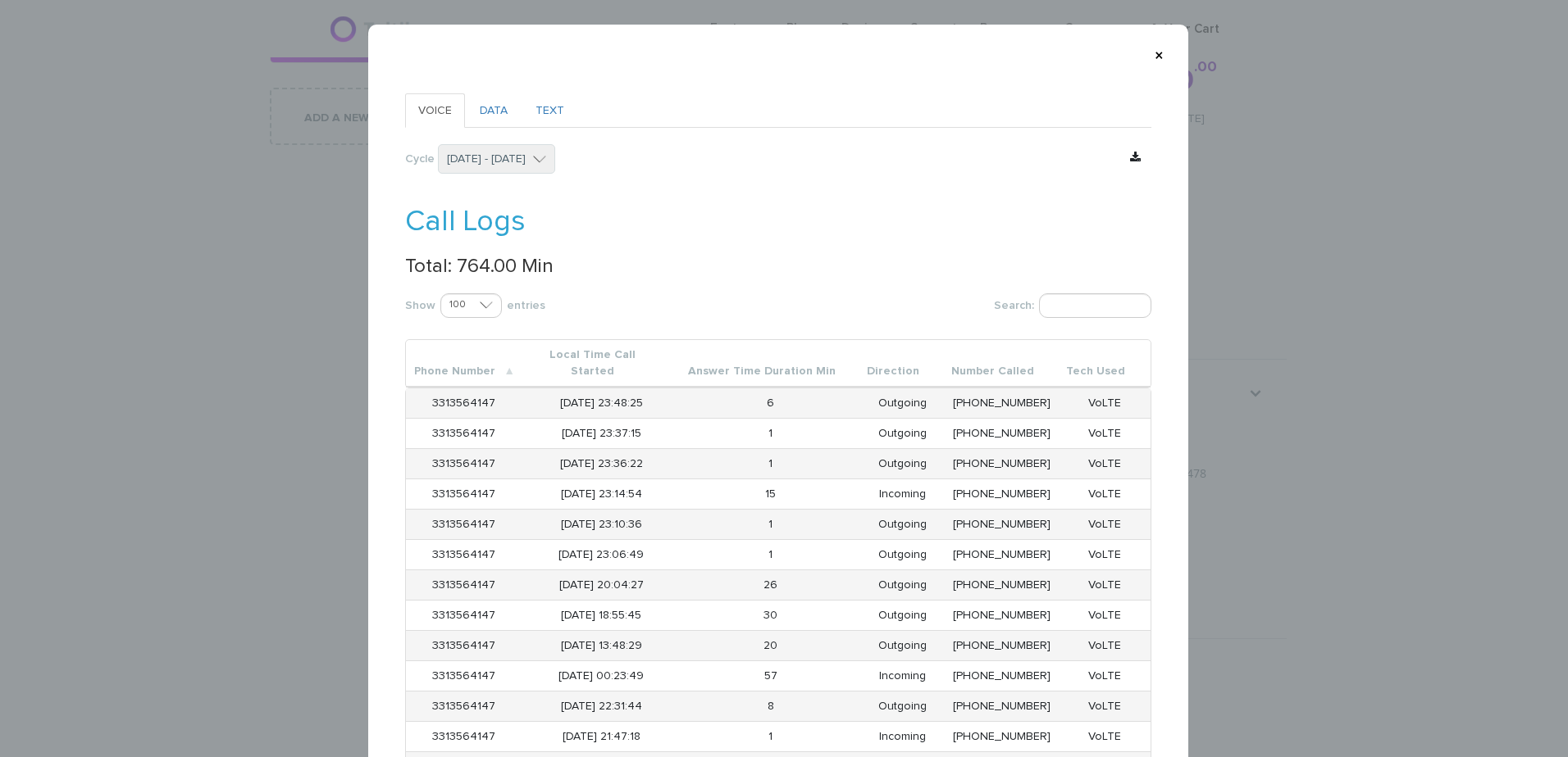
click at [470, 265] on p "Total: 764.00 Min" at bounding box center [779, 266] width 747 height 21
copy p "764.00"
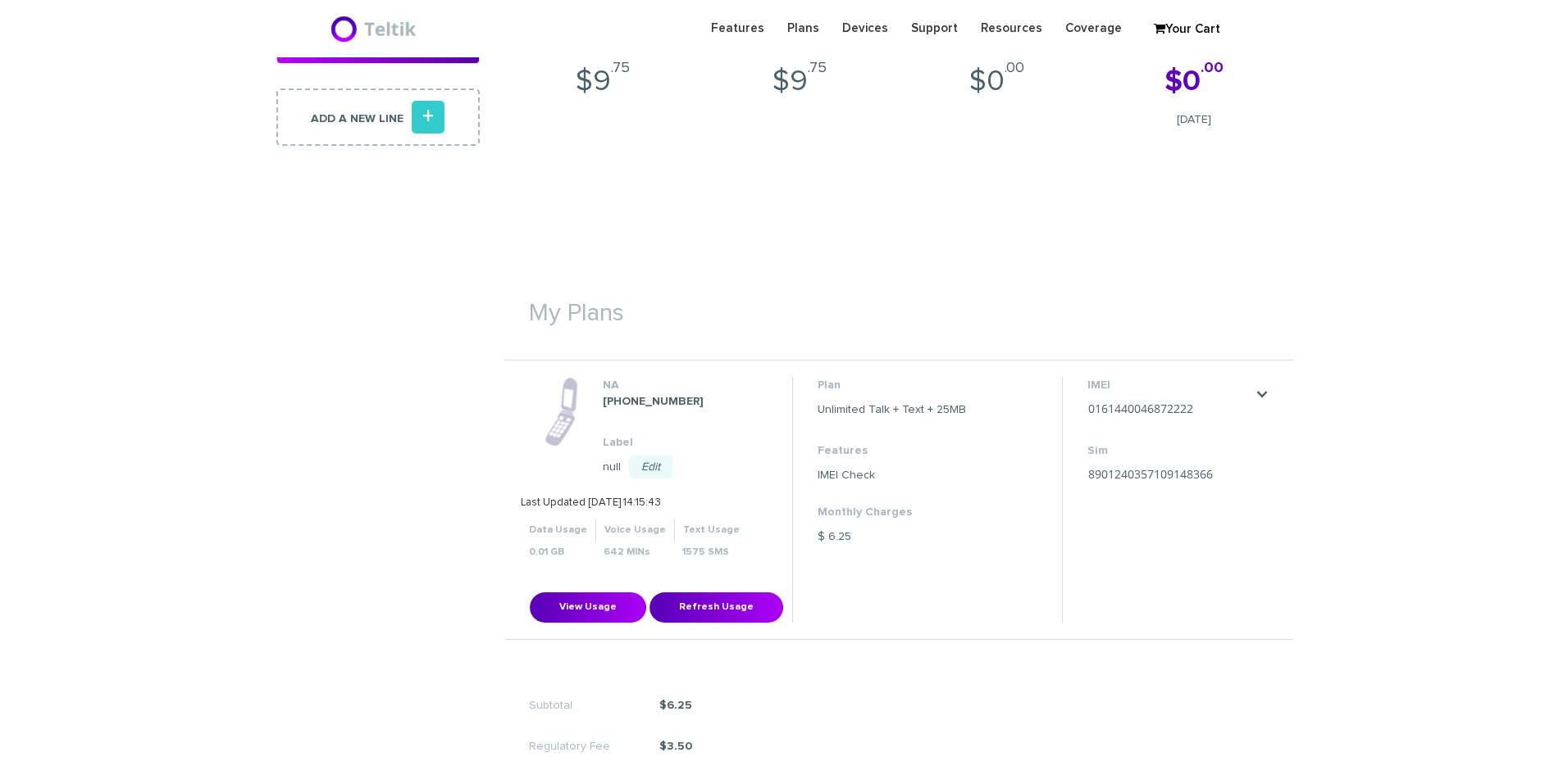
scroll to position [328, 0]
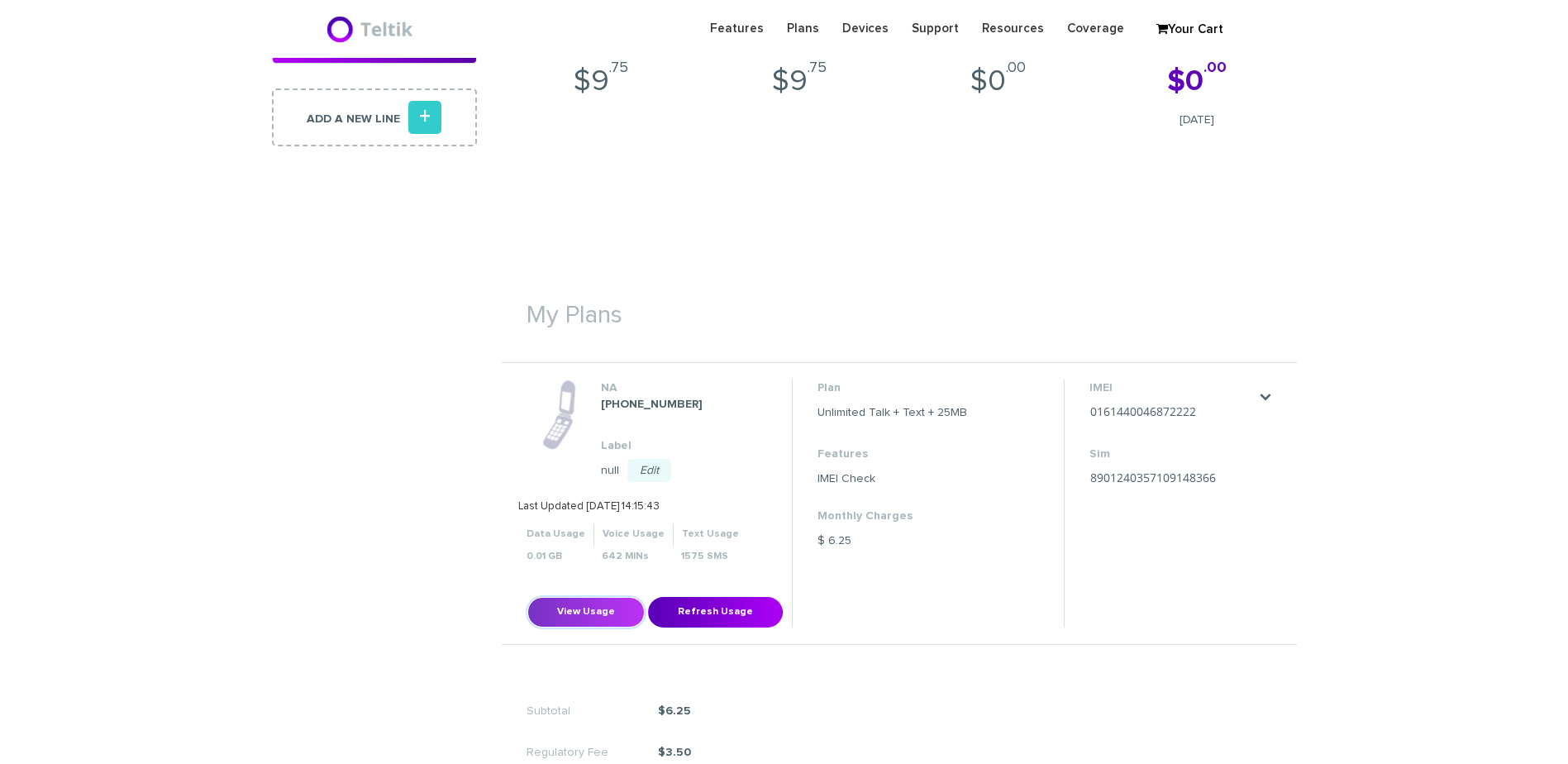
click at [569, 614] on button "View Usage" at bounding box center [586, 612] width 118 height 30
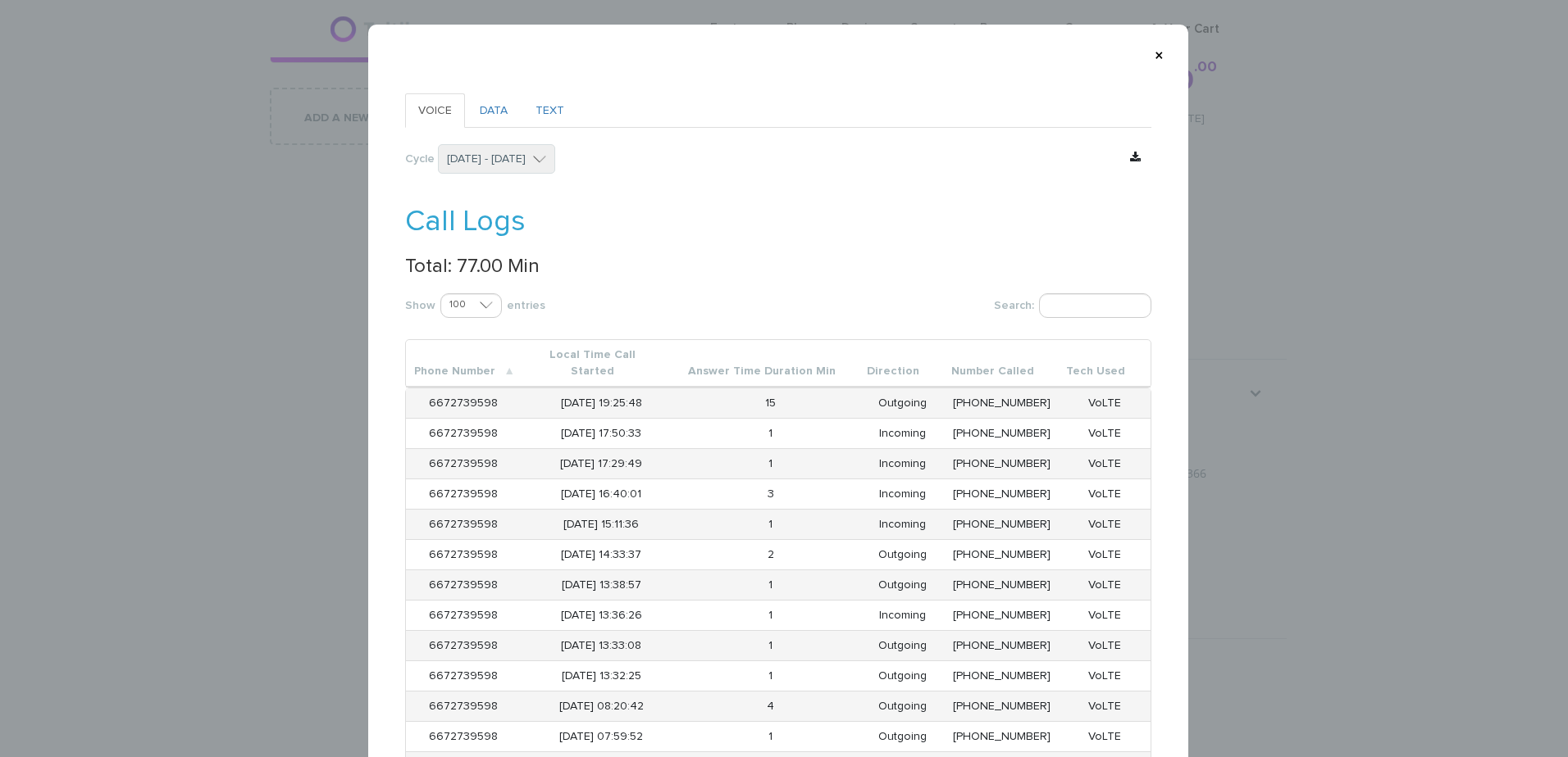
click at [464, 266] on p "Total: 77.00 Min" at bounding box center [779, 266] width 747 height 21
copy p "77.00"
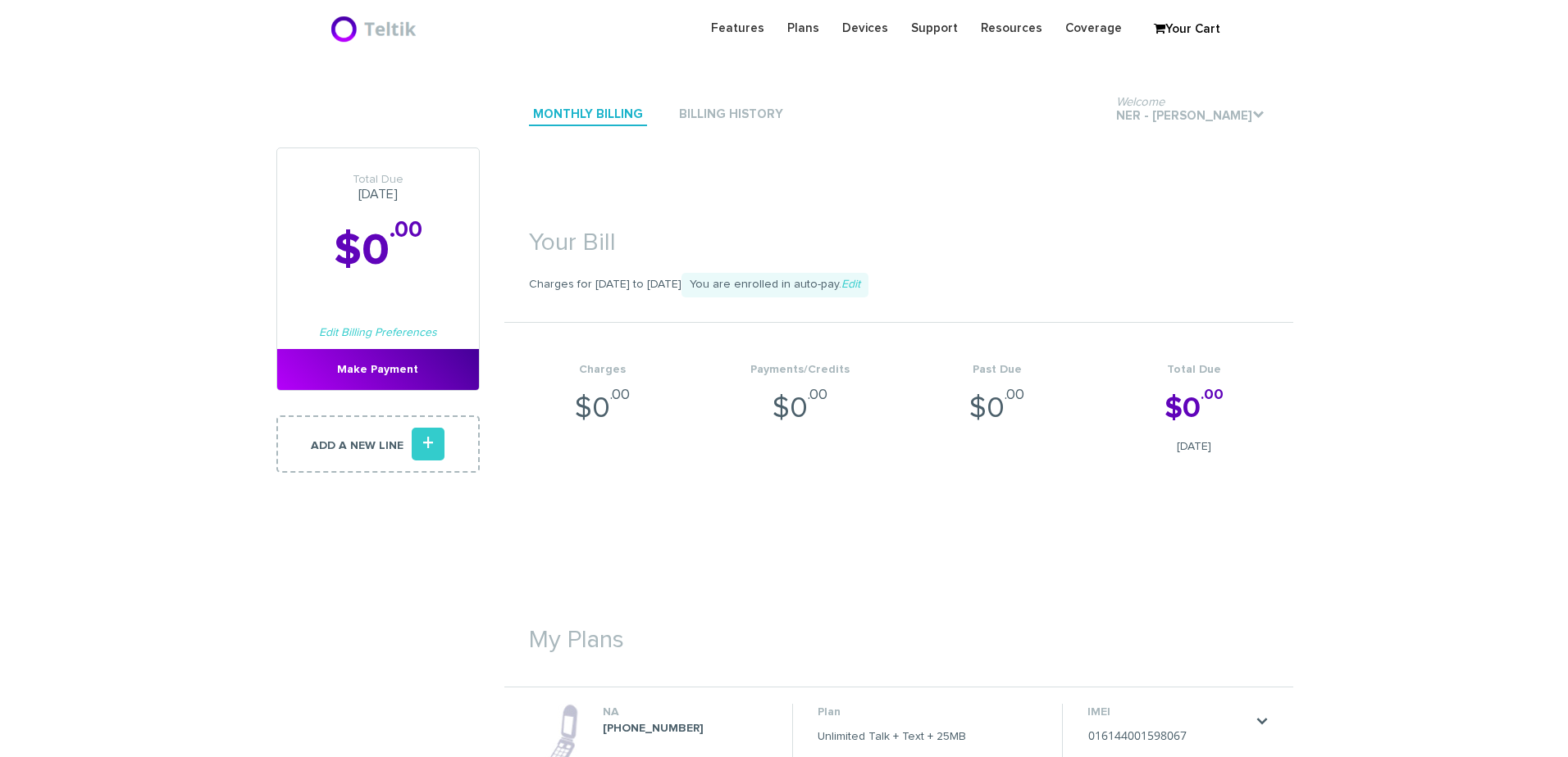
scroll to position [410, 0]
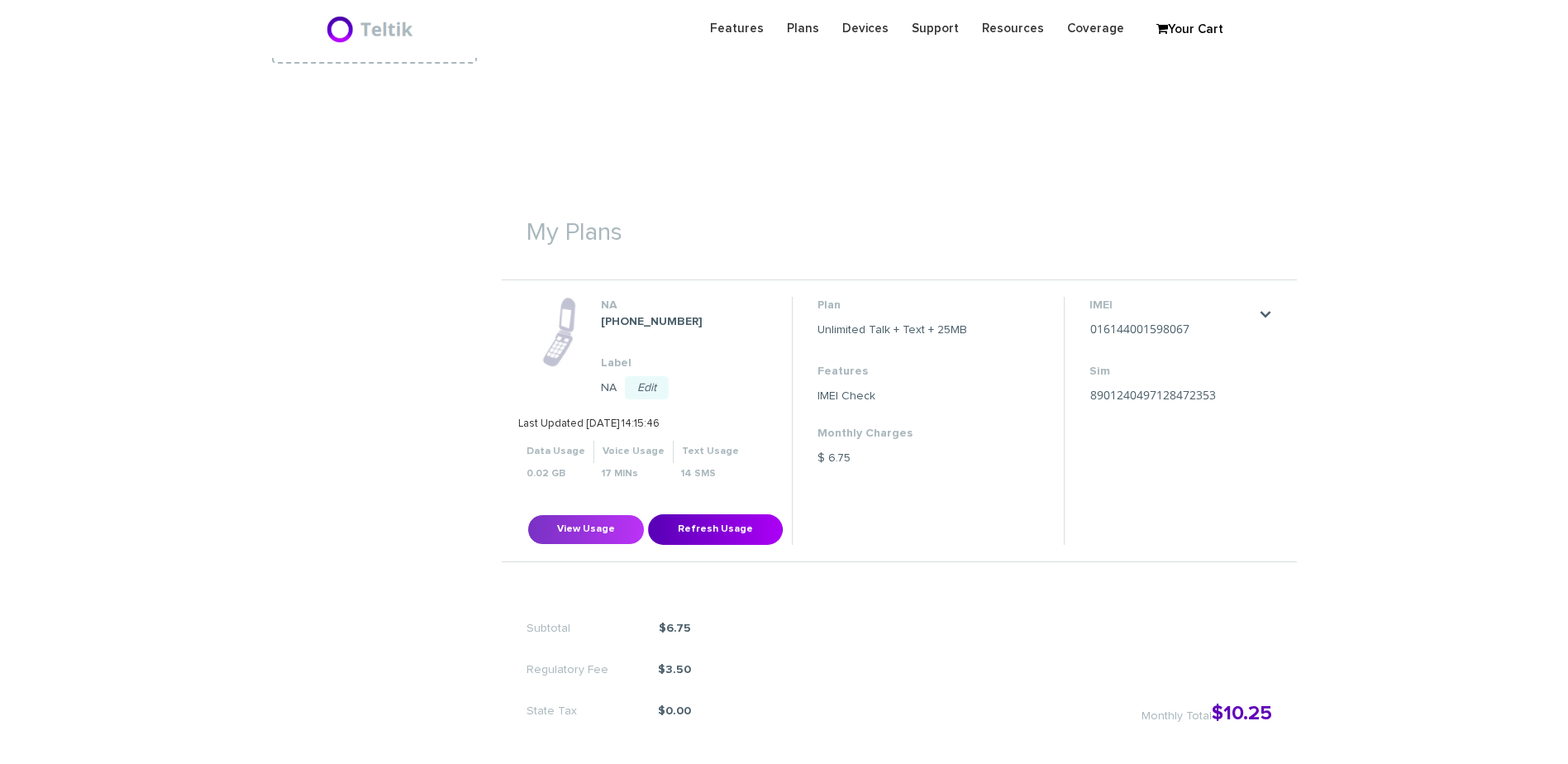
drag, startPoint x: 587, startPoint y: 548, endPoint x: 582, endPoint y: 538, distance: 11.2
click at [587, 548] on li "NA 646-295-6204 Label NA Edit Save Cancel Data Usage Voice Usage 0.02 GB" at bounding box center [900, 421] width 796 height 282
click at [582, 537] on button "View Usage" at bounding box center [586, 529] width 118 height 30
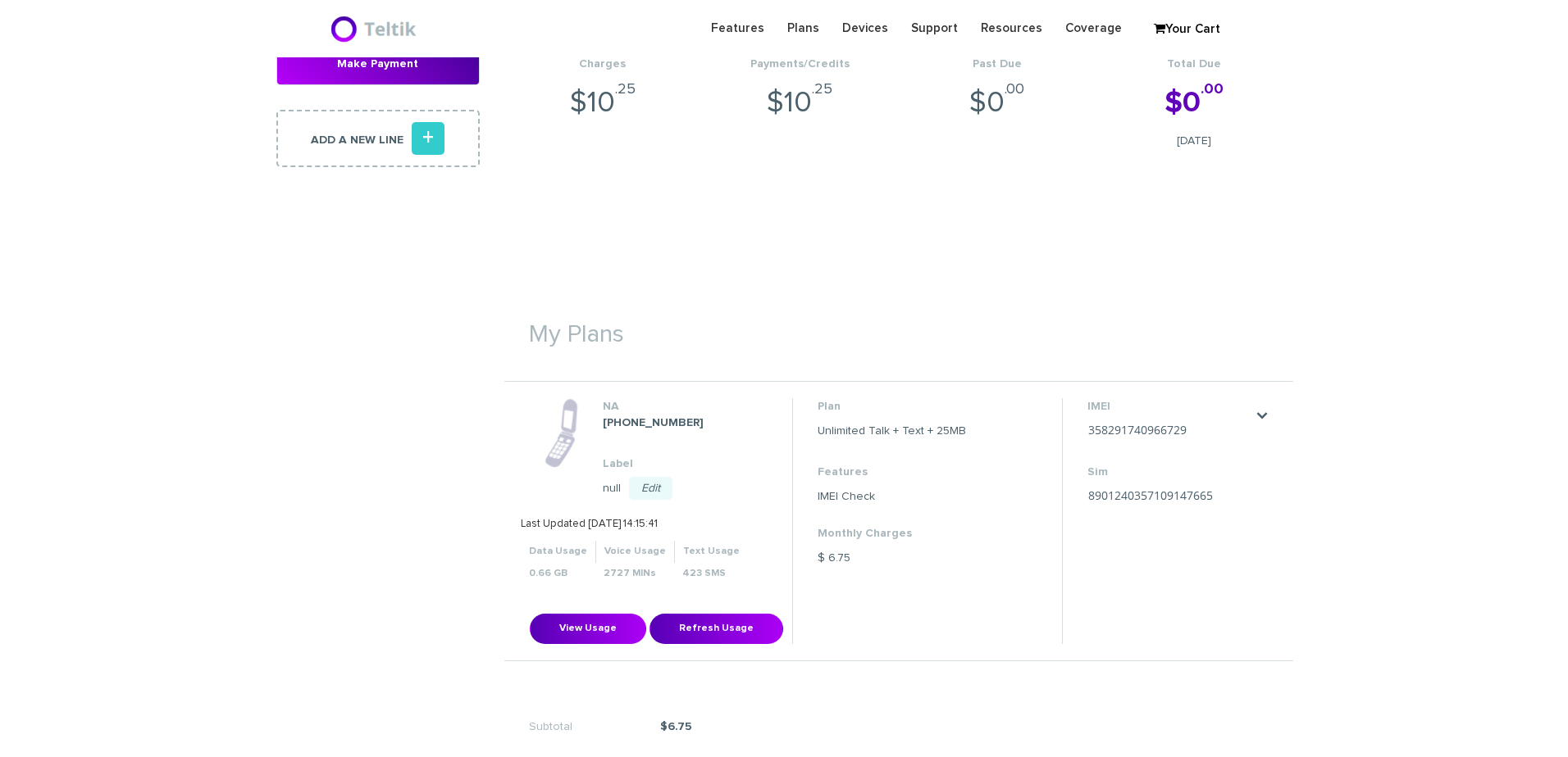
scroll to position [328, 0]
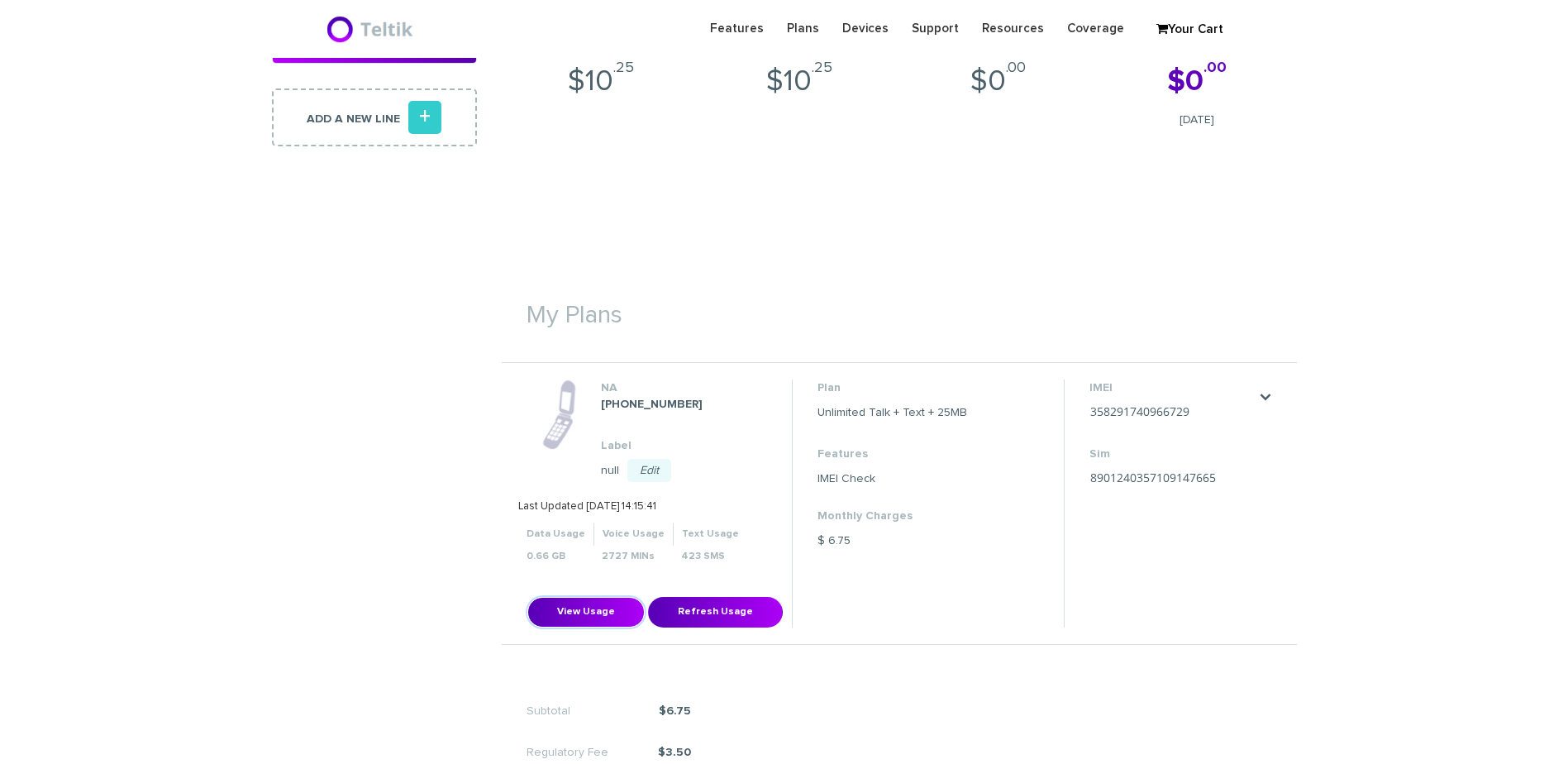
click at [588, 600] on button "View Usage" at bounding box center [586, 612] width 118 height 30
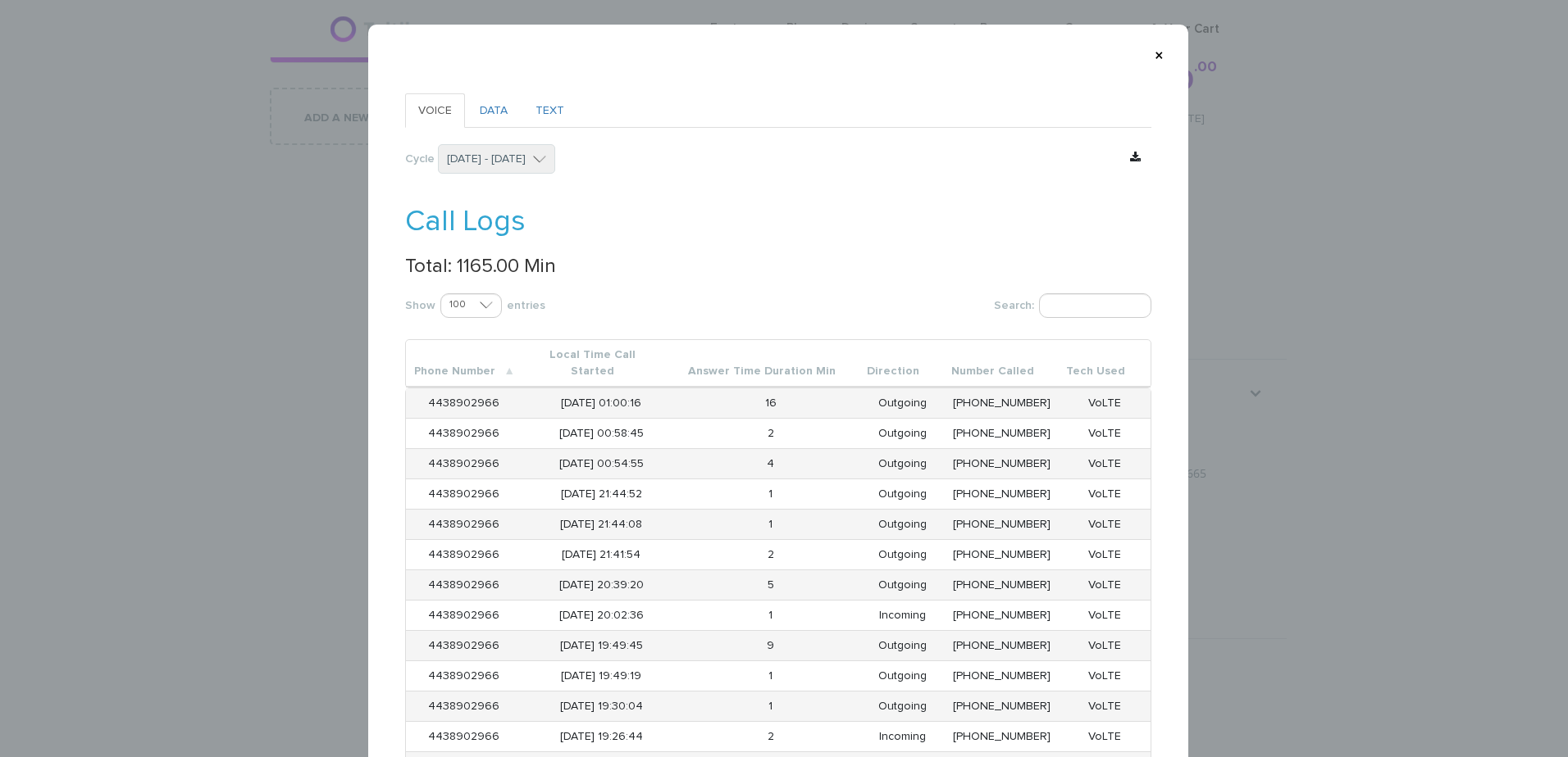
click at [468, 263] on p "Total: 1165.00 Min" at bounding box center [779, 266] width 747 height 21
copy p "1165.00"
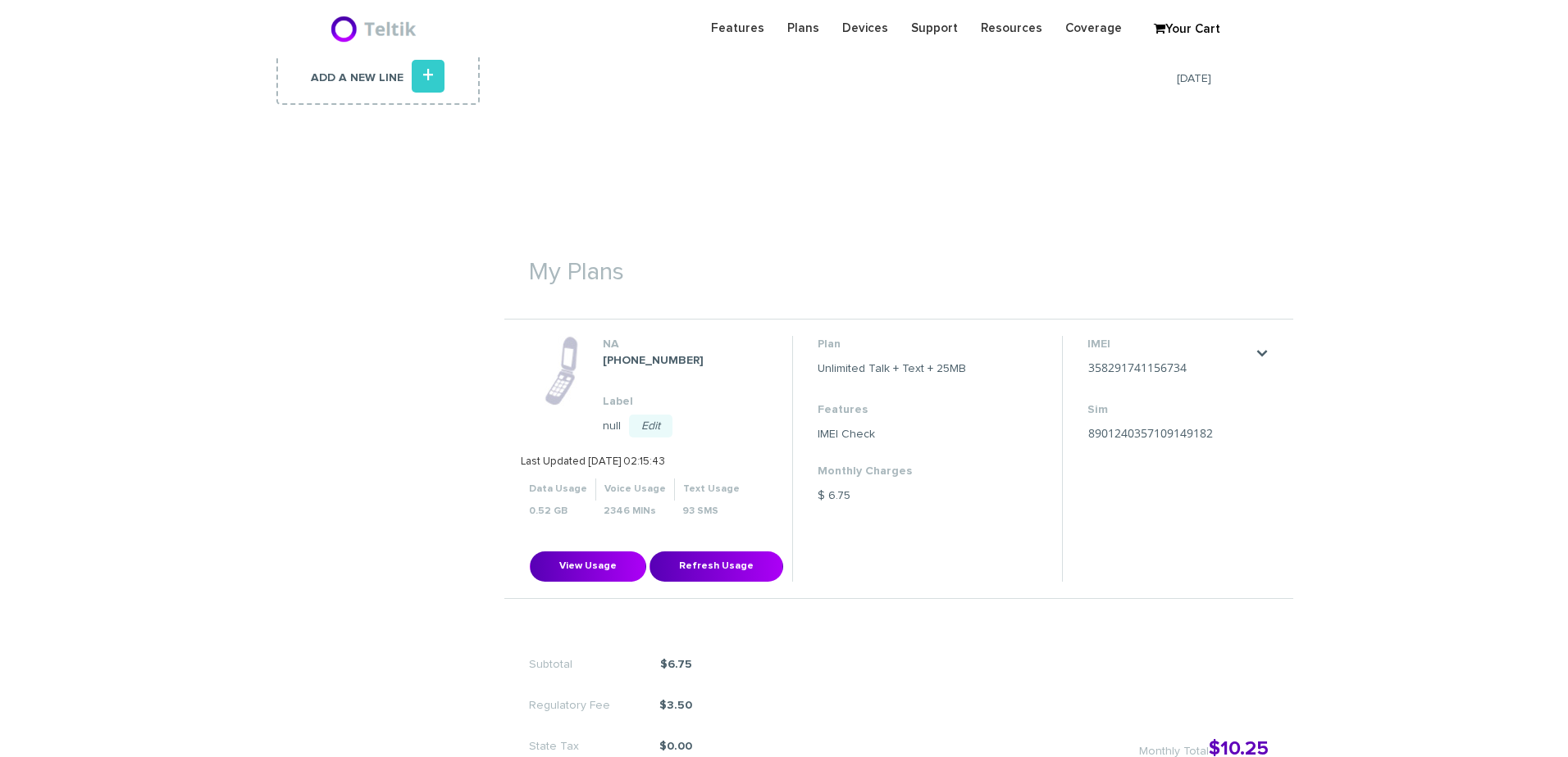
scroll to position [410, 0]
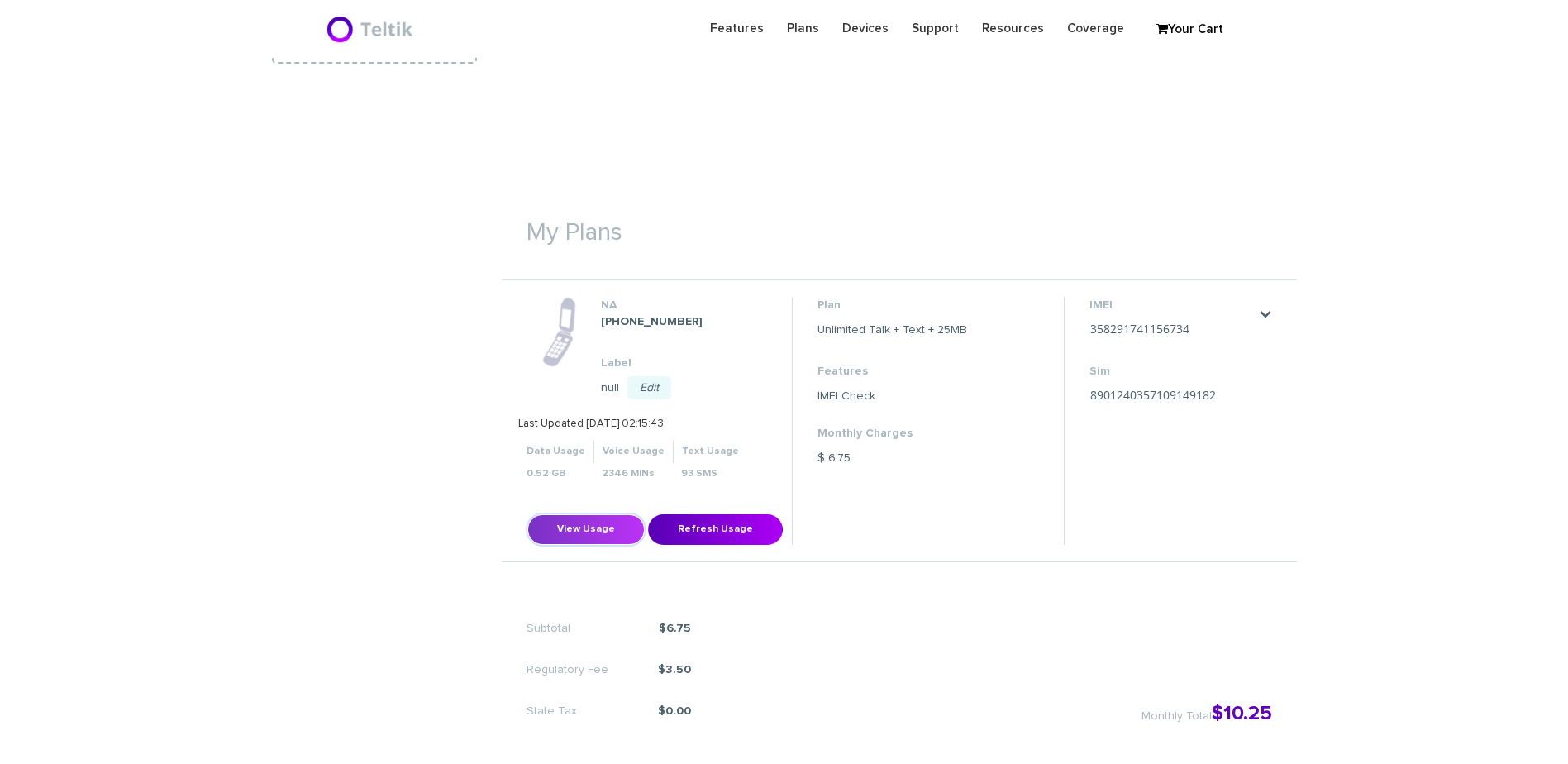
click at [581, 528] on button "View Usage" at bounding box center [586, 529] width 118 height 30
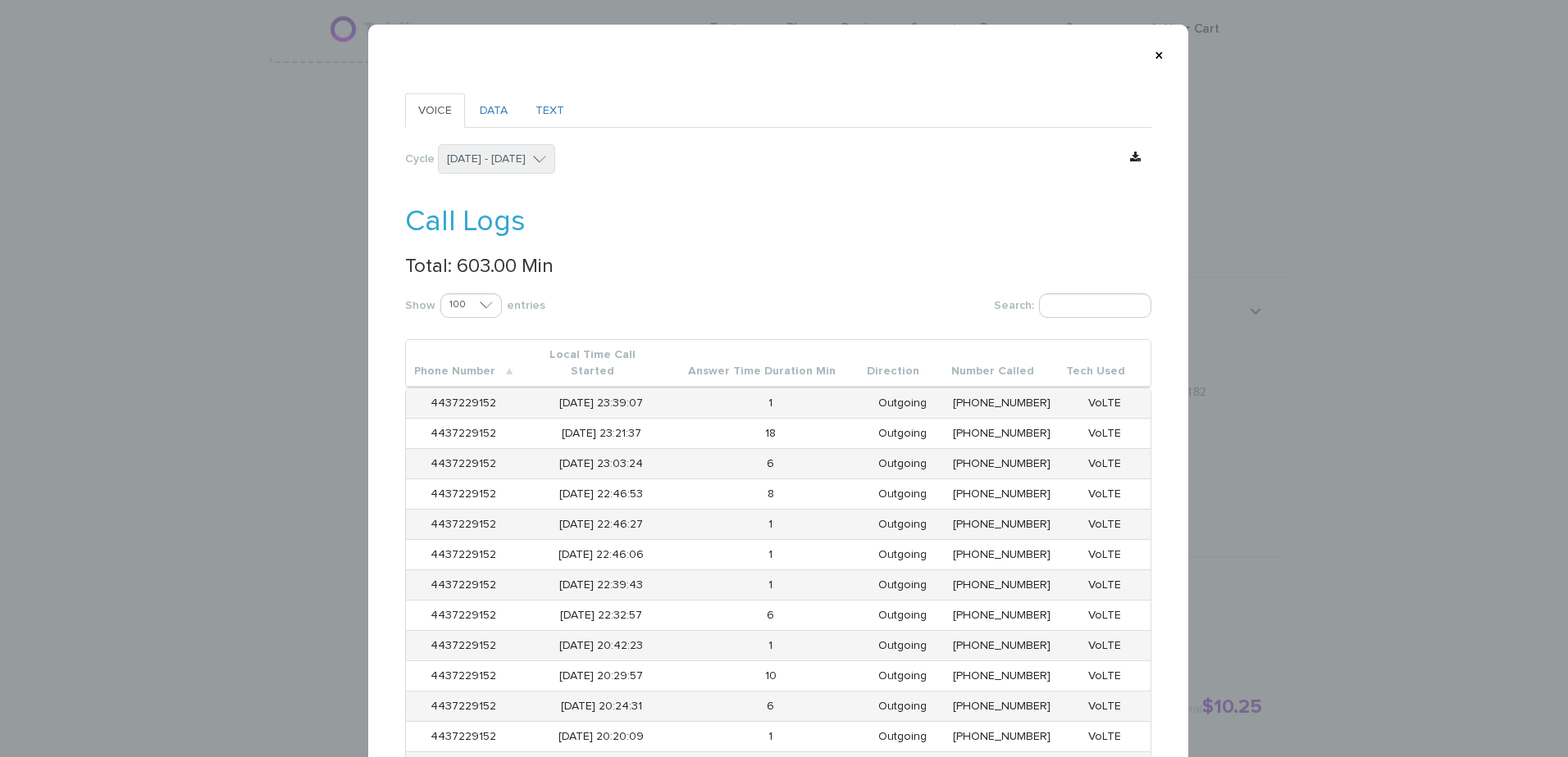
click at [468, 268] on p "Total: 603.00 Min" at bounding box center [779, 266] width 747 height 21
copy p "603.00"
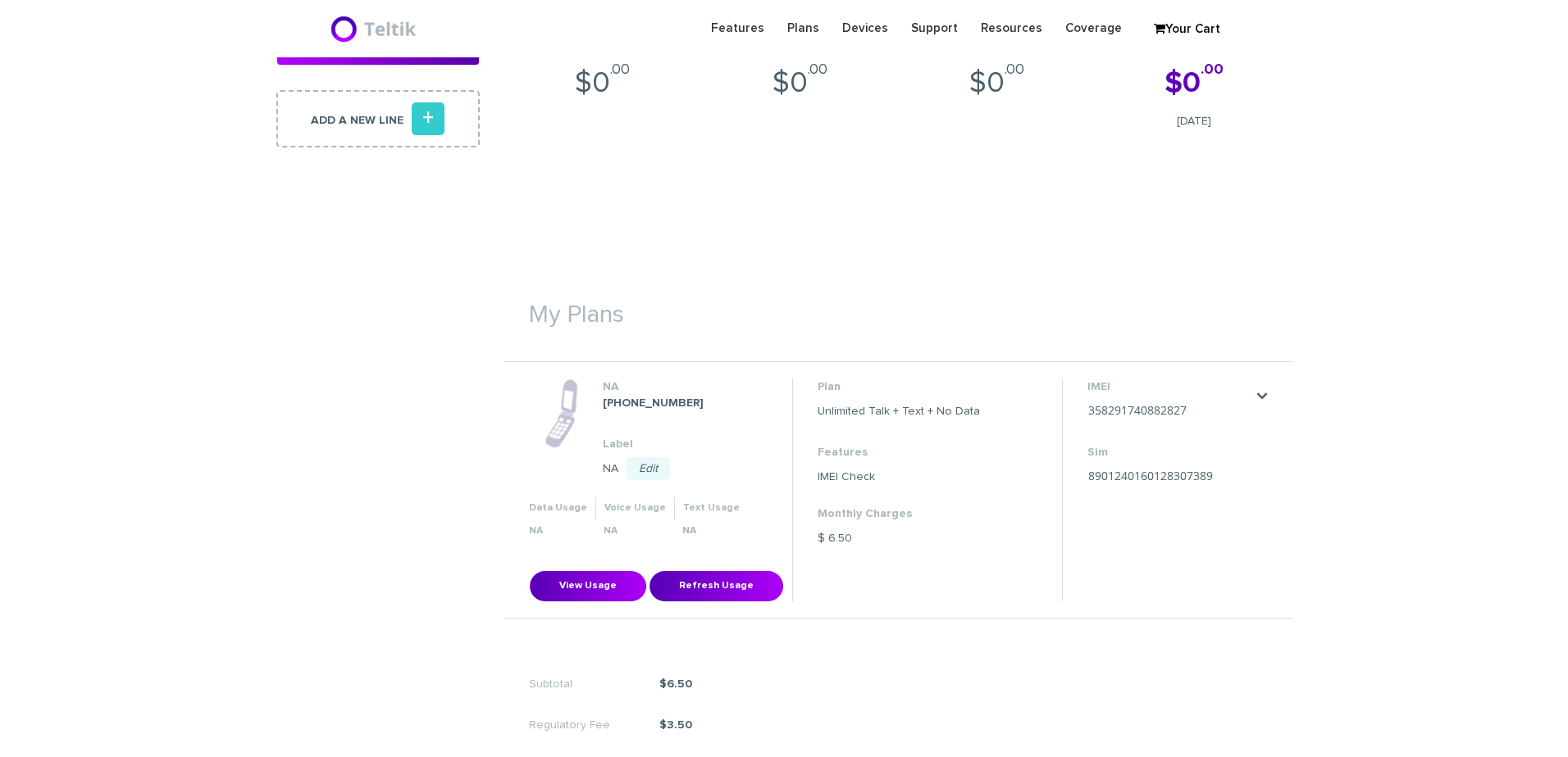
scroll to position [328, 0]
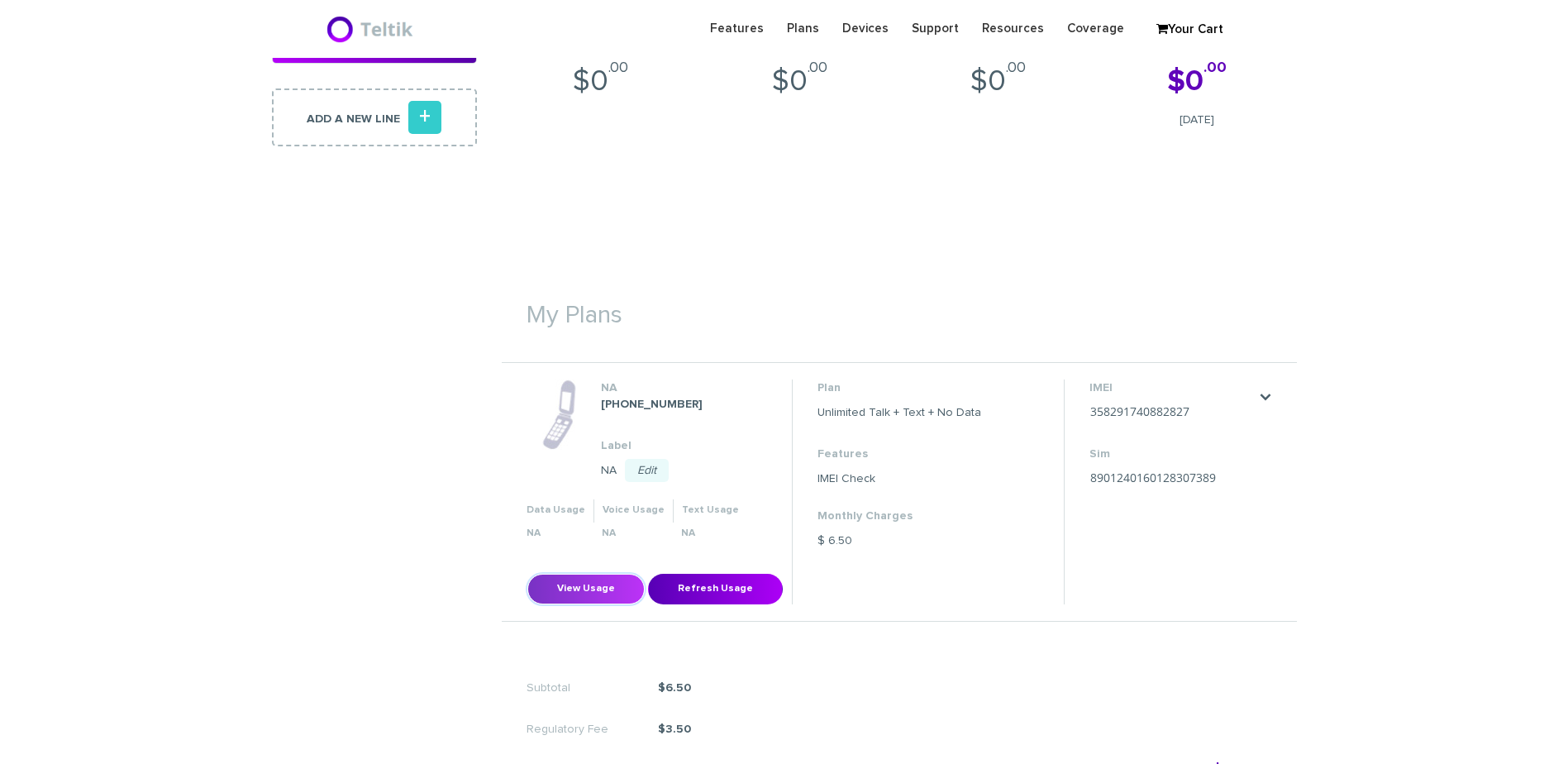
click at [554, 587] on button "View Usage" at bounding box center [586, 589] width 118 height 30
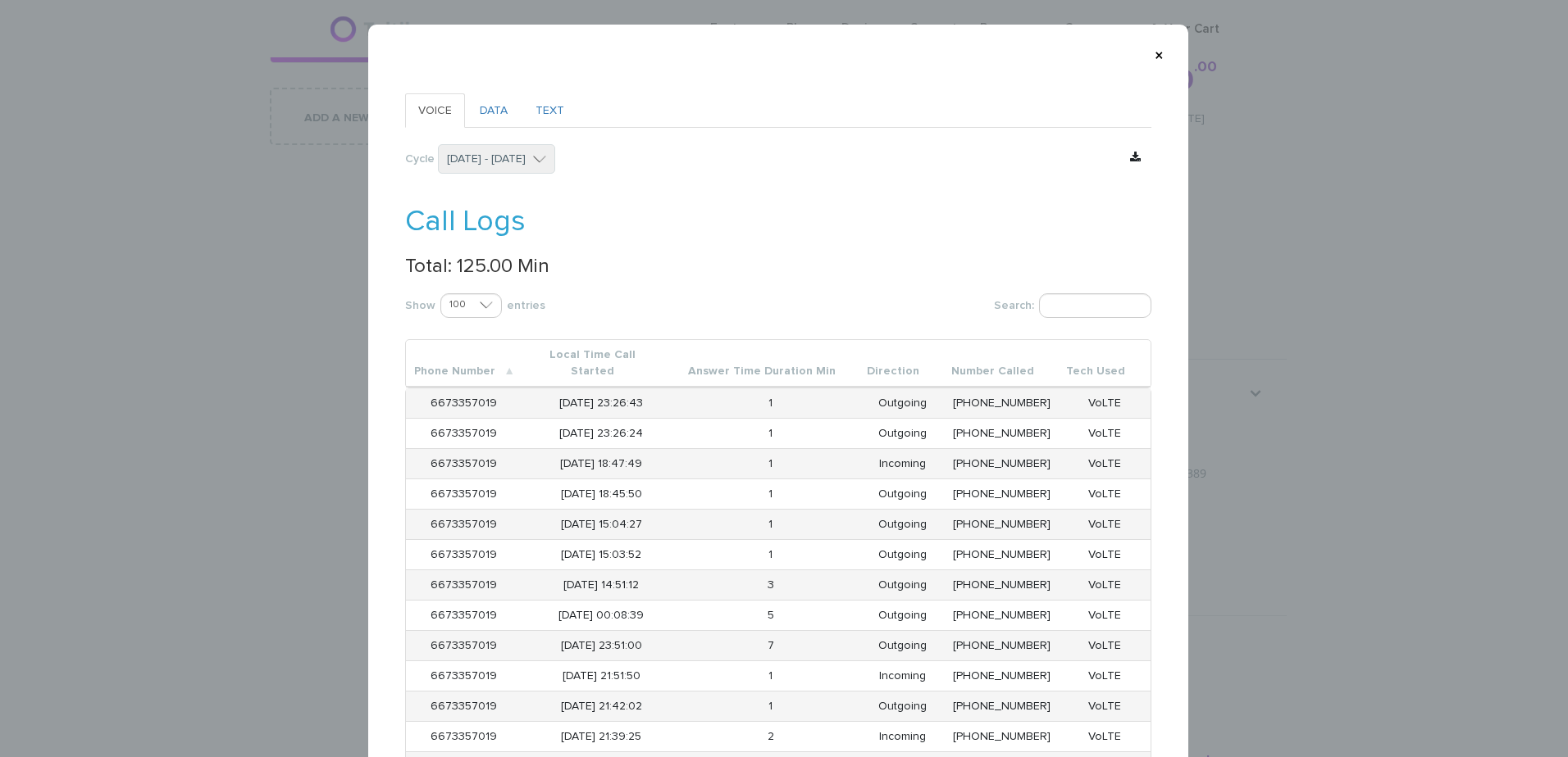
click at [473, 263] on p "Total: 125.00 Min" at bounding box center [779, 266] width 747 height 21
copy p "125.00"
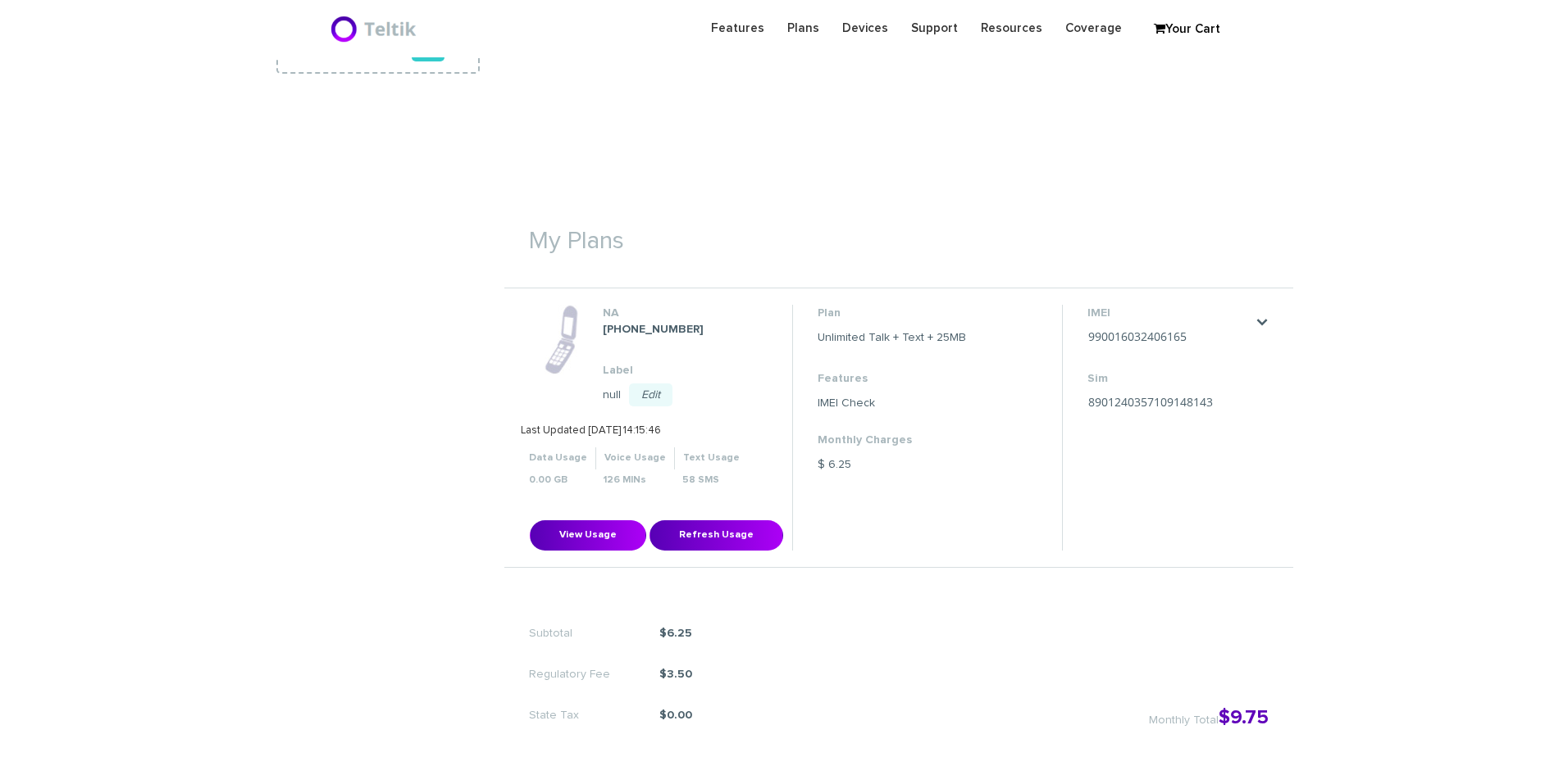
scroll to position [492, 0]
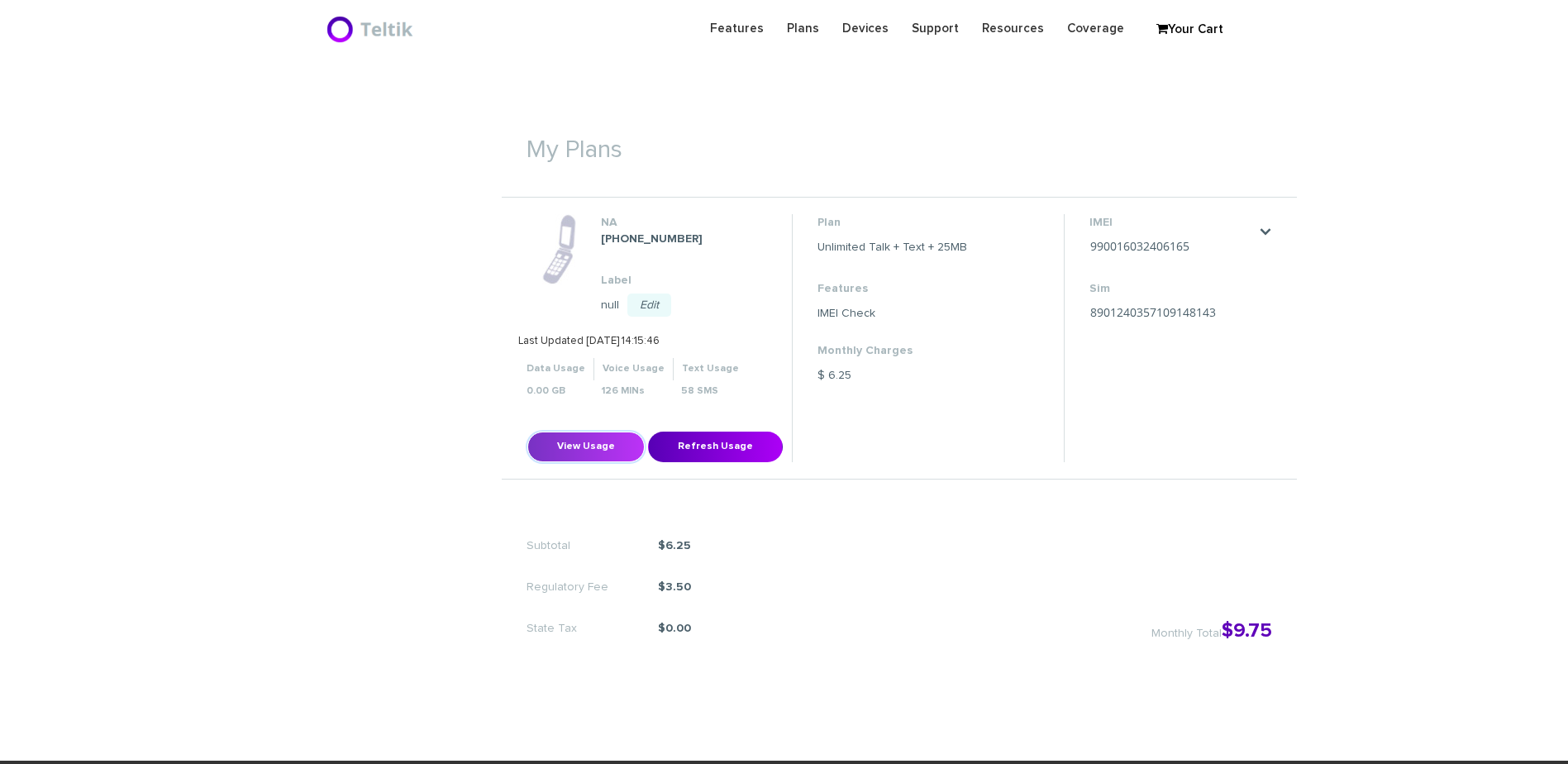
click at [596, 449] on button "View Usage" at bounding box center [586, 447] width 118 height 30
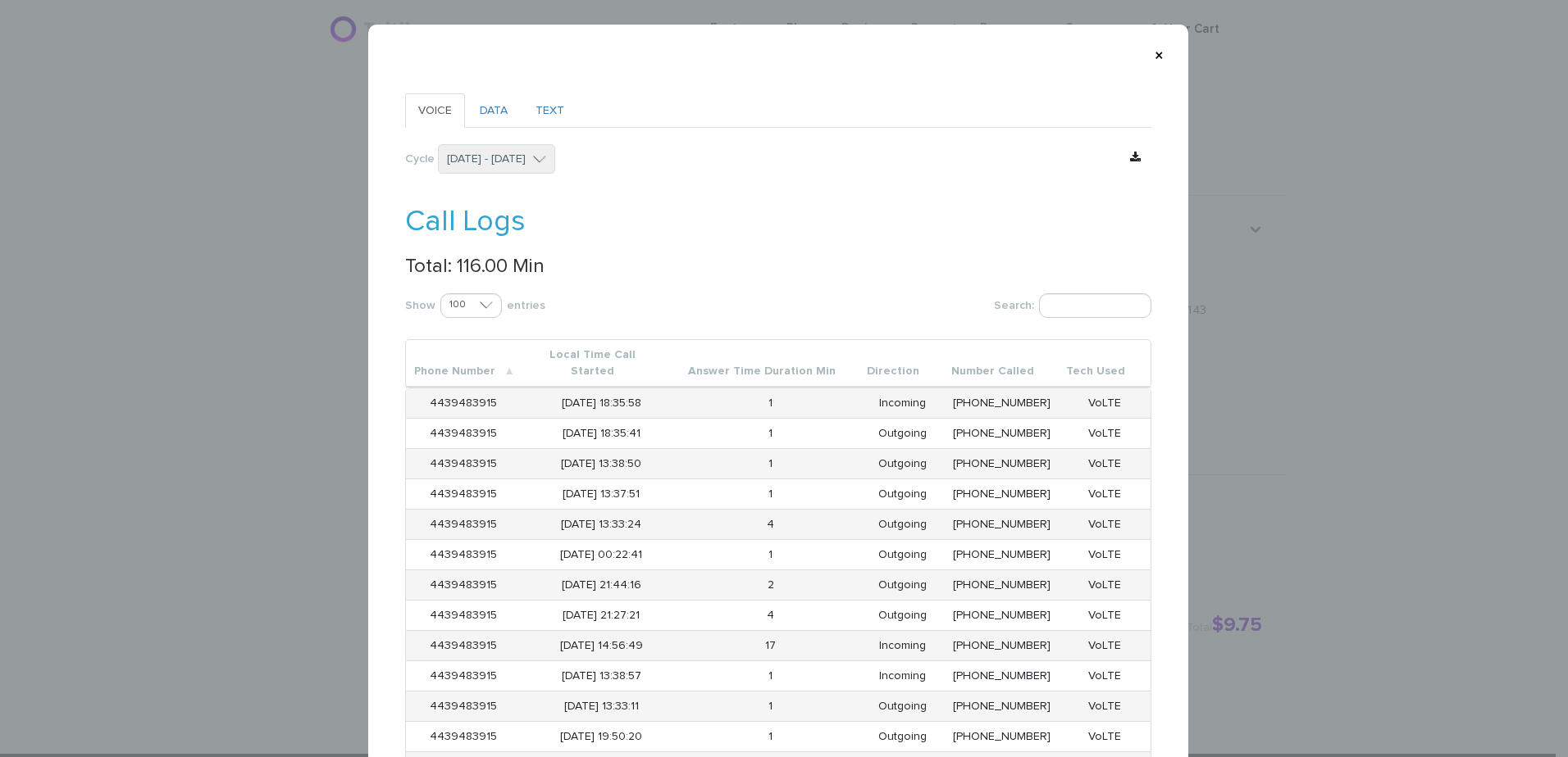
click at [478, 262] on p "Total: 116.00 Min" at bounding box center [779, 266] width 747 height 21
click at [478, 261] on p "Total: 116.00 Min" at bounding box center [779, 266] width 747 height 21
copy p "116.00"
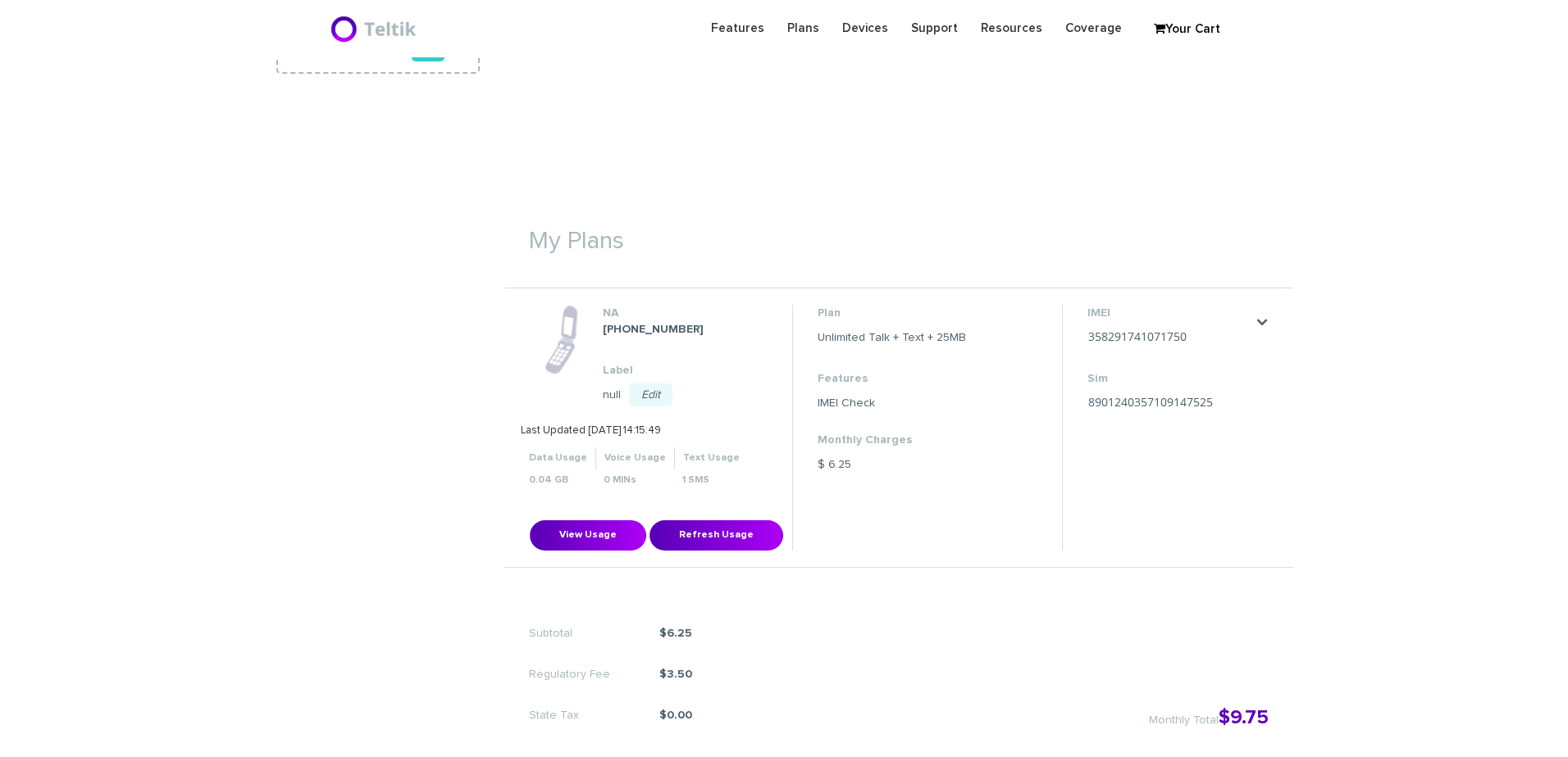
scroll to position [492, 0]
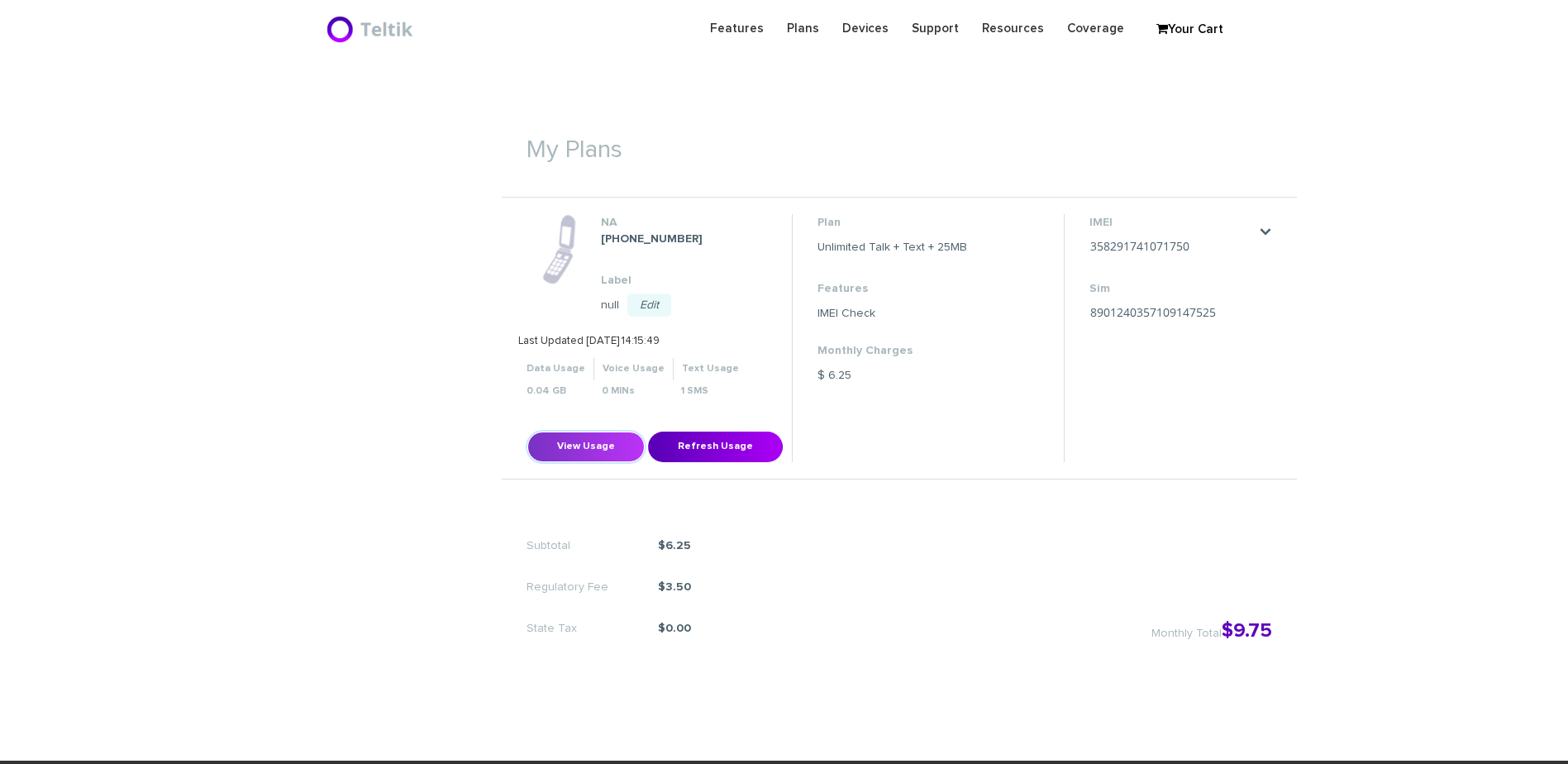
click at [577, 448] on button "View Usage" at bounding box center [586, 447] width 118 height 30
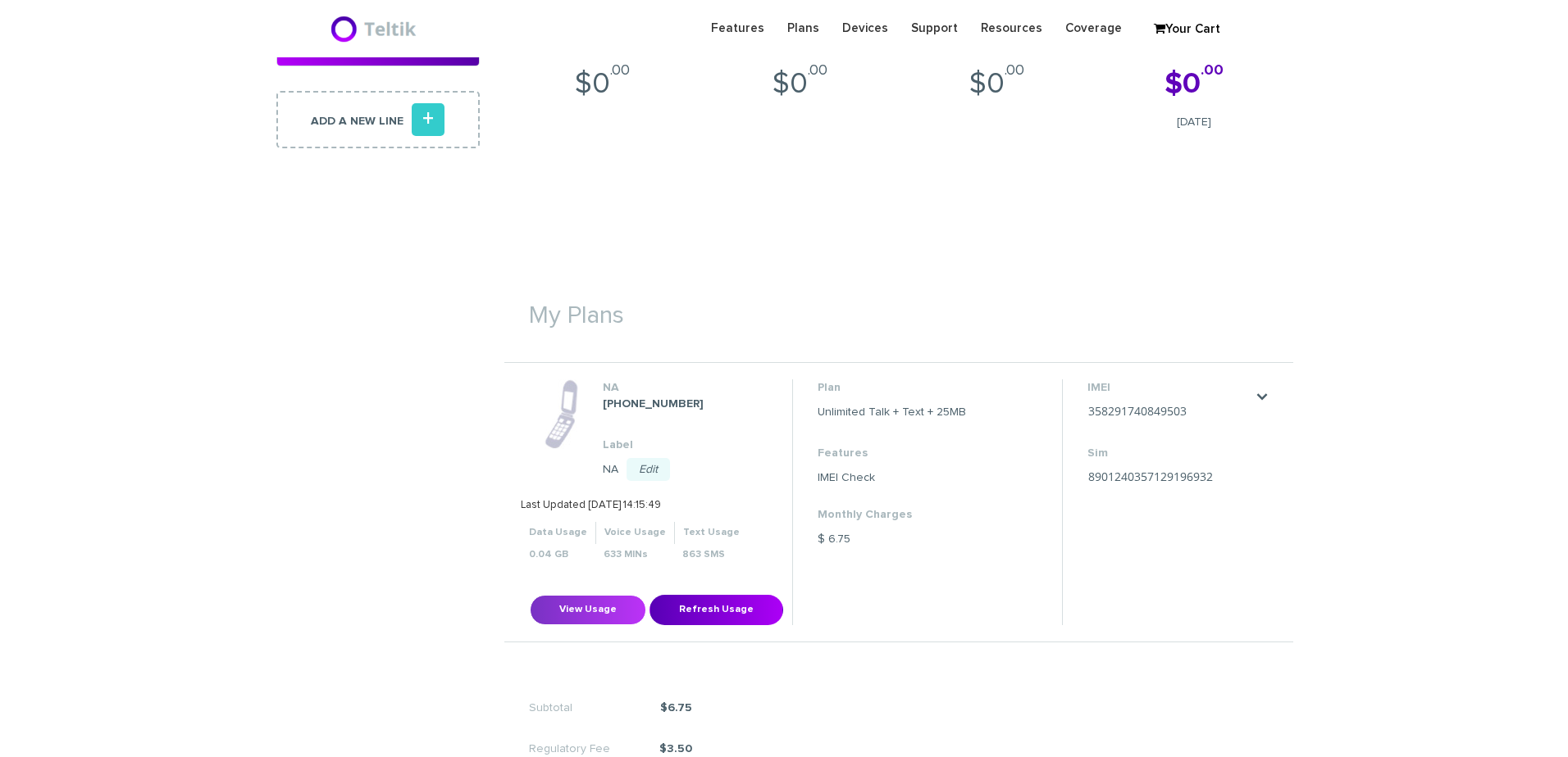
scroll to position [410, 0]
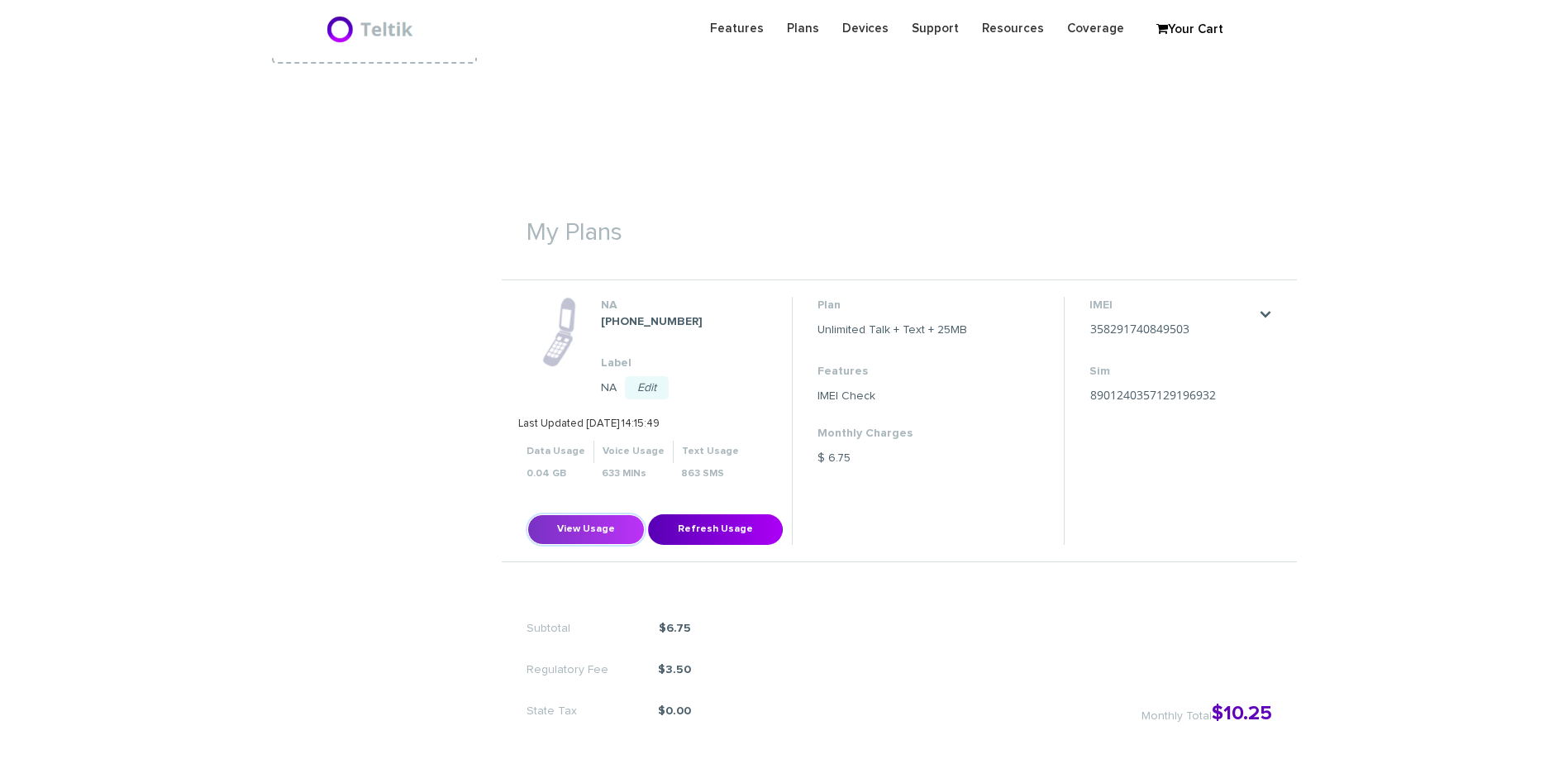
click at [594, 521] on button "View Usage" at bounding box center [586, 529] width 118 height 30
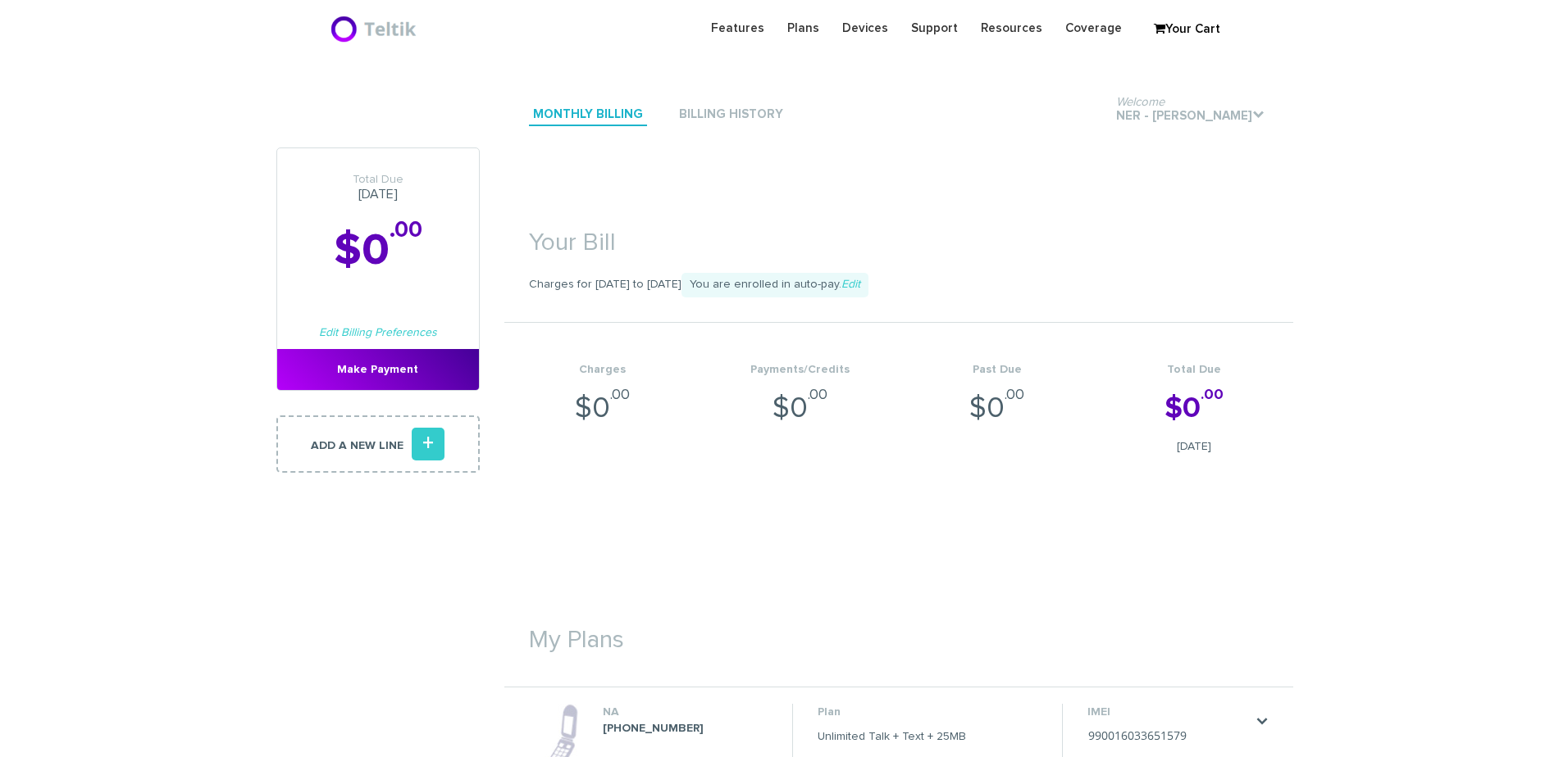
scroll to position [328, 0]
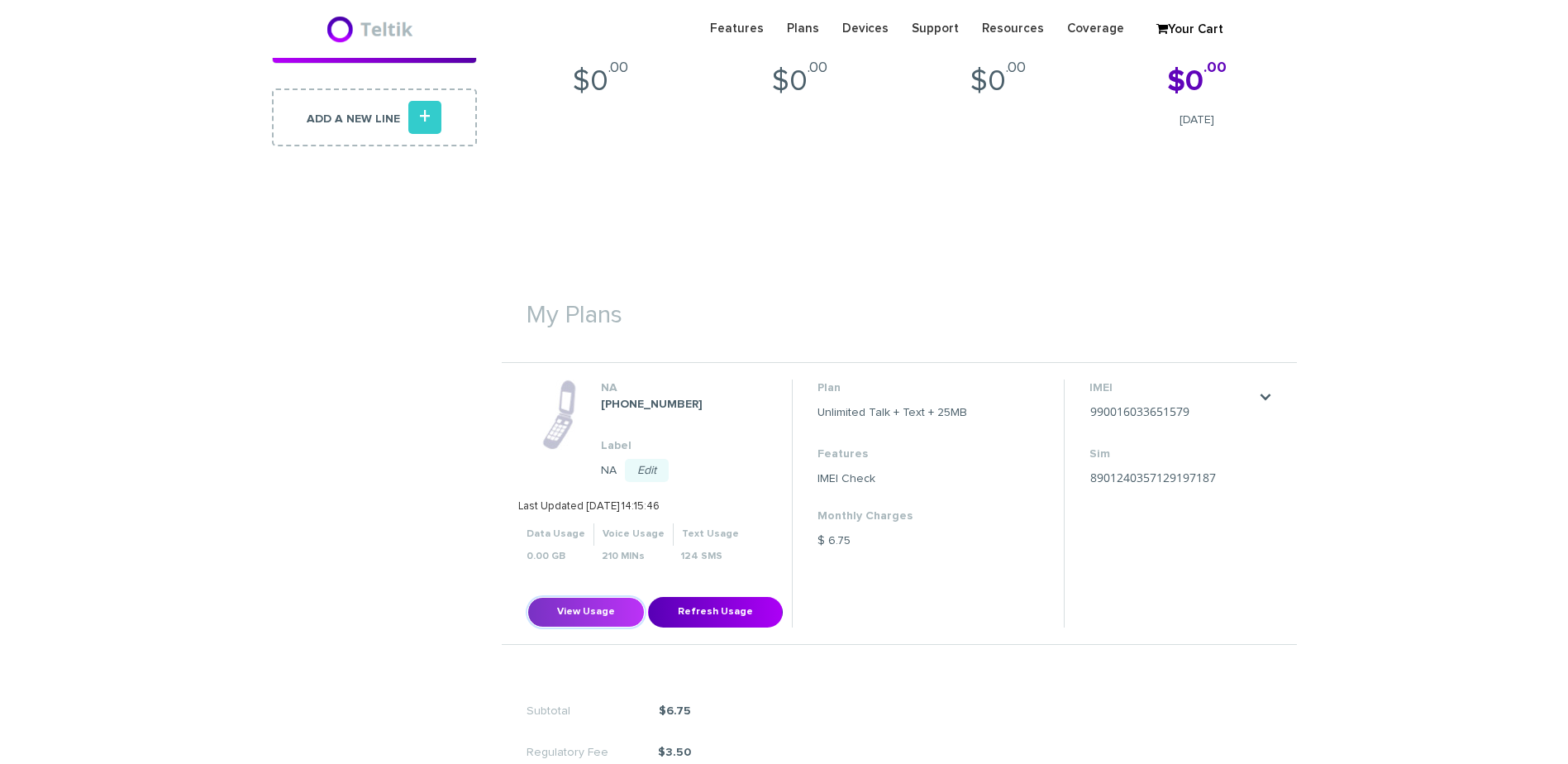
click at [609, 617] on button "View Usage" at bounding box center [586, 612] width 118 height 30
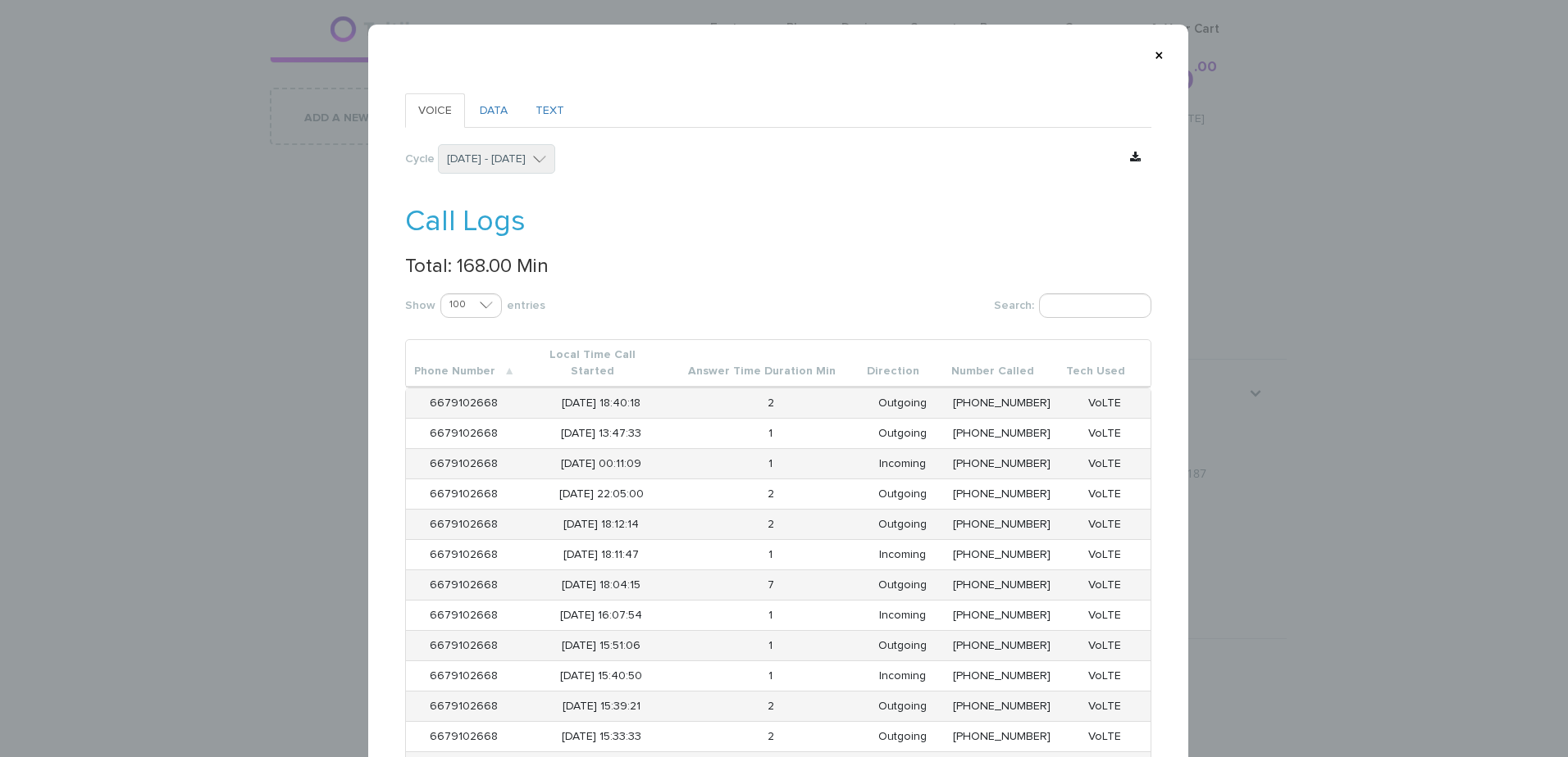
click at [462, 272] on p "Total: 168.00 Min" at bounding box center [779, 266] width 747 height 21
copy p "168.00"
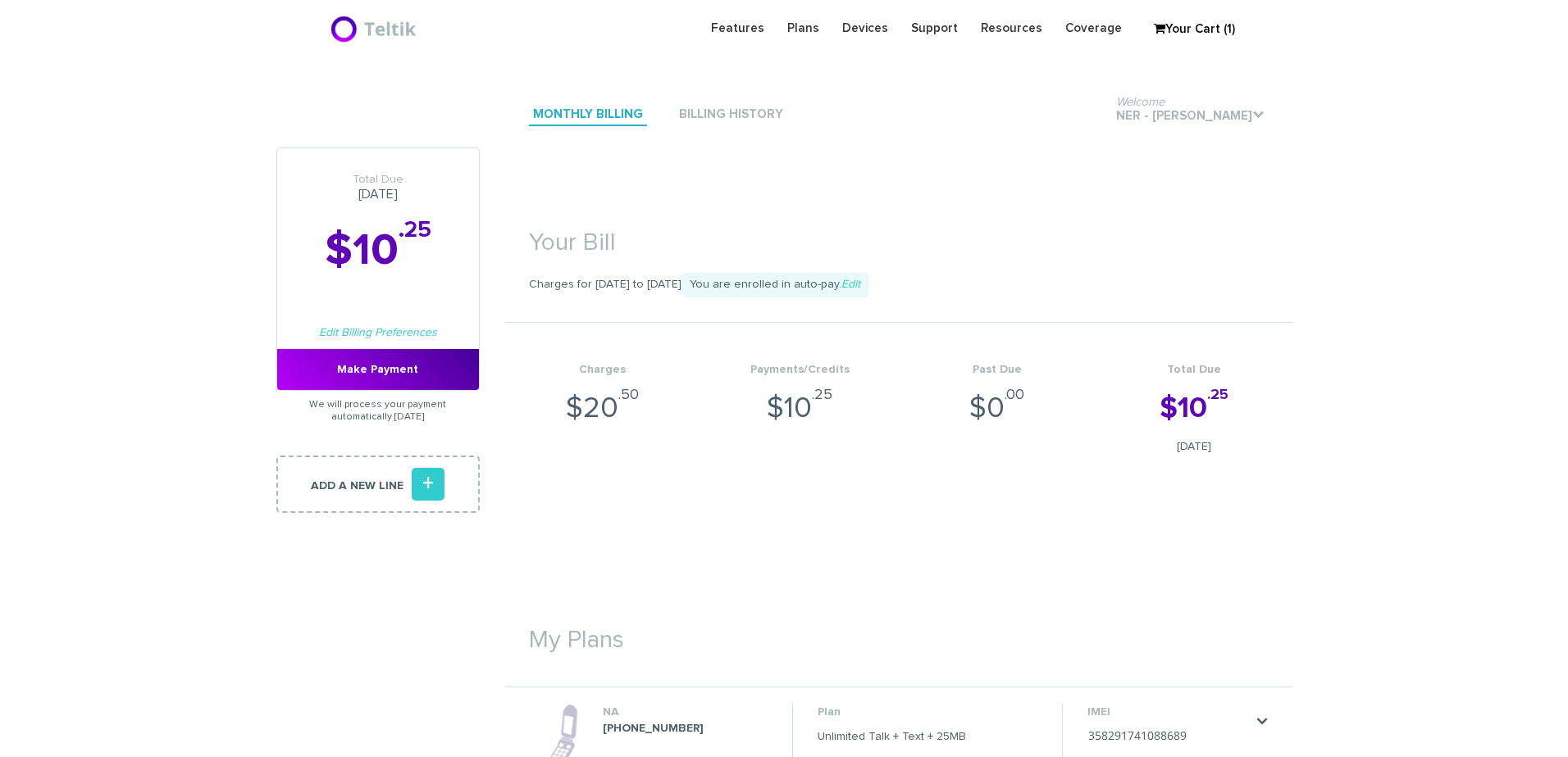
scroll to position [574, 0]
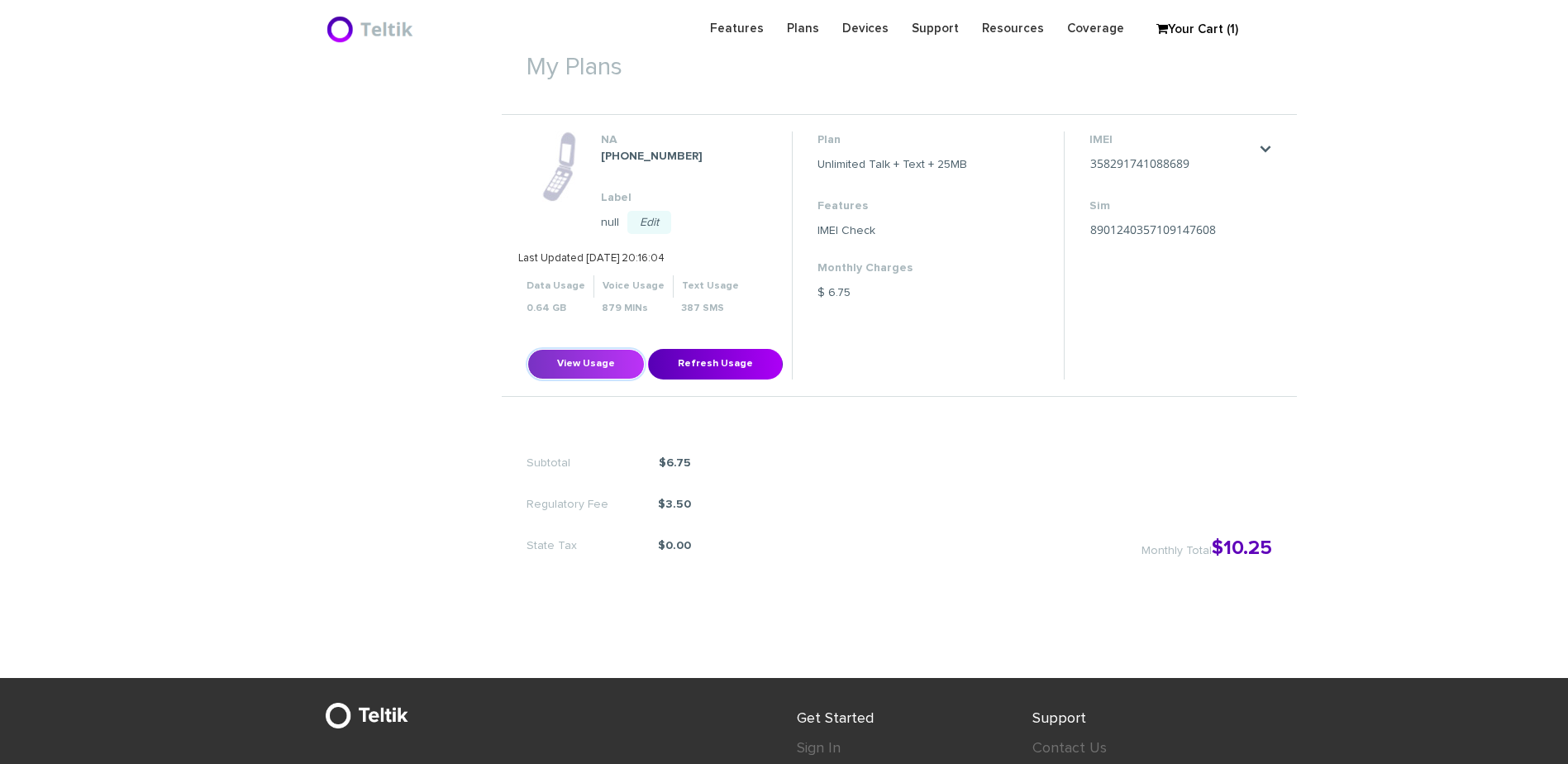
click at [612, 365] on button "View Usage" at bounding box center [586, 364] width 118 height 30
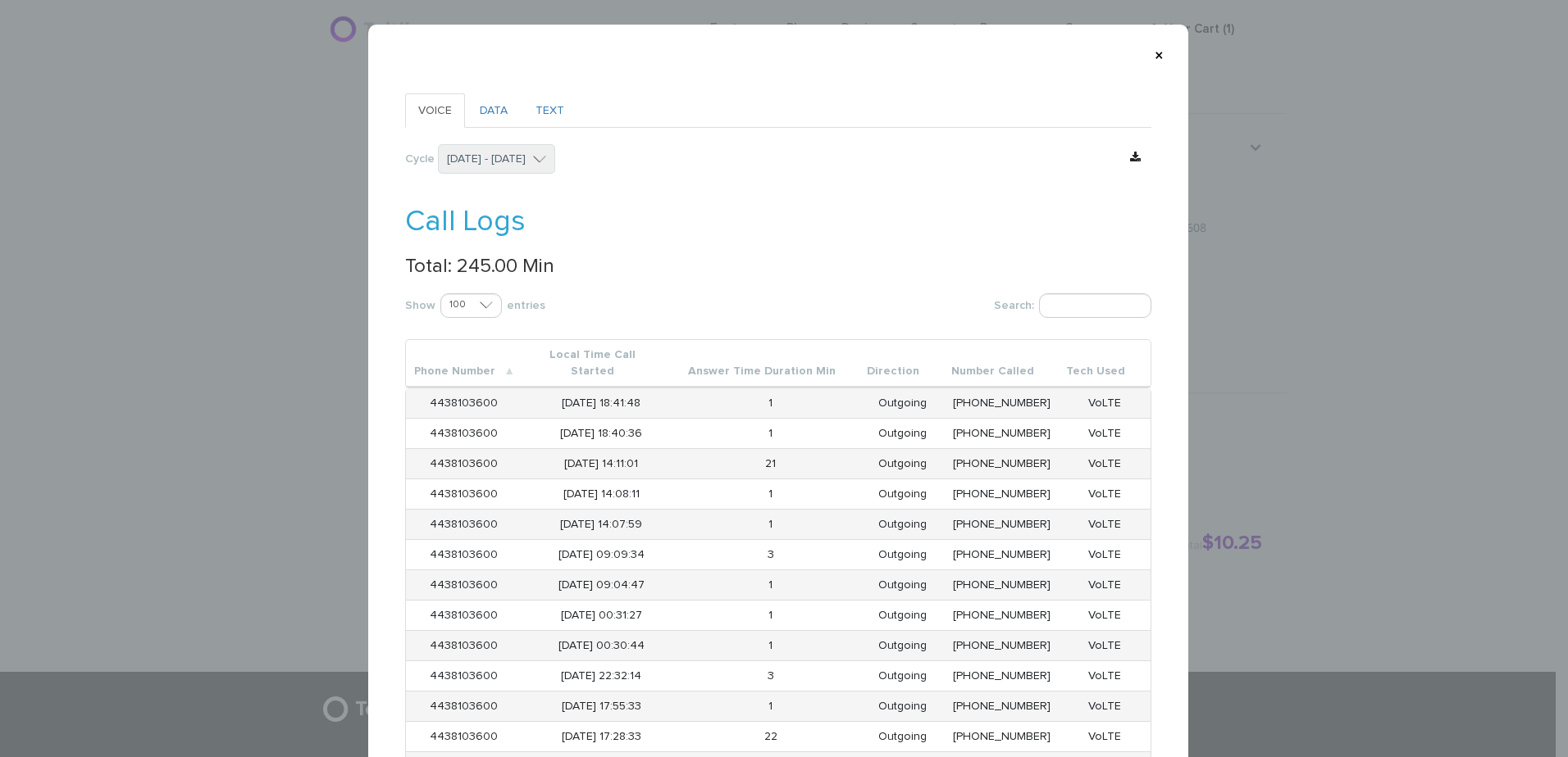
click at [468, 265] on p "Total: 245.00 Min" at bounding box center [779, 266] width 747 height 21
copy p "245.00"
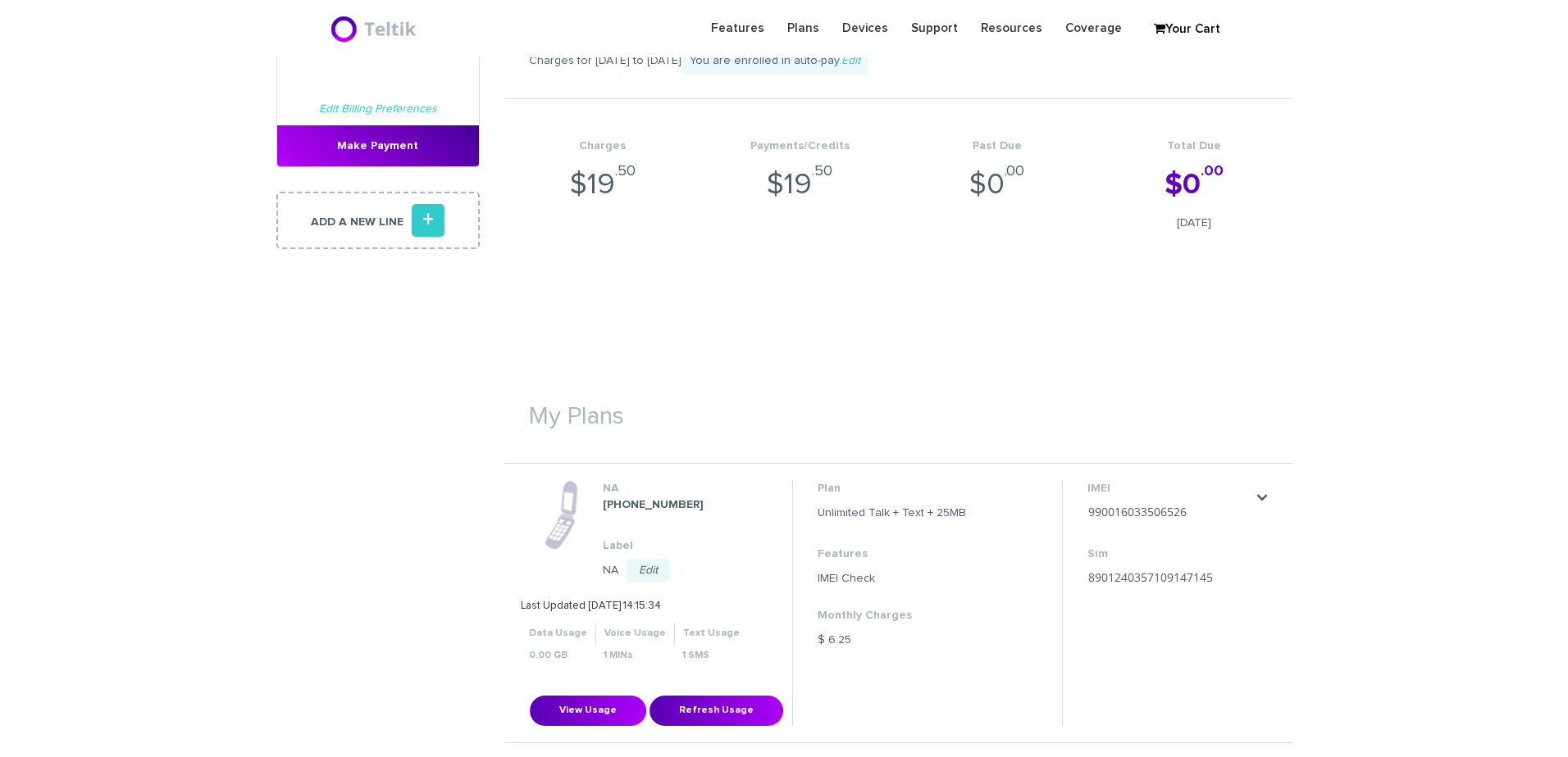
scroll to position [492, 0]
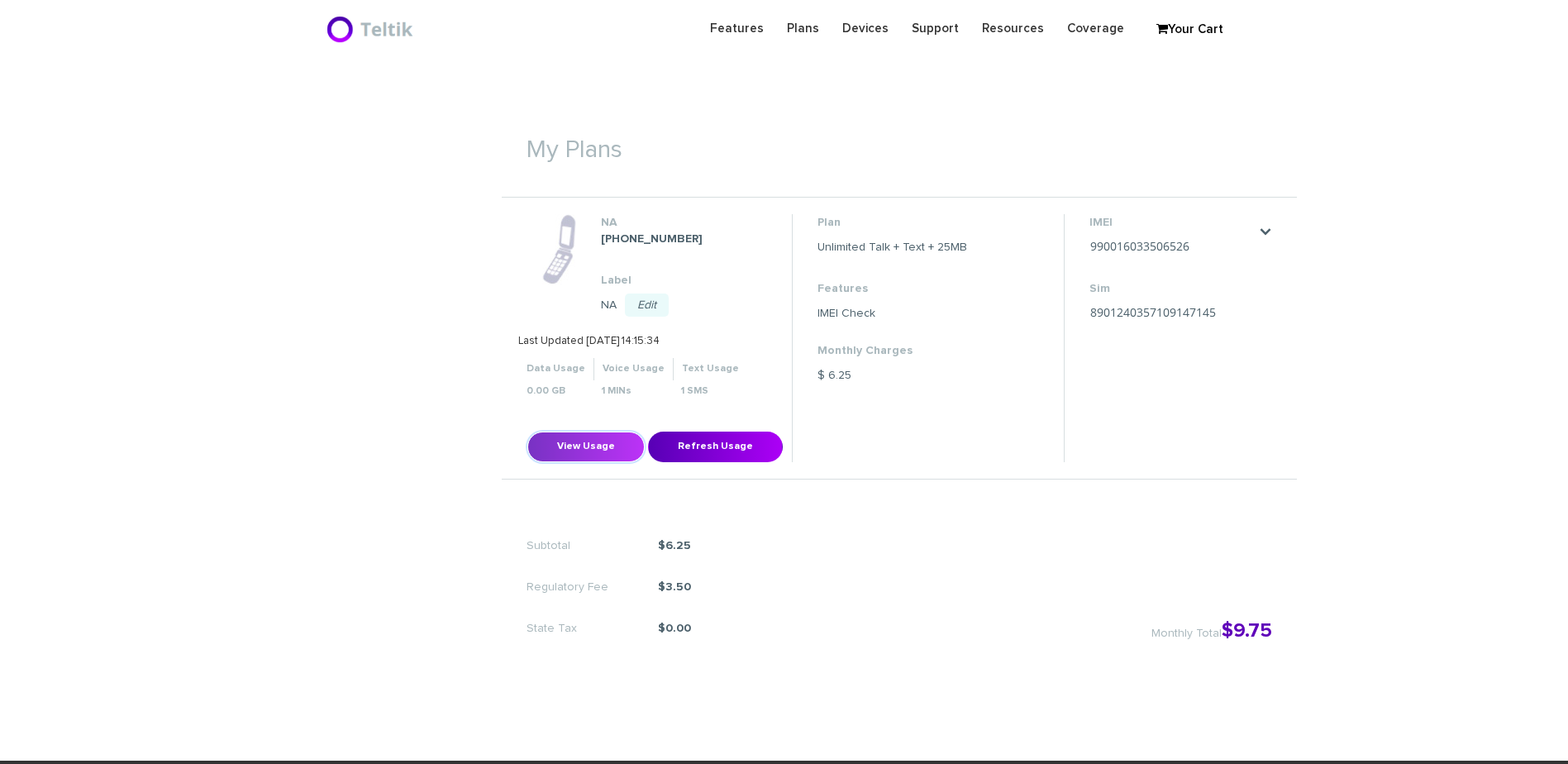
click at [569, 459] on button "View Usage" at bounding box center [586, 447] width 118 height 30
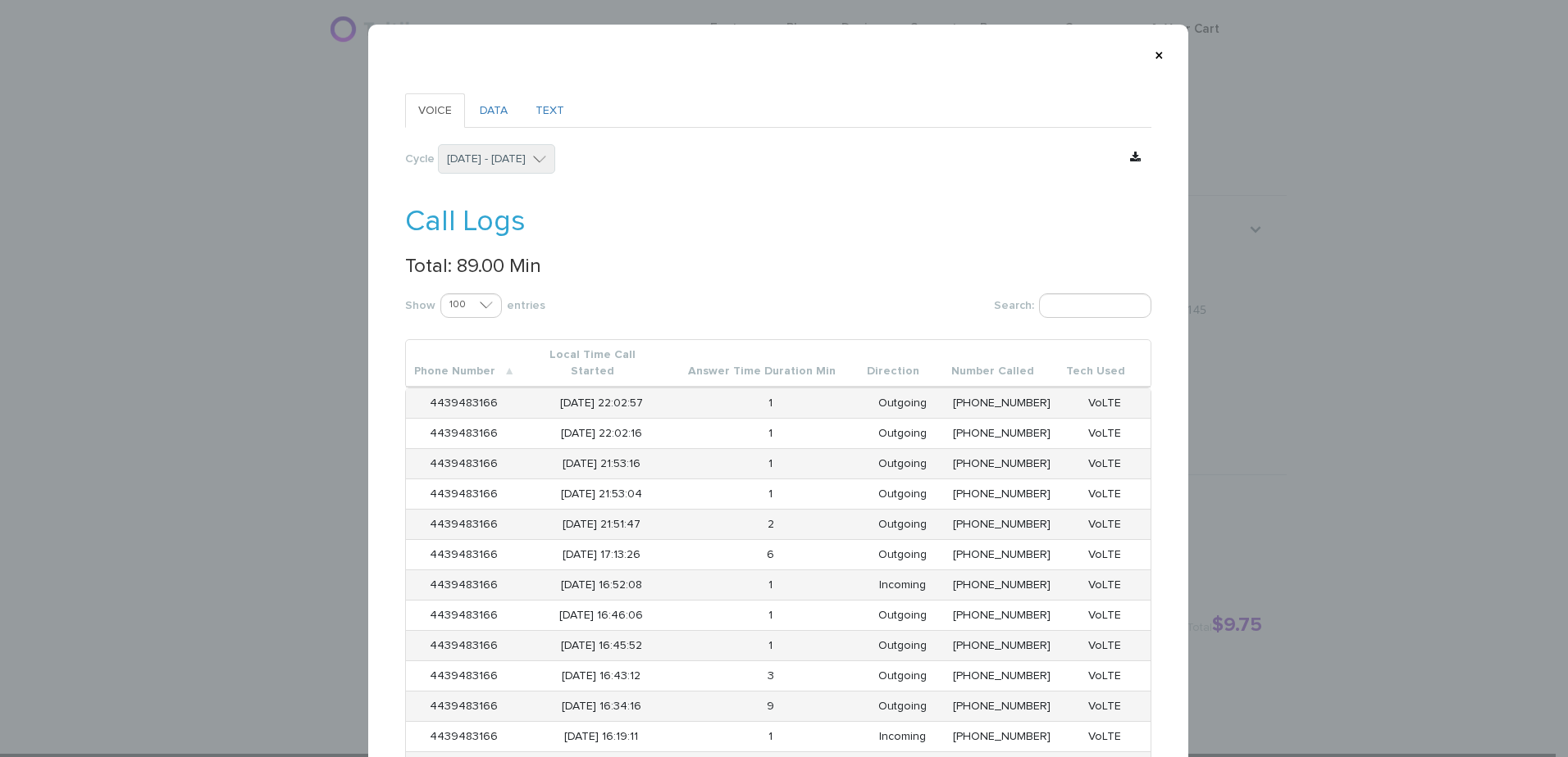
click at [457, 261] on p "Total: 89.00 Min" at bounding box center [779, 266] width 747 height 21
copy p "89.00"
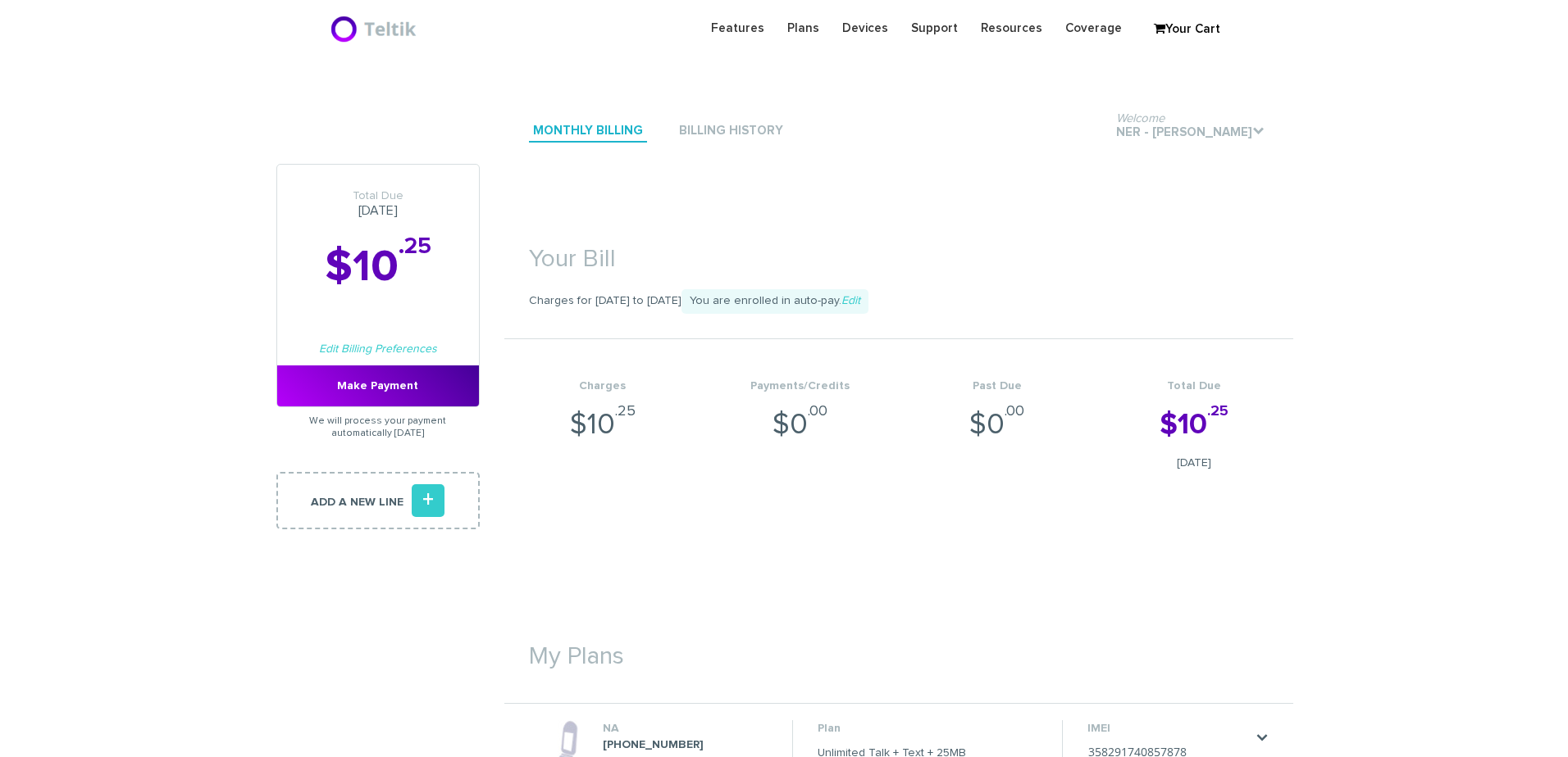
scroll to position [328, 0]
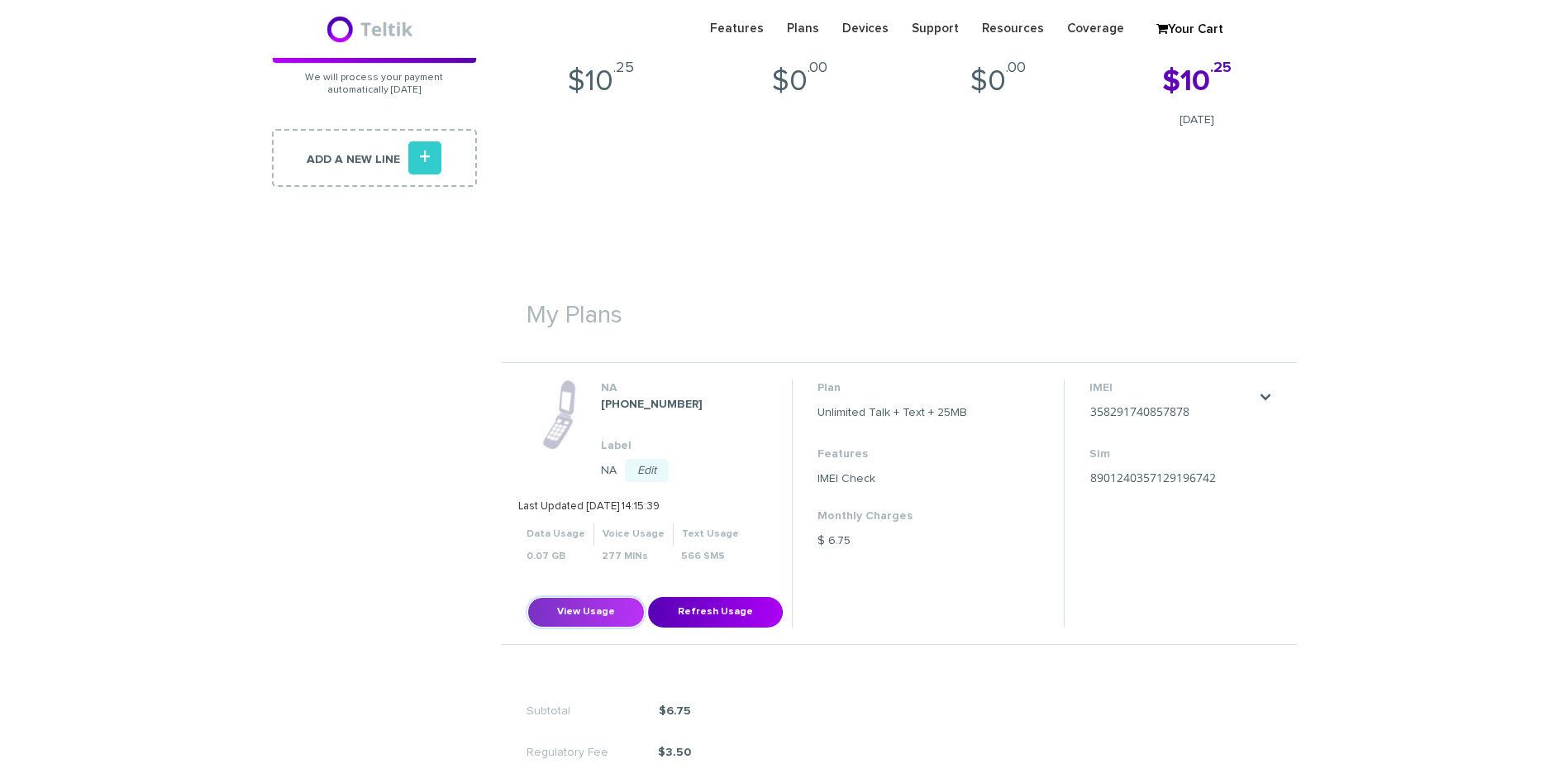
click at [607, 604] on button "View Usage" at bounding box center [586, 612] width 118 height 30
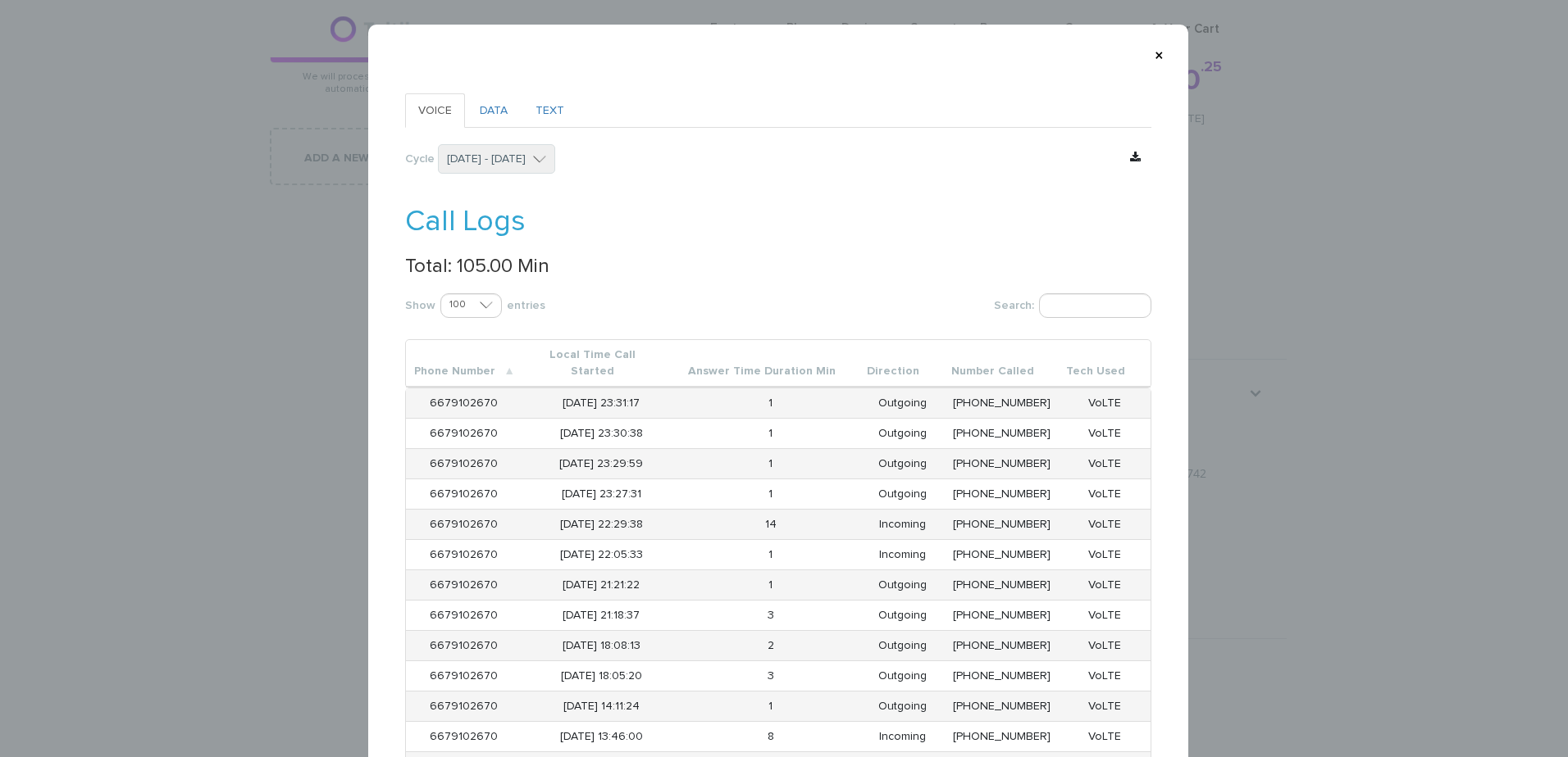
click at [489, 263] on p "Total: 105.00 Min" at bounding box center [779, 266] width 747 height 21
copy p "105.00"
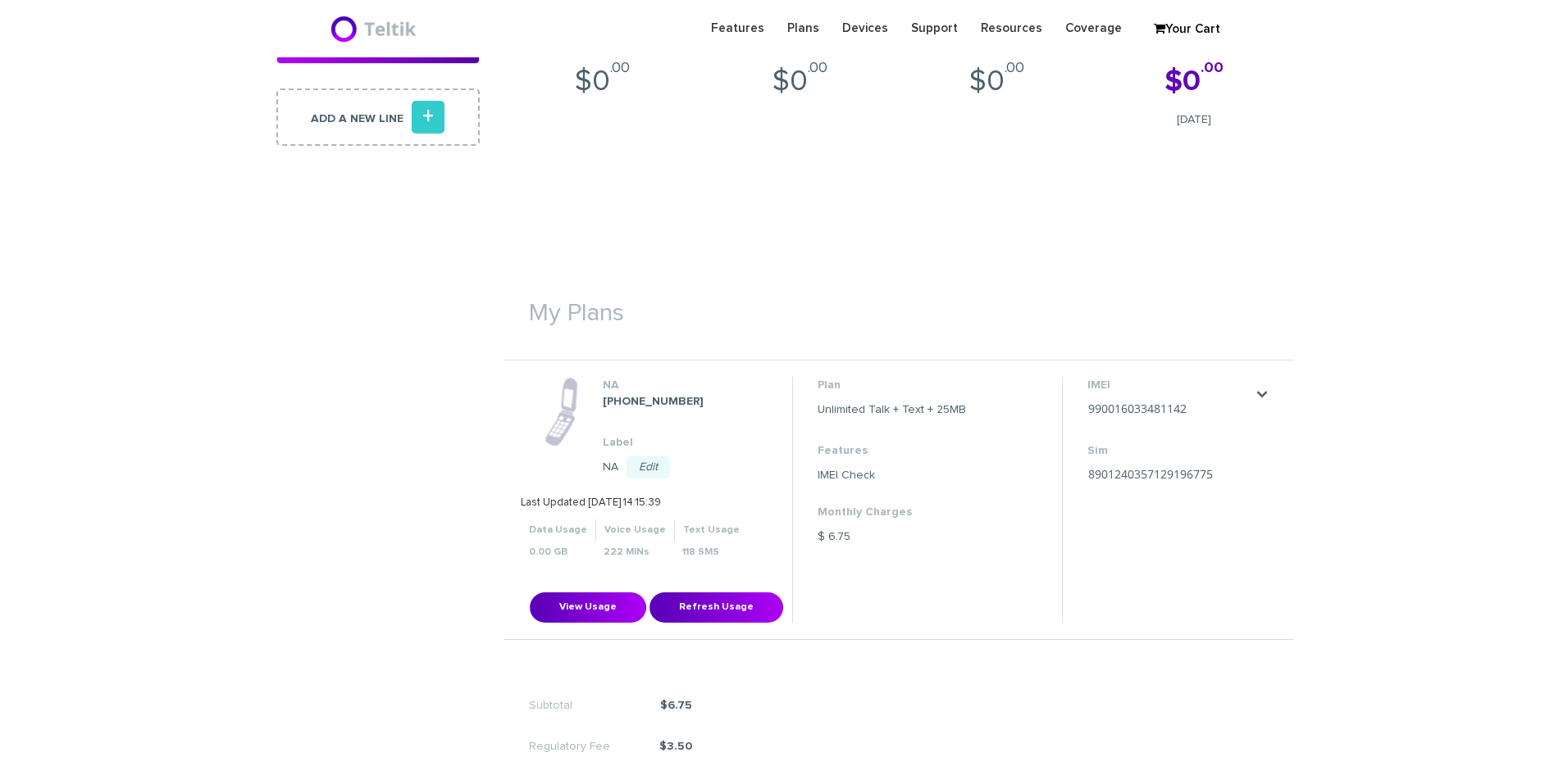
scroll to position [328, 0]
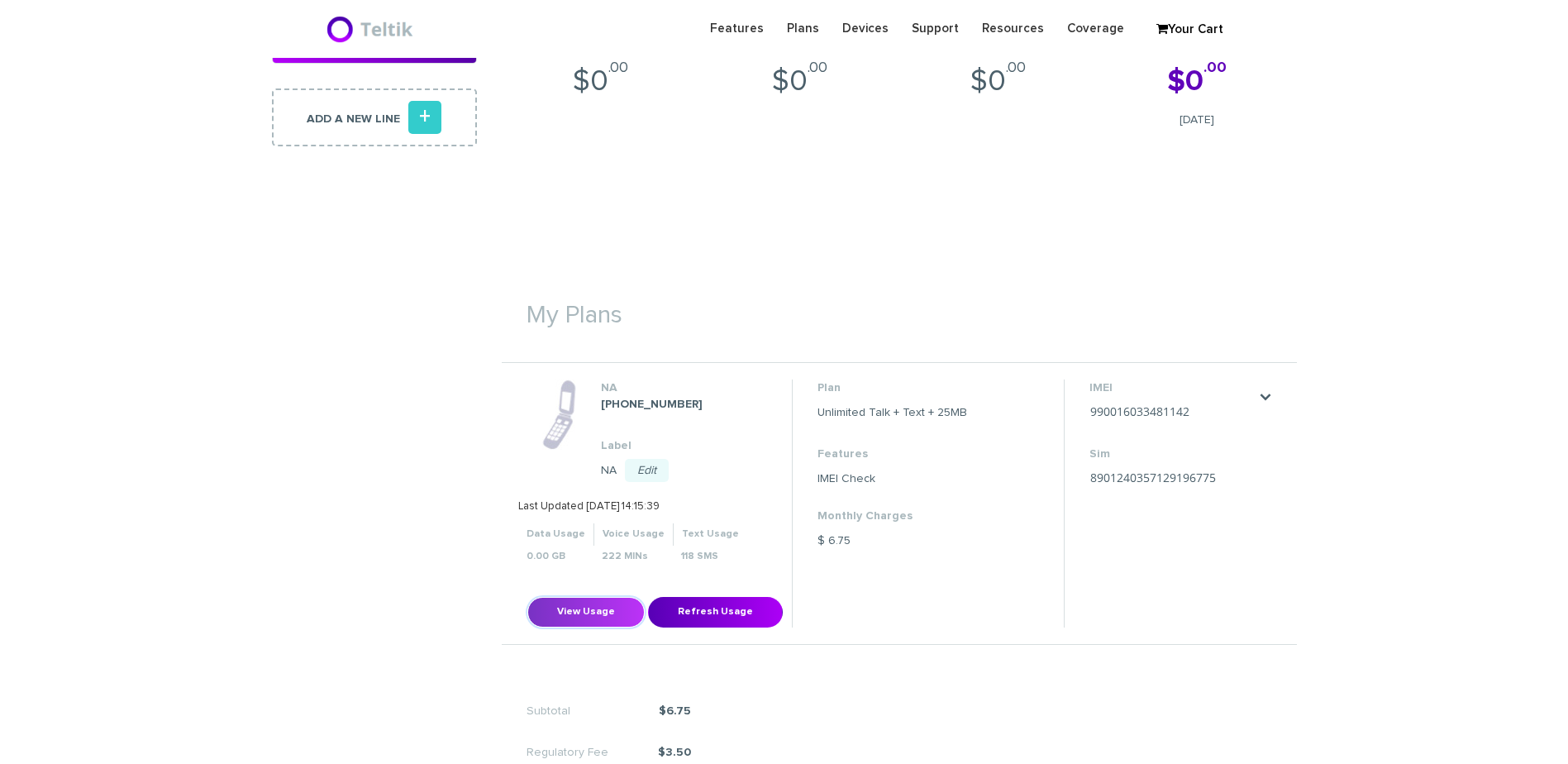
click at [559, 605] on button "View Usage" at bounding box center [586, 612] width 118 height 30
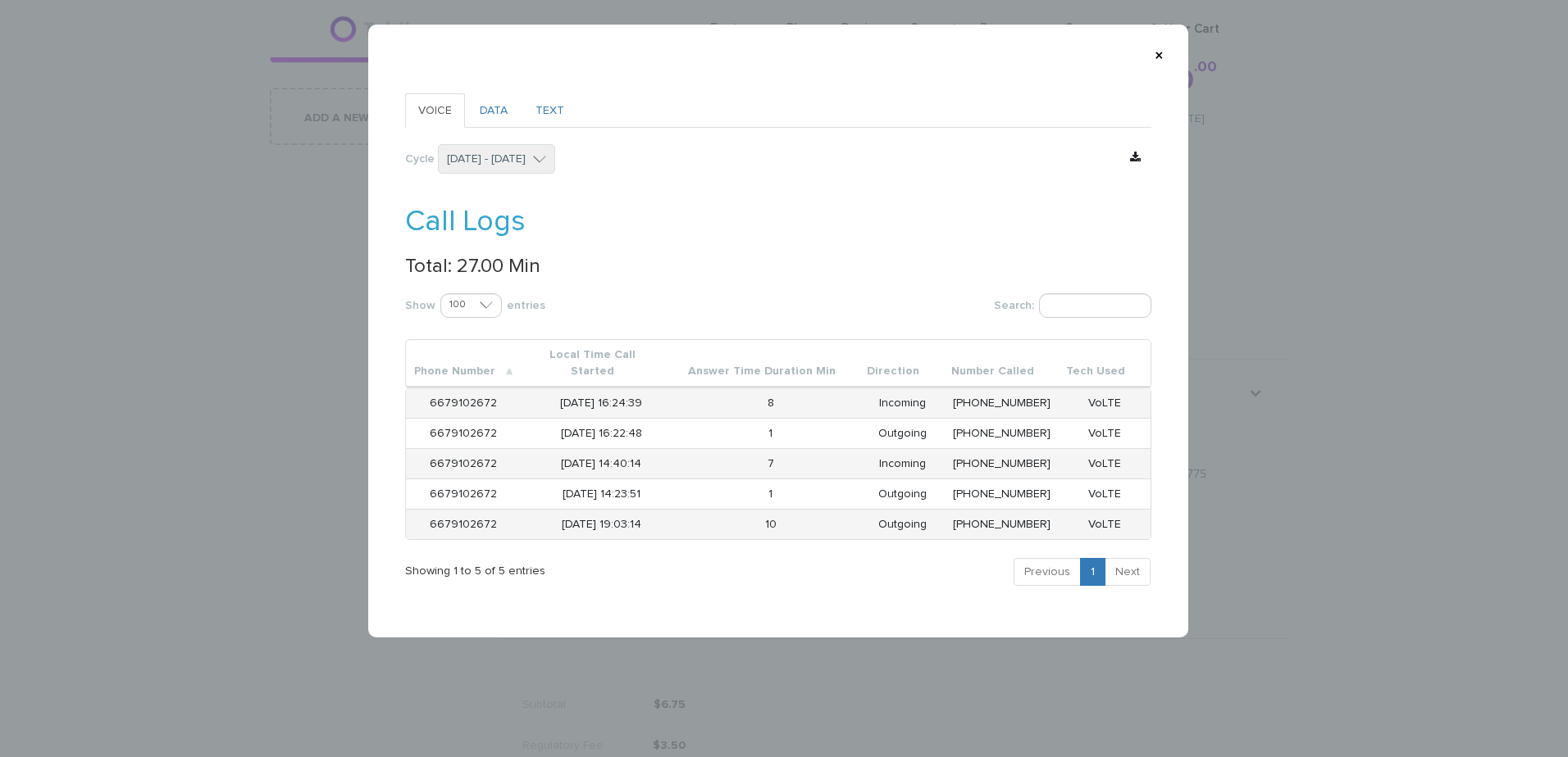
click at [495, 264] on p "Total: 27.00 Min" at bounding box center [779, 266] width 747 height 21
copy p "27.00"
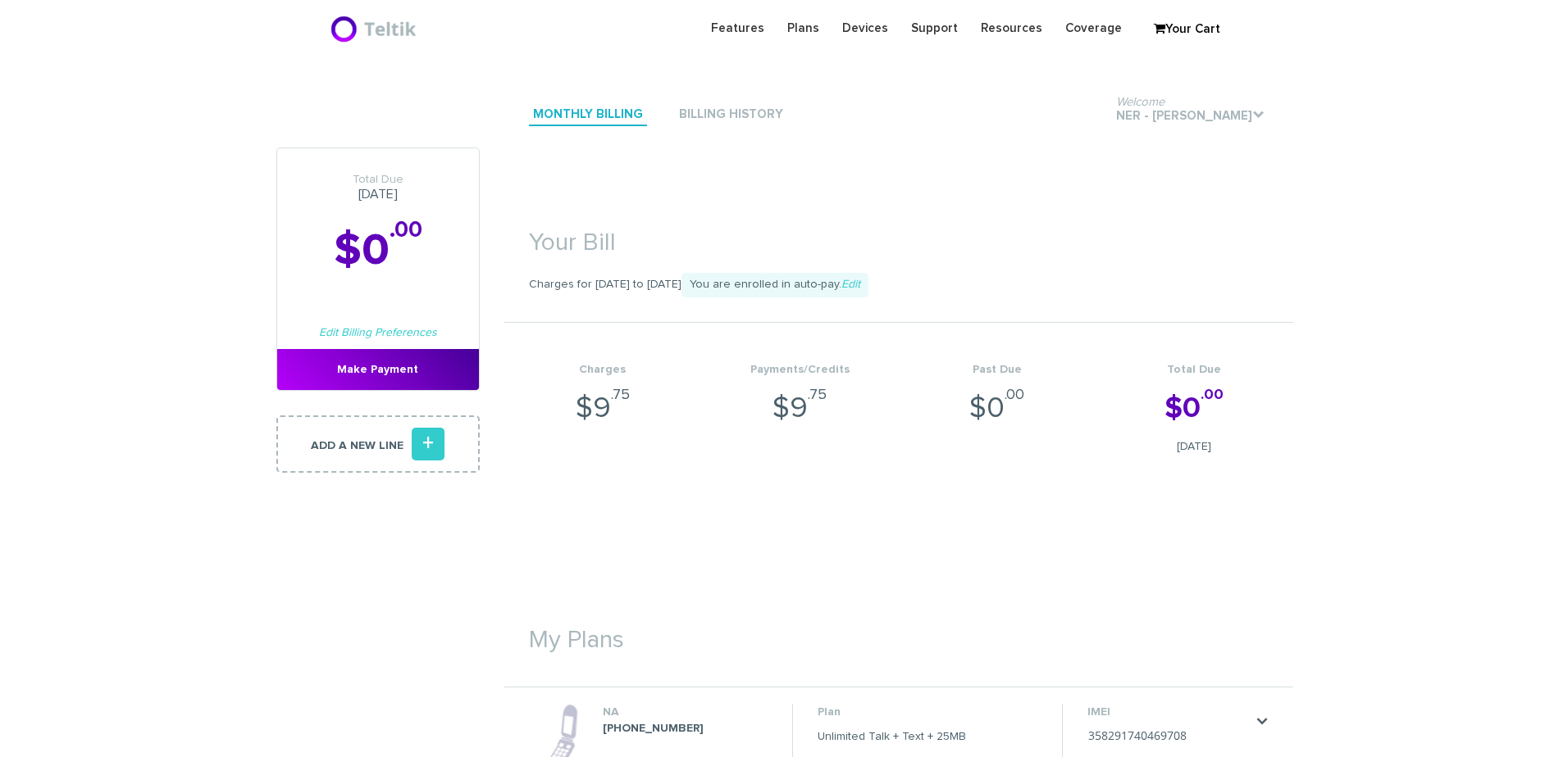
scroll to position [246, 0]
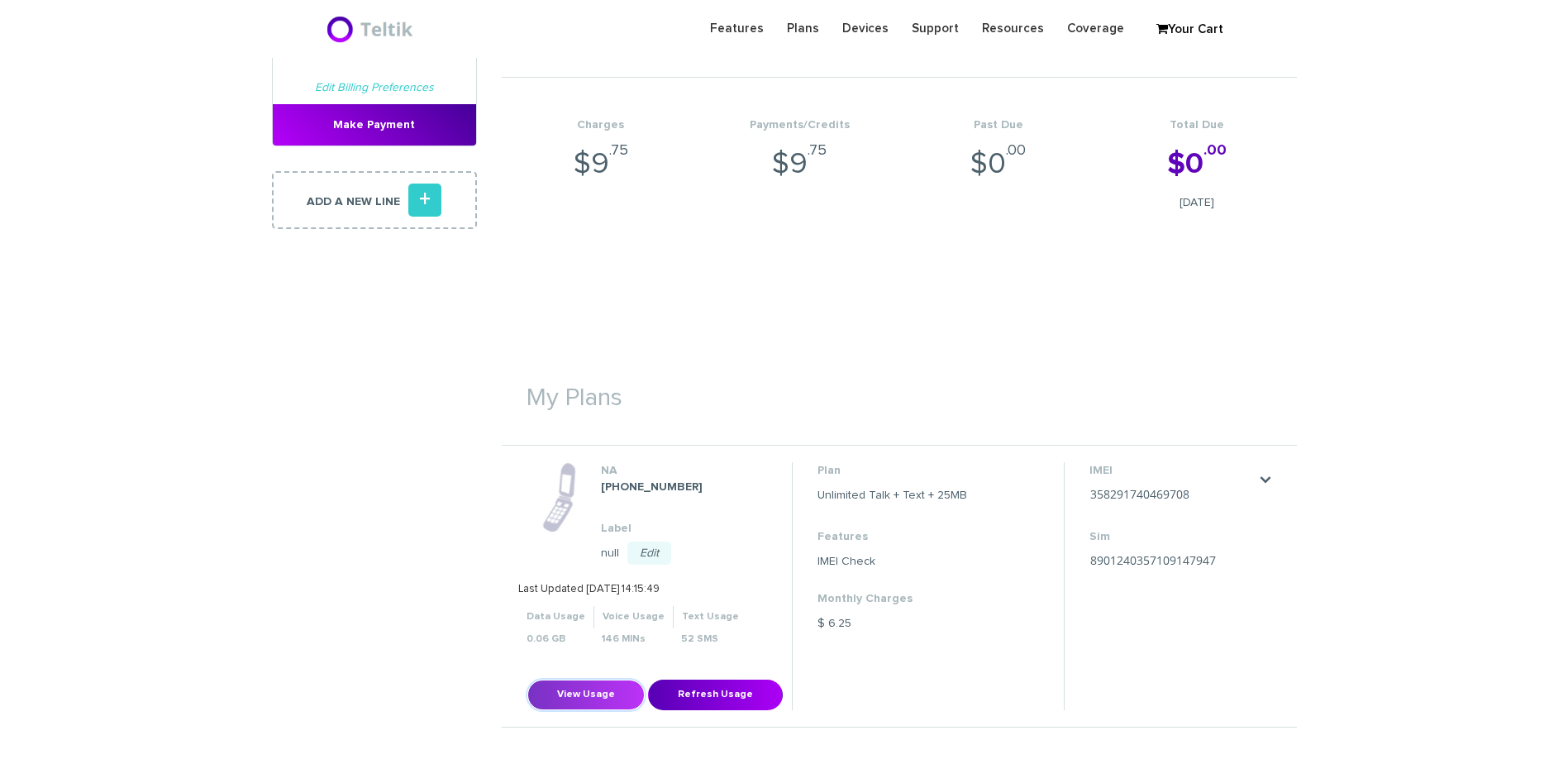
click at [560, 695] on button "View Usage" at bounding box center [586, 695] width 118 height 30
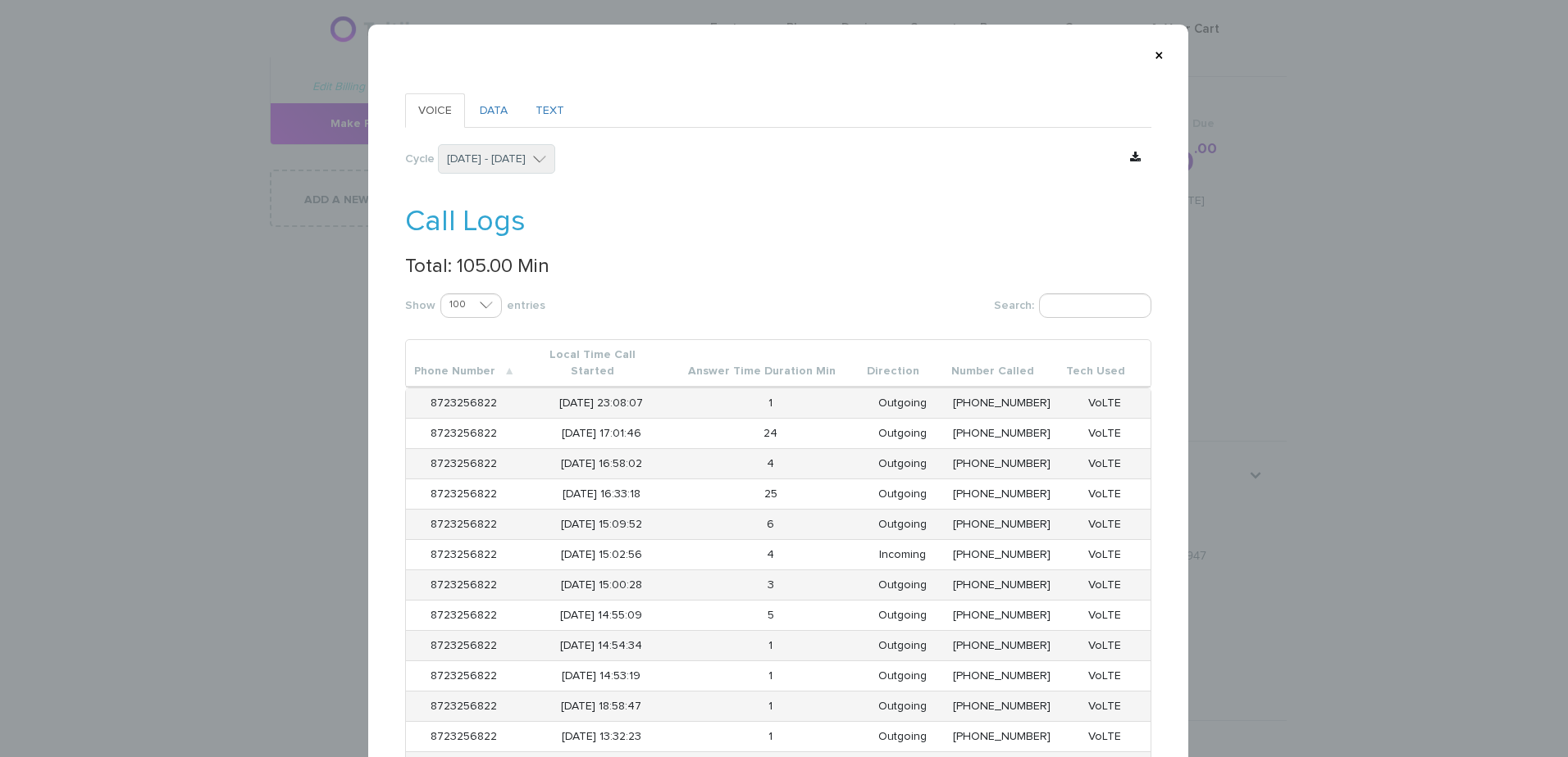
click at [473, 265] on p "Total: 105.00 Min" at bounding box center [779, 266] width 747 height 21
copy p "105.00"
